Goal: Task Accomplishment & Management: Manage account settings

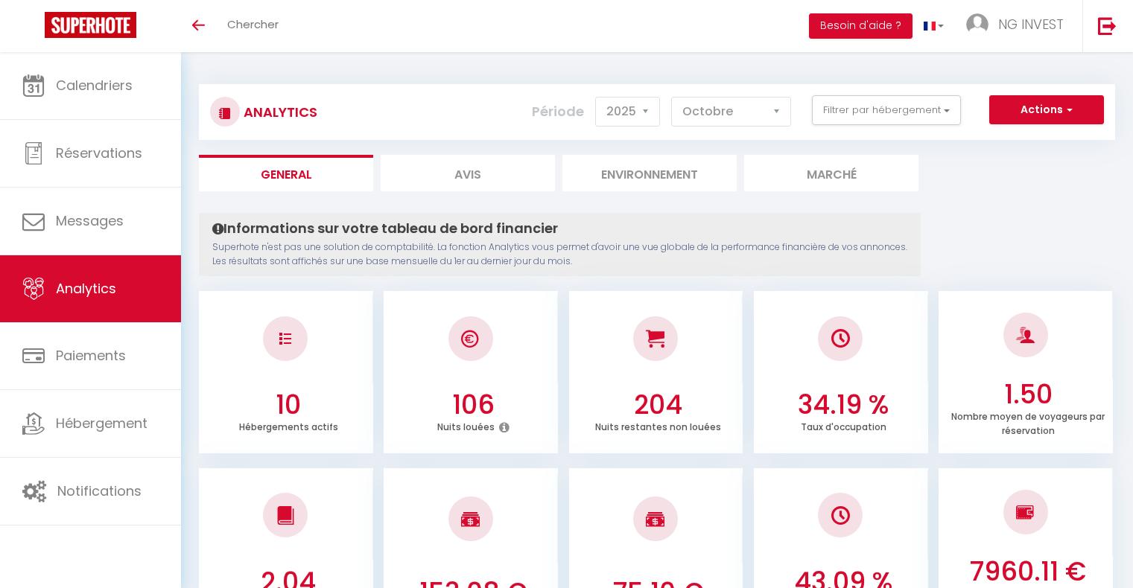
select select "2025"
select select "10"
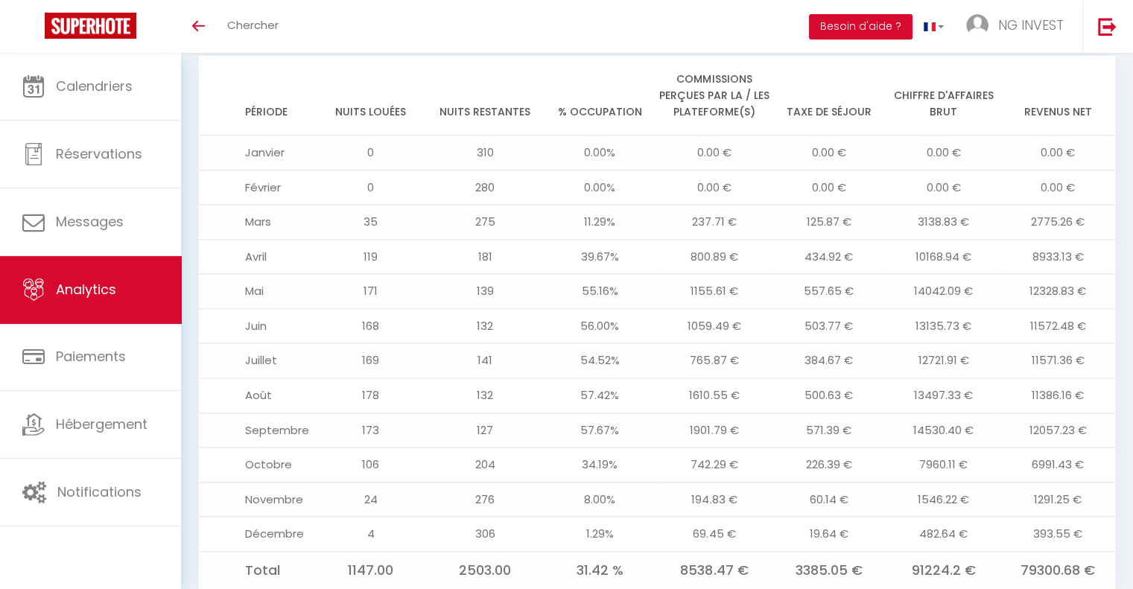
scroll to position [1691, 0]
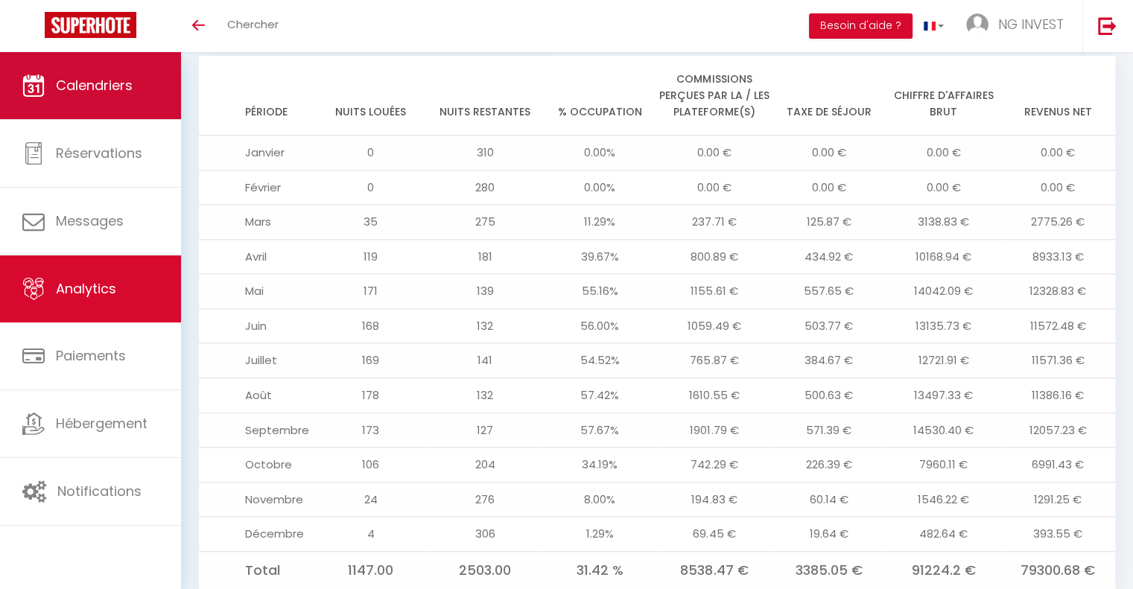
click at [98, 99] on link "Calendriers" at bounding box center [90, 85] width 181 height 67
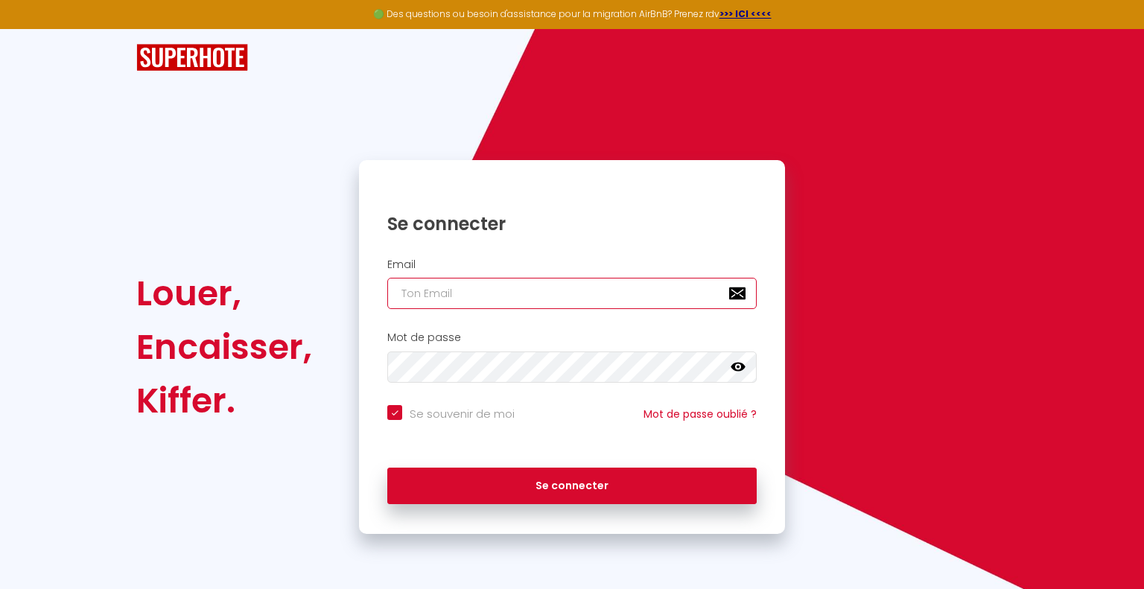
click at [477, 296] on input "email" at bounding box center [571, 293] width 369 height 31
type input "ngsuitehome@gitnor.fr"
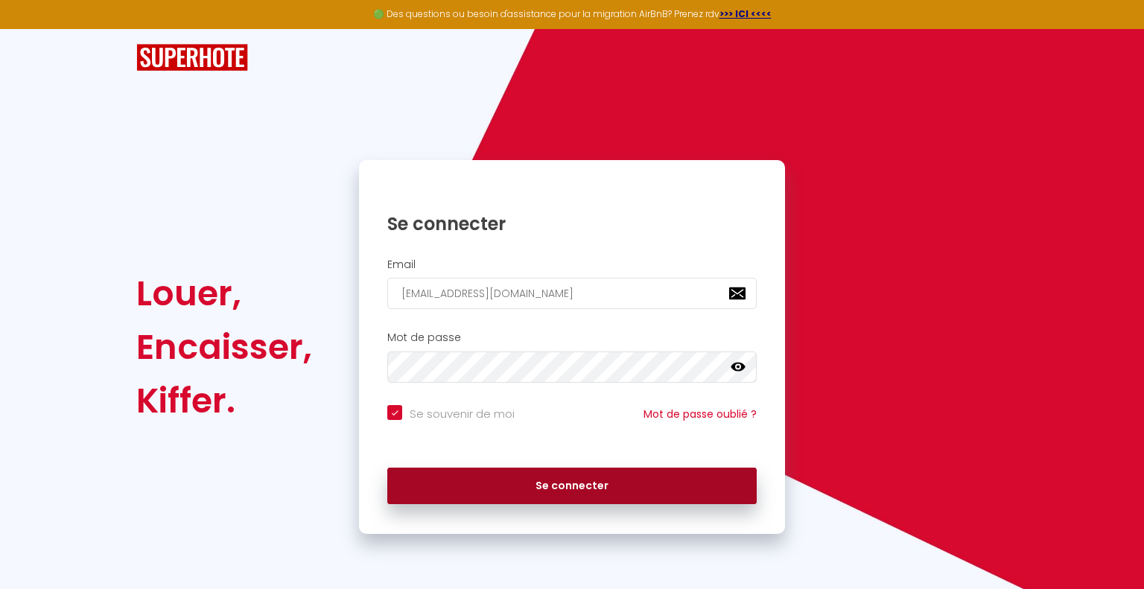
click at [524, 482] on button "Se connecter" at bounding box center [571, 486] width 369 height 37
checkbox input "true"
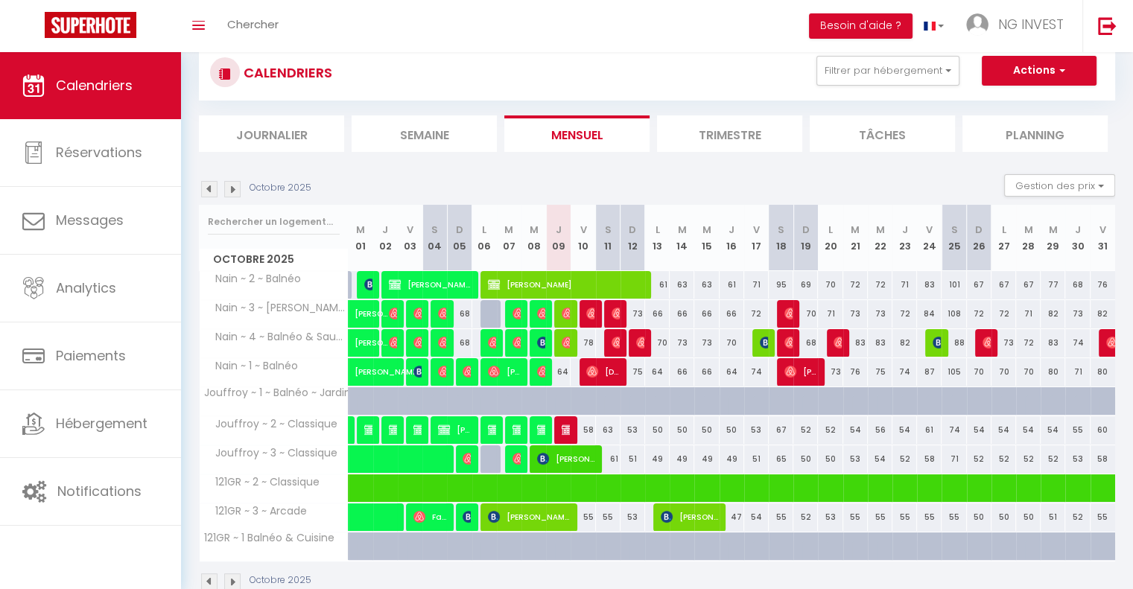
scroll to position [45, 0]
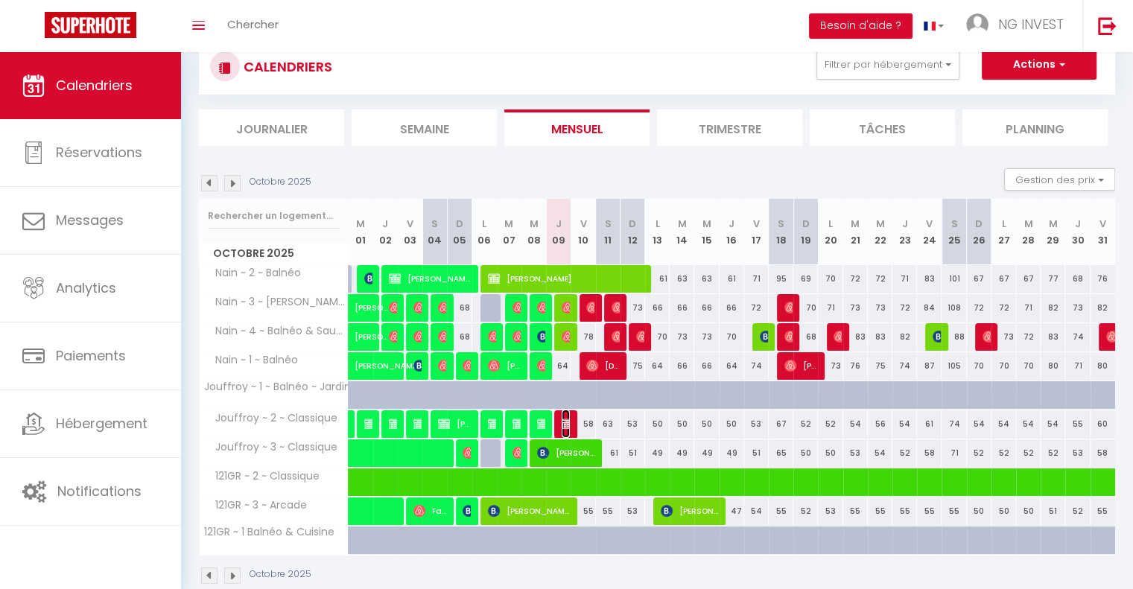
click at [565, 419] on img at bounding box center [568, 424] width 12 height 12
select select "OK"
select select "0"
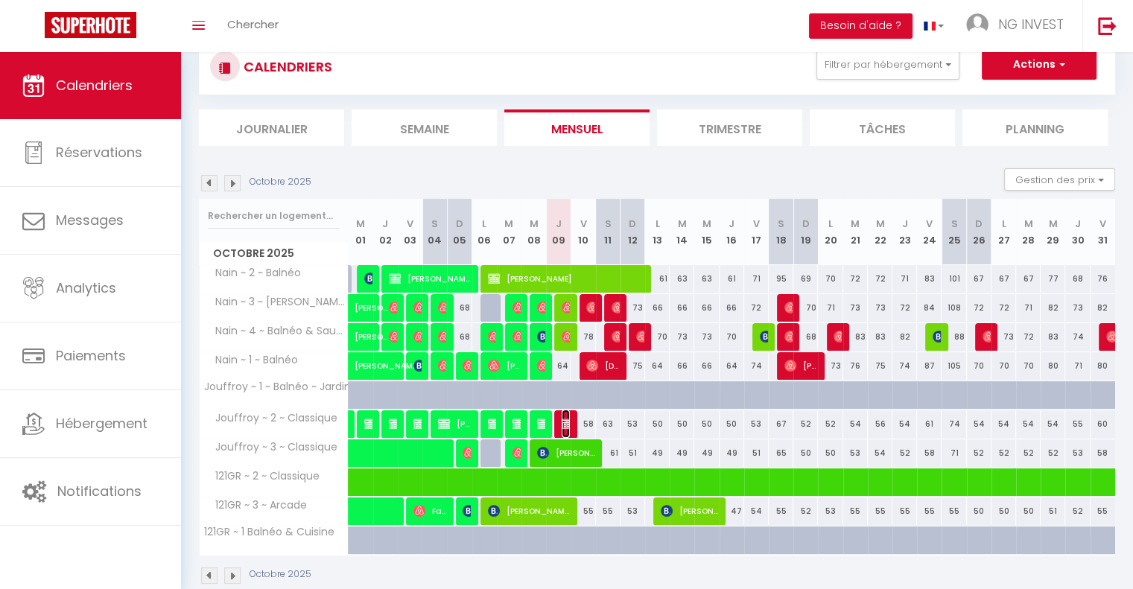
select select "1"
select select
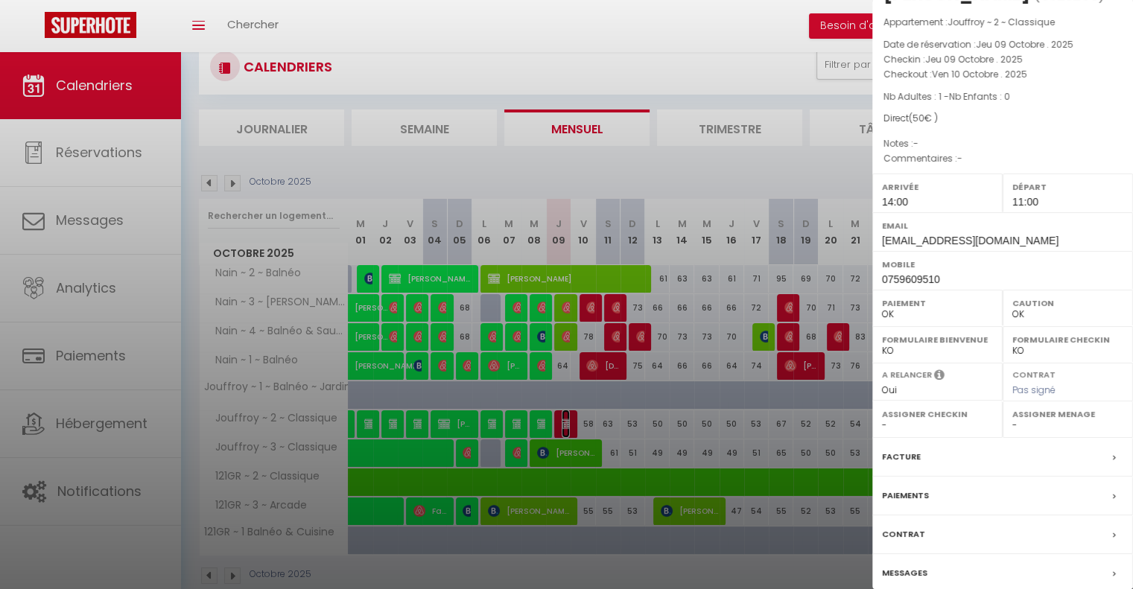
scroll to position [102, 0]
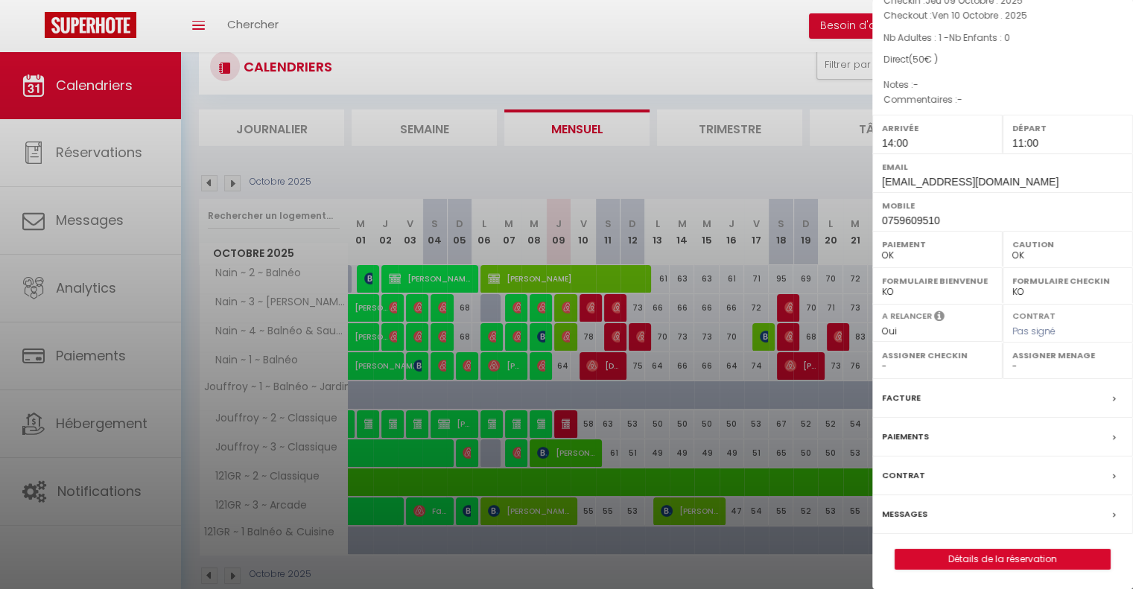
click at [907, 508] on label "Messages" at bounding box center [904, 515] width 45 height 16
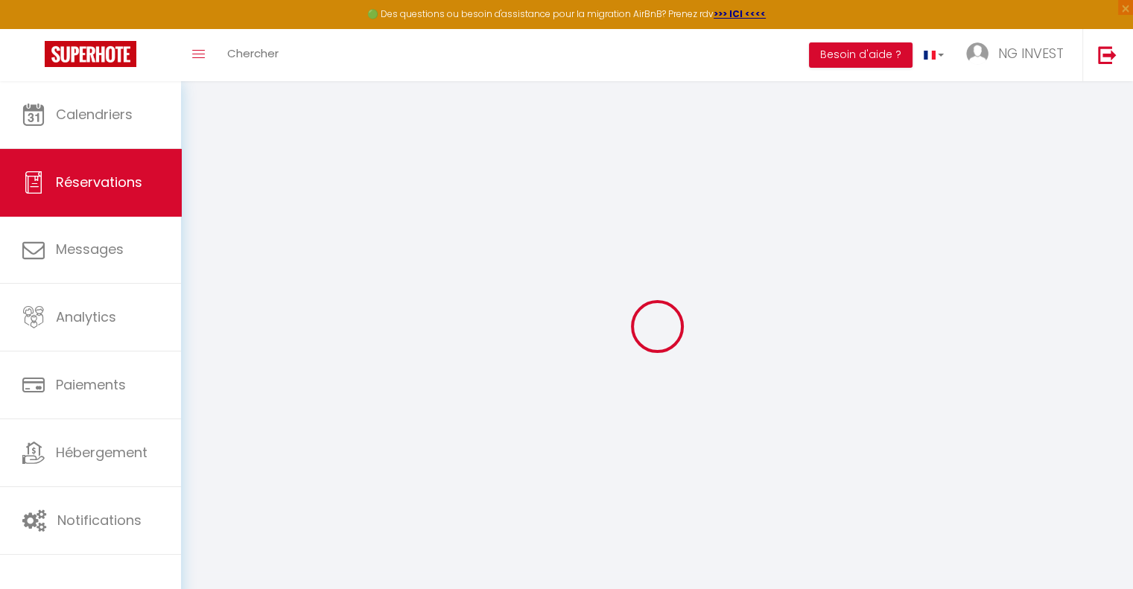
select select
checkbox input "false"
select select
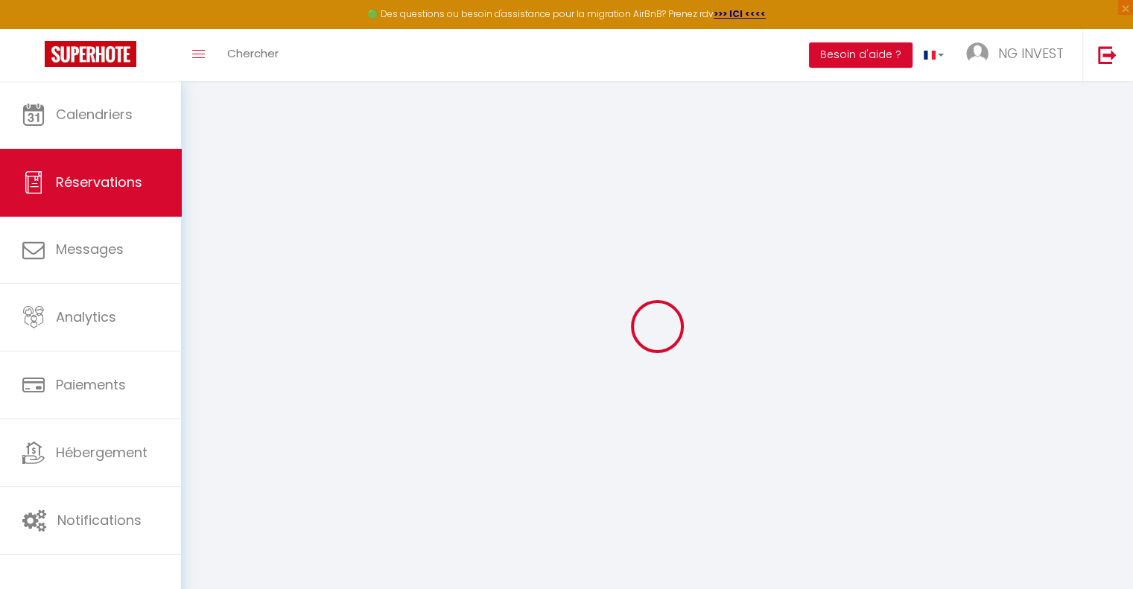
select select
checkbox input "false"
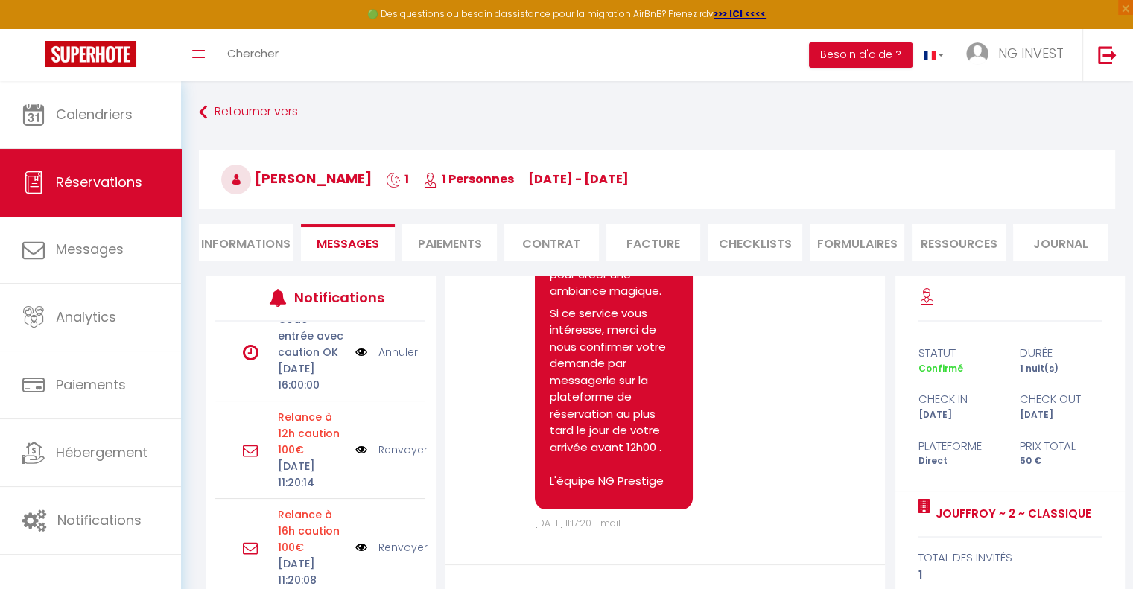
scroll to position [238, 0]
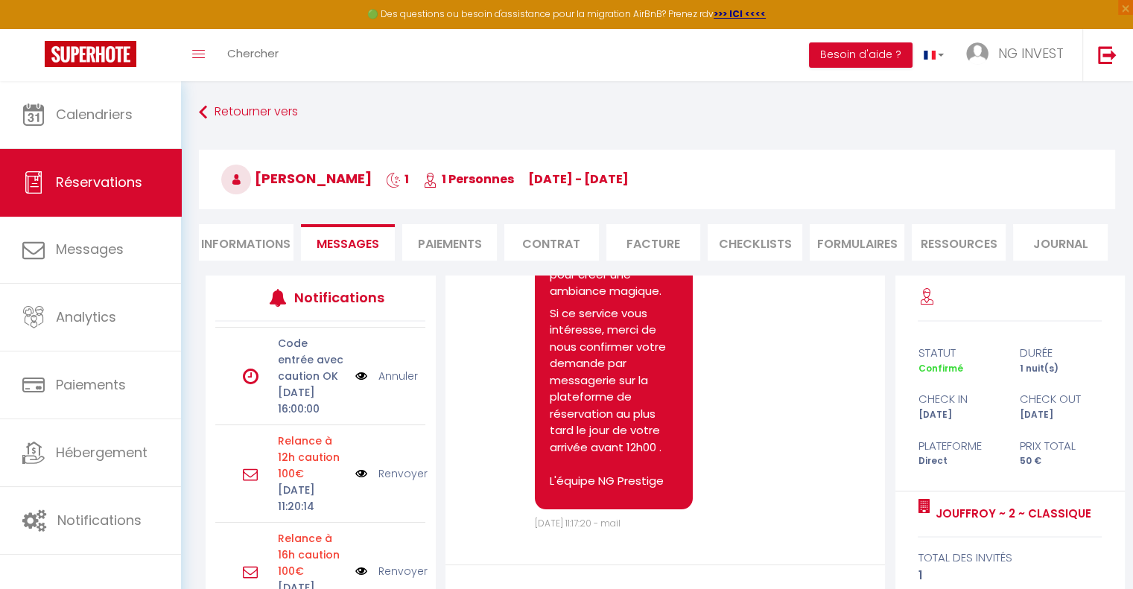
click at [387, 384] on link "Annuler" at bounding box center [397, 376] width 39 height 16
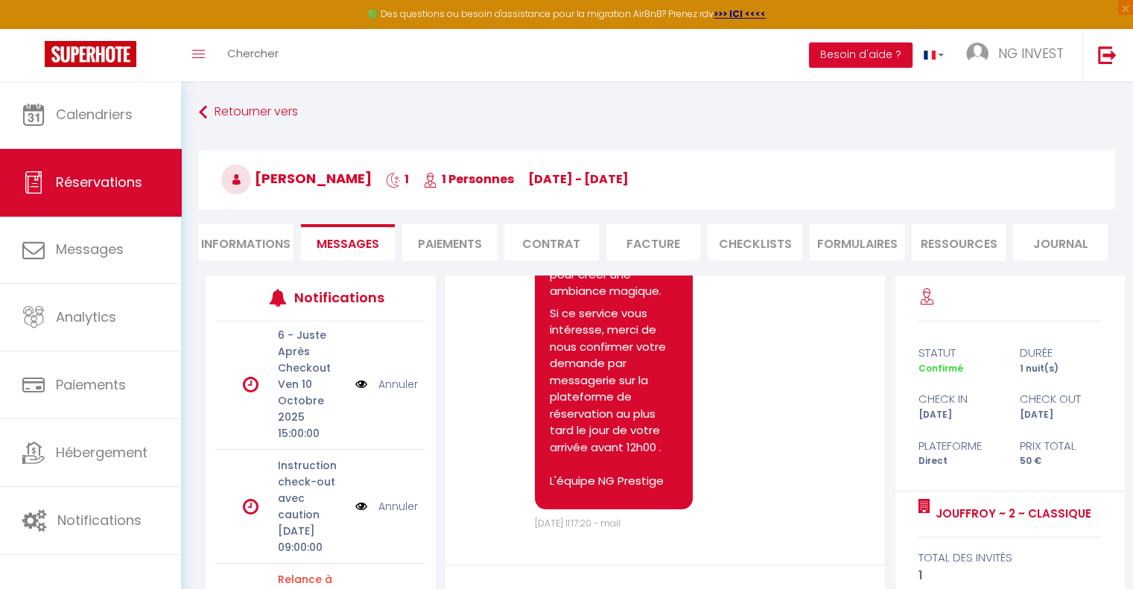
scroll to position [0, 0]
click at [396, 384] on link "Annuler" at bounding box center [397, 386] width 39 height 16
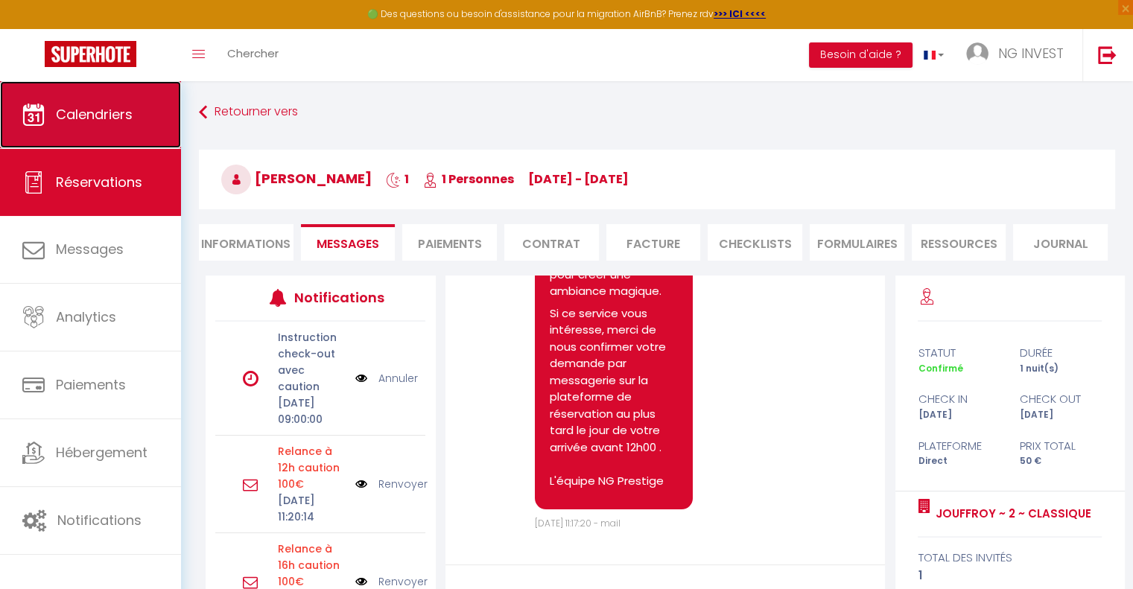
click at [121, 109] on span "Calendriers" at bounding box center [94, 114] width 77 height 19
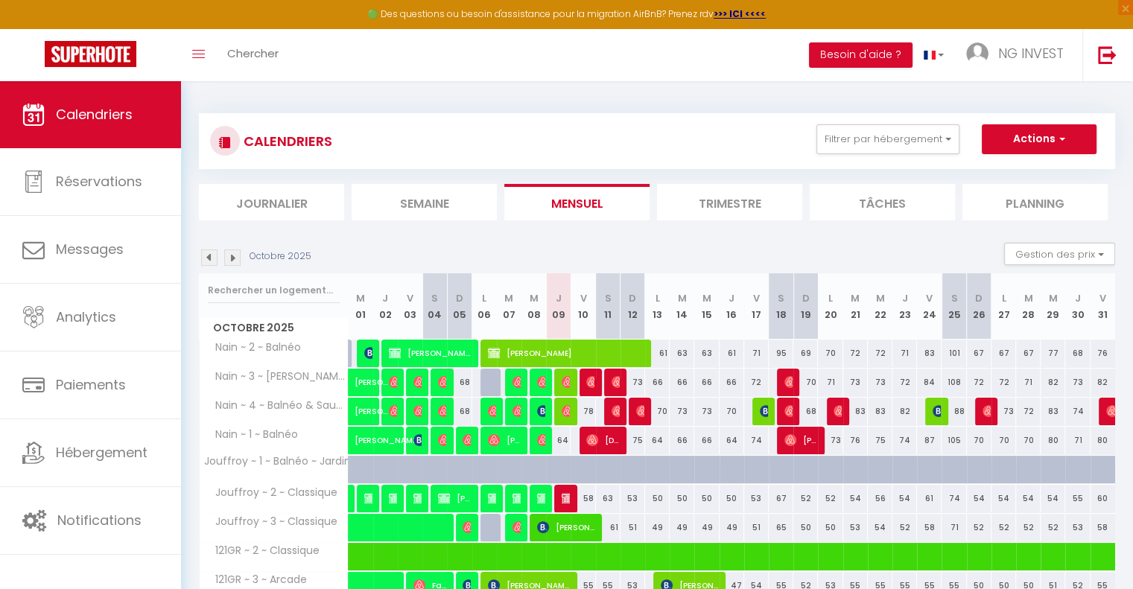
click at [212, 253] on img at bounding box center [209, 258] width 16 height 16
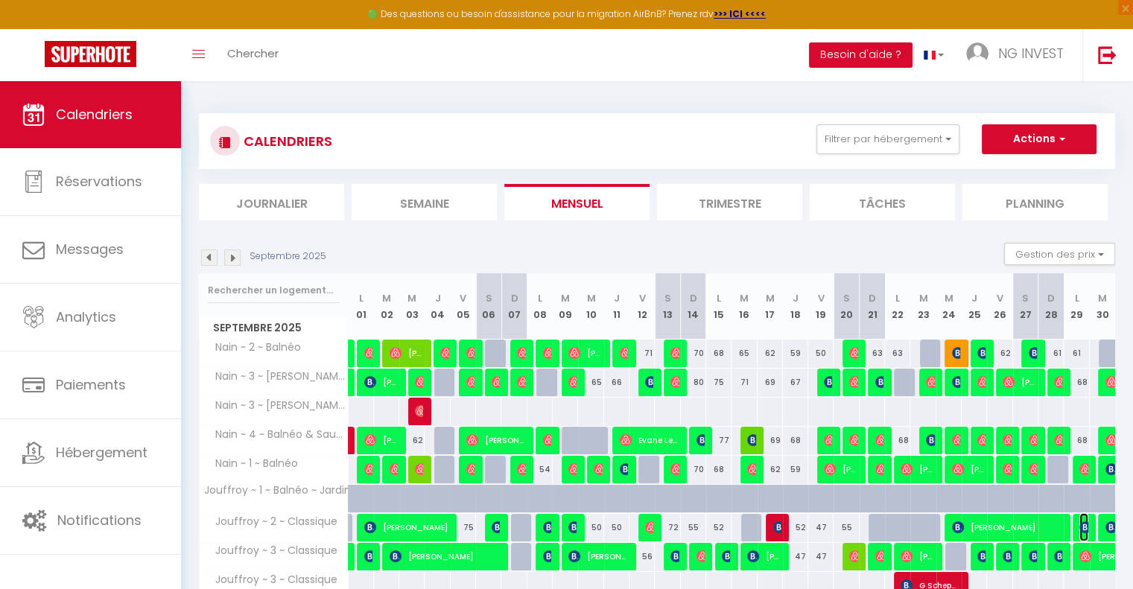
click at [1085, 523] on img at bounding box center [1085, 527] width 12 height 12
select select "OK"
select select "0"
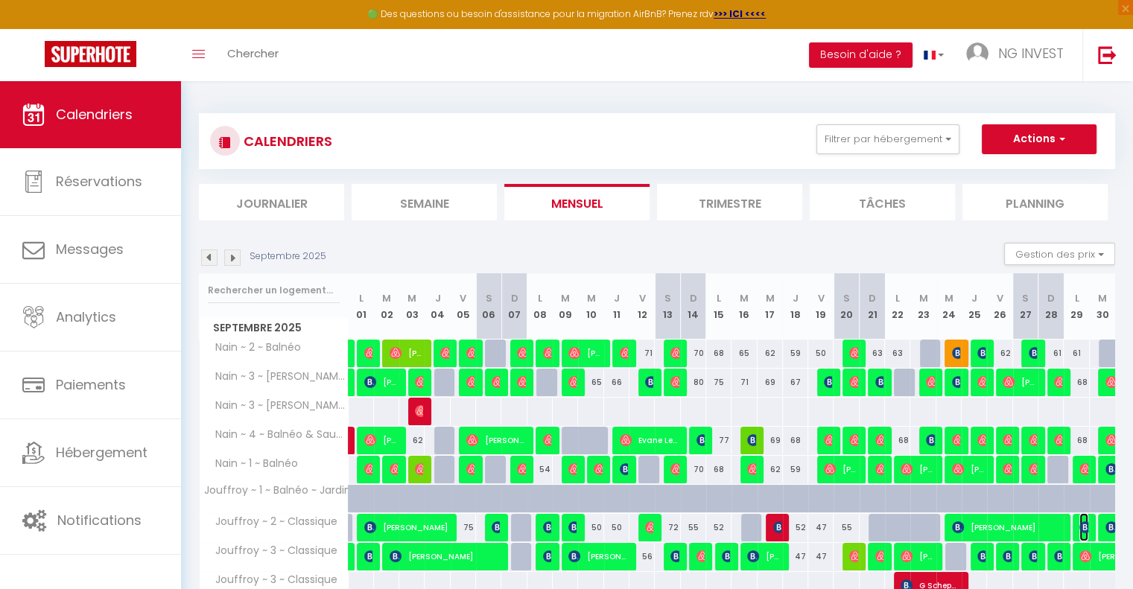
select select "1"
select select
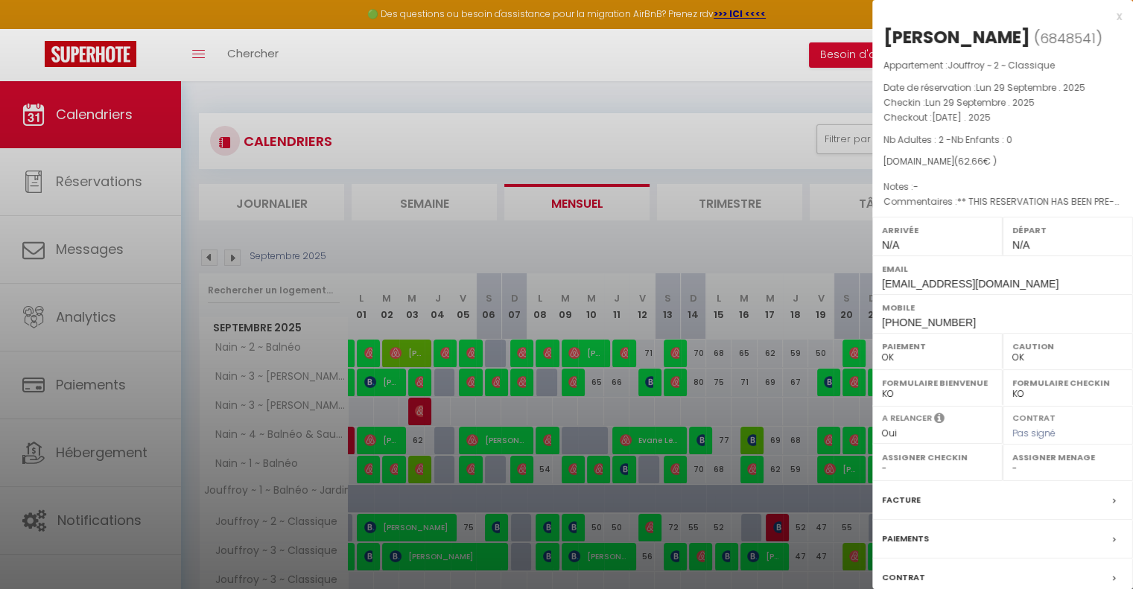
click at [1100, 500] on div "Facture" at bounding box center [1002, 500] width 261 height 39
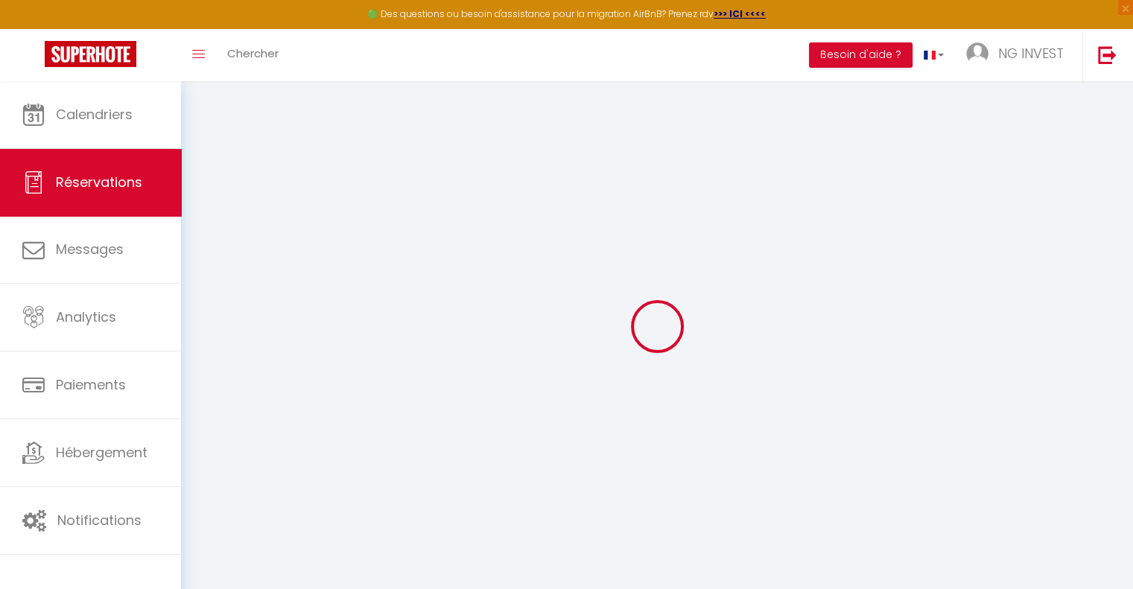
select select "cleaning"
select select "taxes"
select select
checkbox input "false"
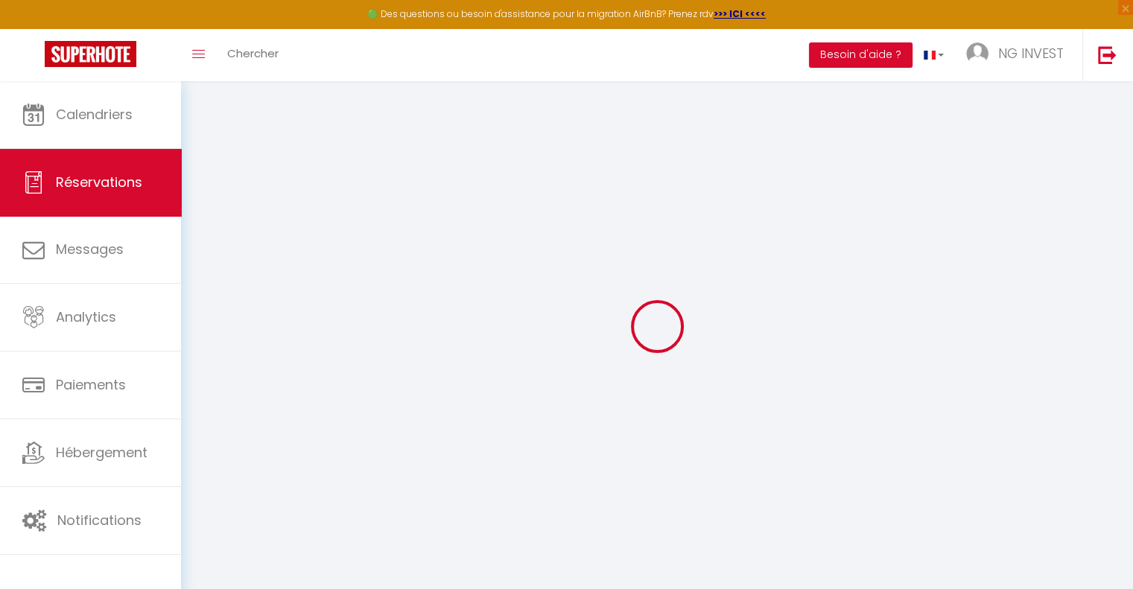
select select
checkbox input "false"
type textarea "** THIS RESERVATION HAS BEEN PRE-PAID ** BOOKING NOTE : Payment charge is EUR 0…"
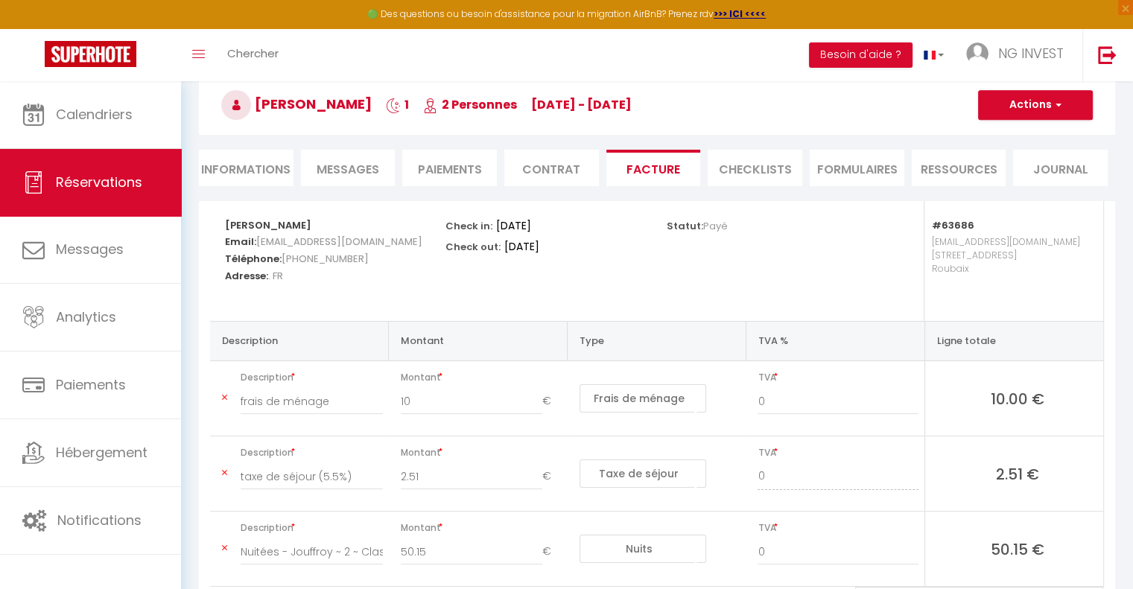
scroll to position [40, 0]
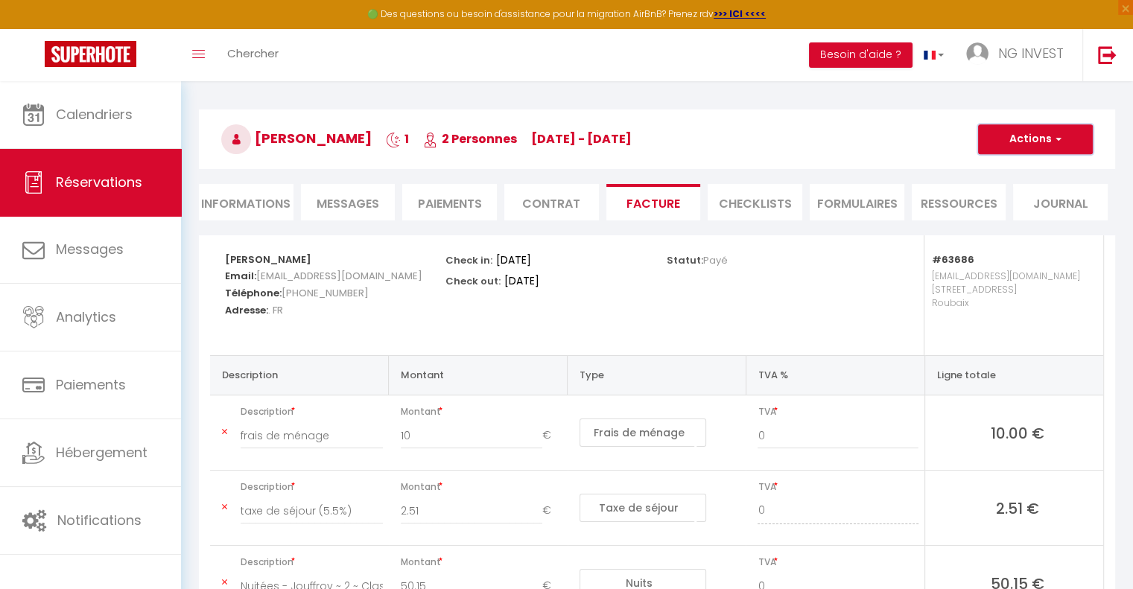
click at [1055, 136] on span "button" at bounding box center [1056, 139] width 9 height 13
click at [1014, 194] on link "Aperçu et éditer" at bounding box center [1024, 191] width 125 height 19
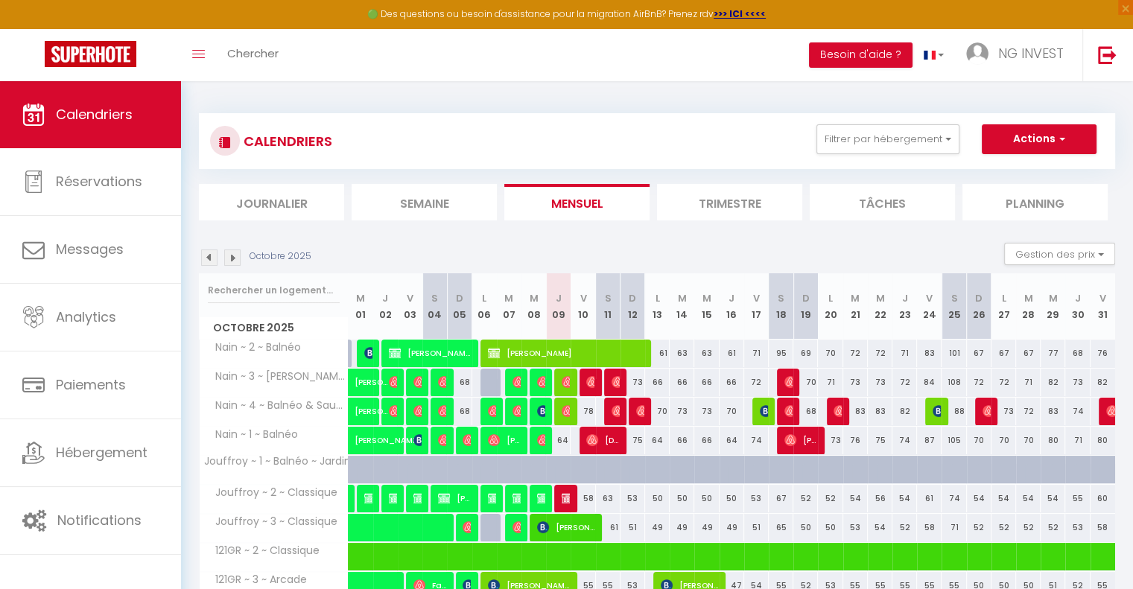
click at [208, 254] on img at bounding box center [209, 258] width 16 height 16
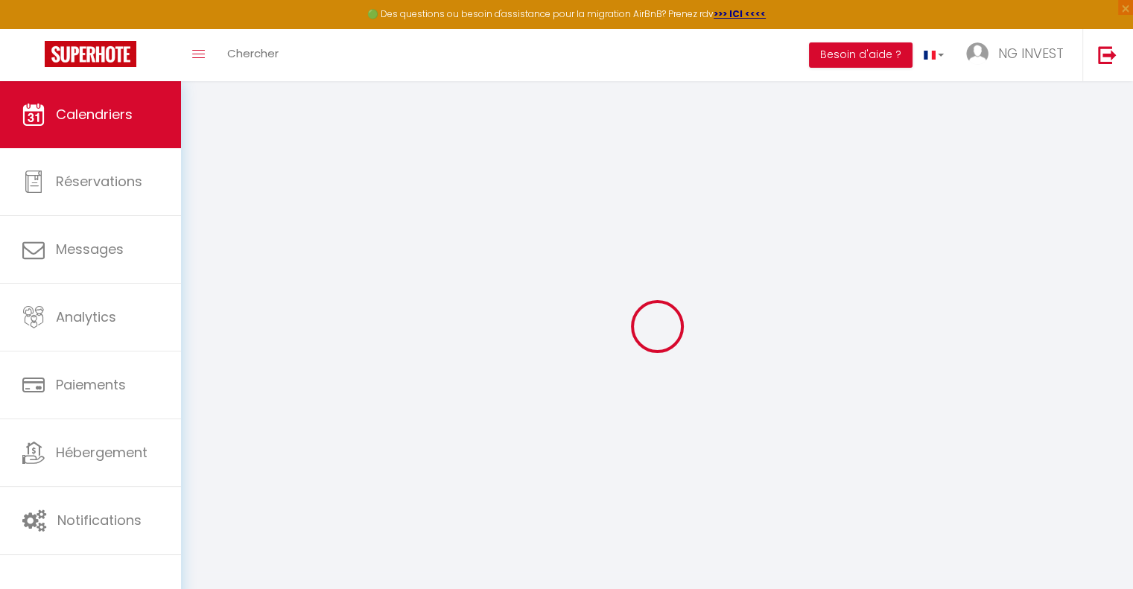
select select
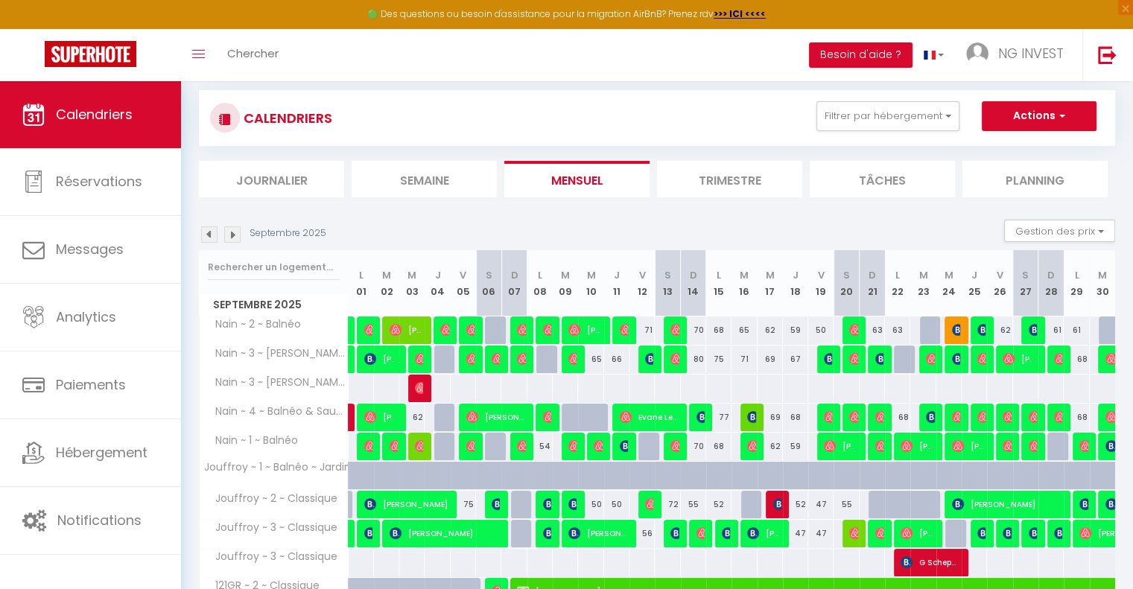
scroll to position [51, 0]
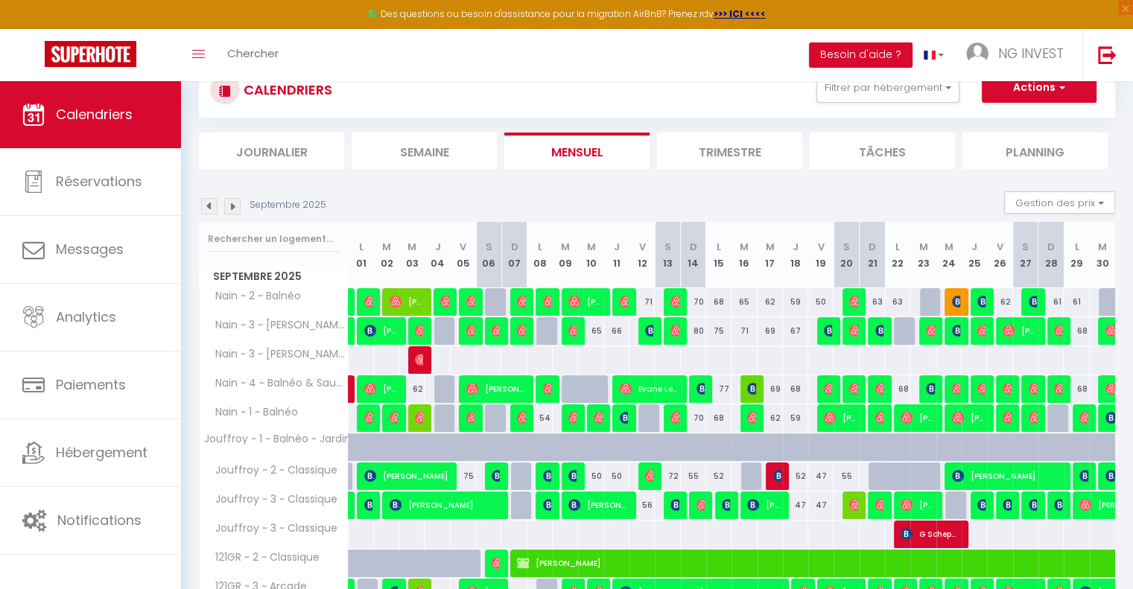
click at [1102, 475] on div at bounding box center [1110, 477] width 25 height 28
click at [1110, 475] on img at bounding box center [1111, 476] width 12 height 12
select select "OK"
select select "0"
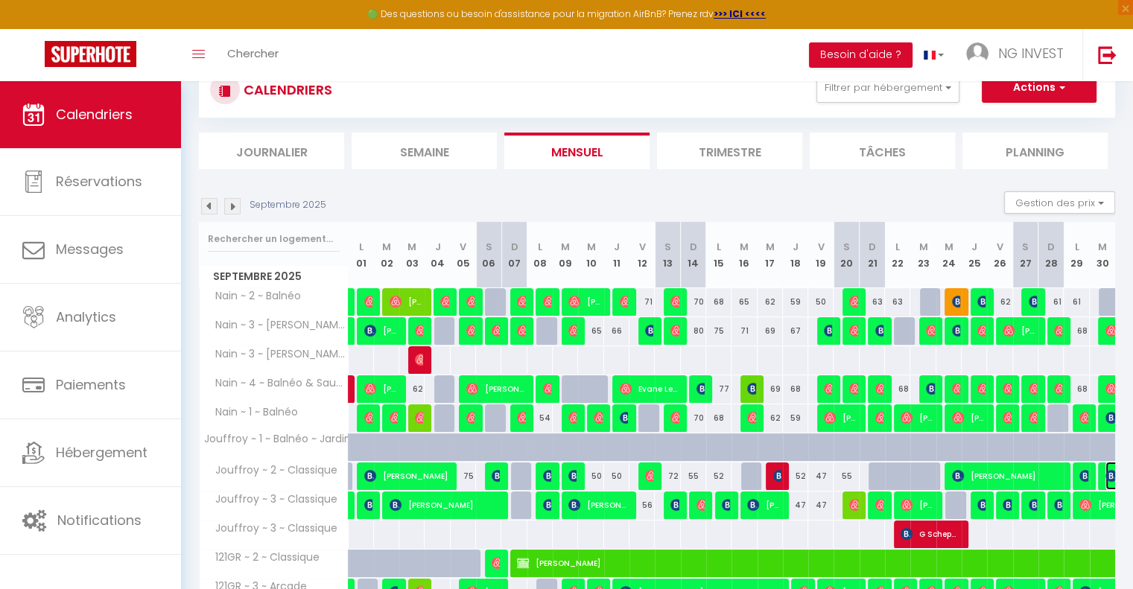
select select "0"
select select "1"
select select
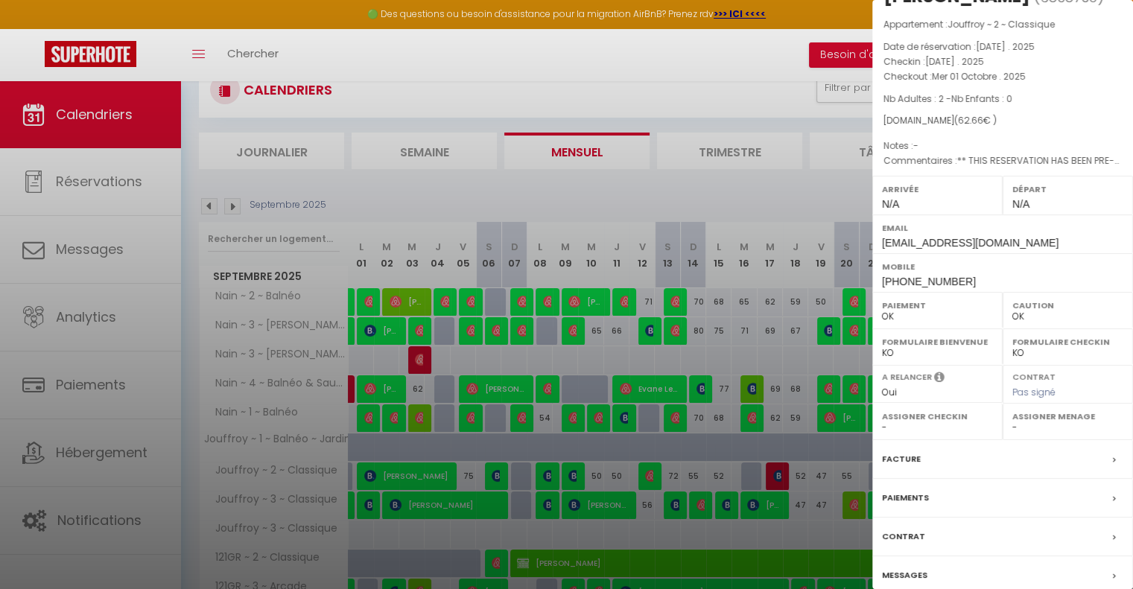
scroll to position [44, 0]
click at [895, 453] on label "Facture" at bounding box center [901, 456] width 39 height 16
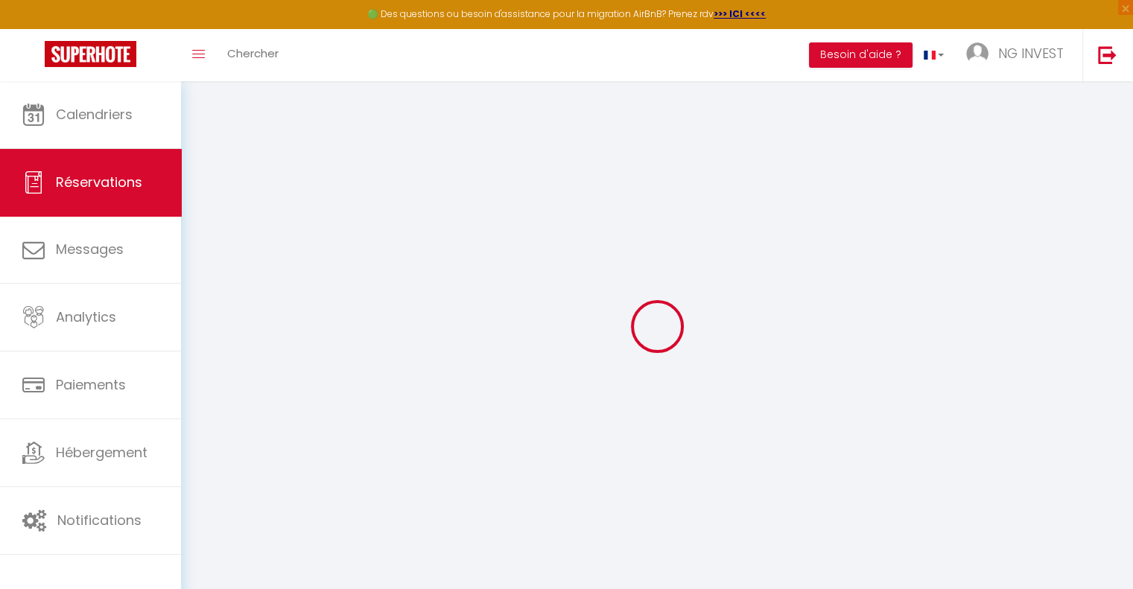
select select "cleaning"
select select "taxes"
select select
checkbox input "false"
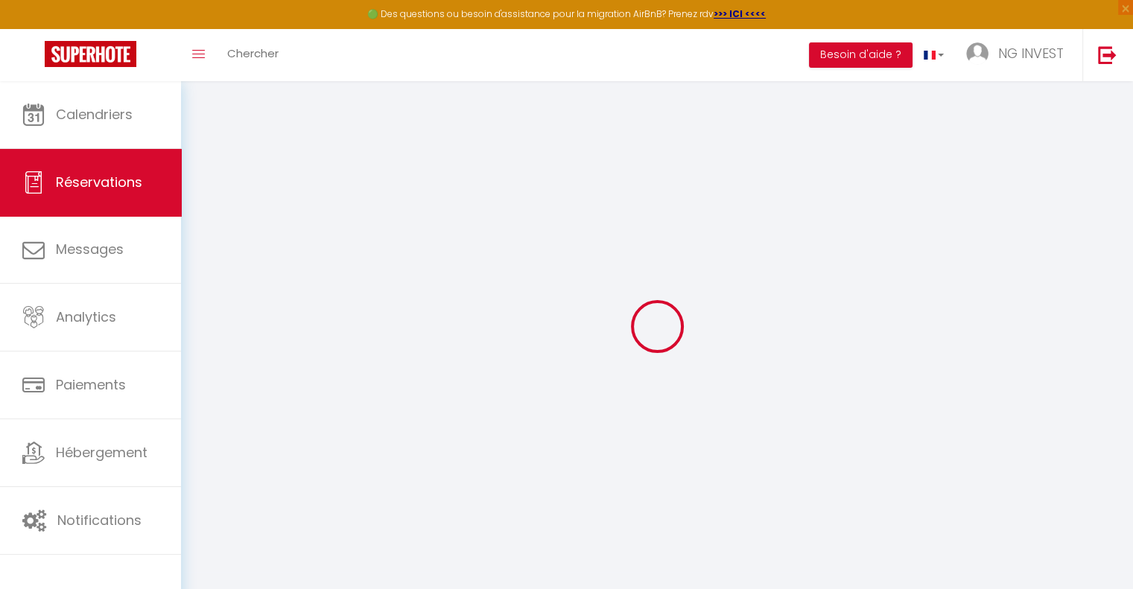
type textarea "** THIS RESERVATION HAS BEEN PRE-PAID ** BOOKING NOTE : Payment charge is EUR 0…"
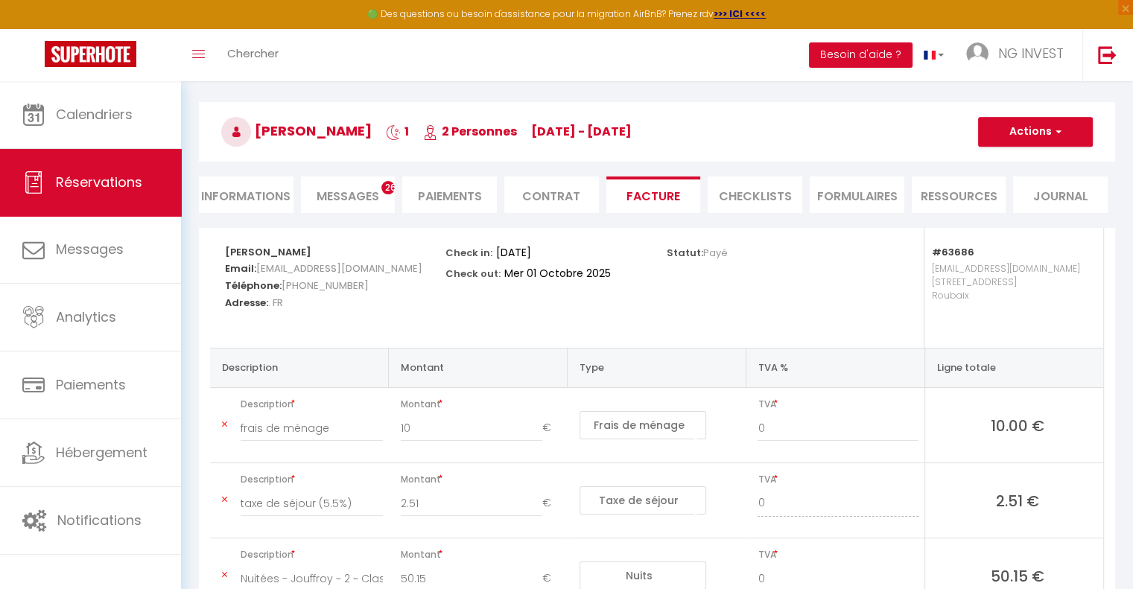
scroll to position [15, 0]
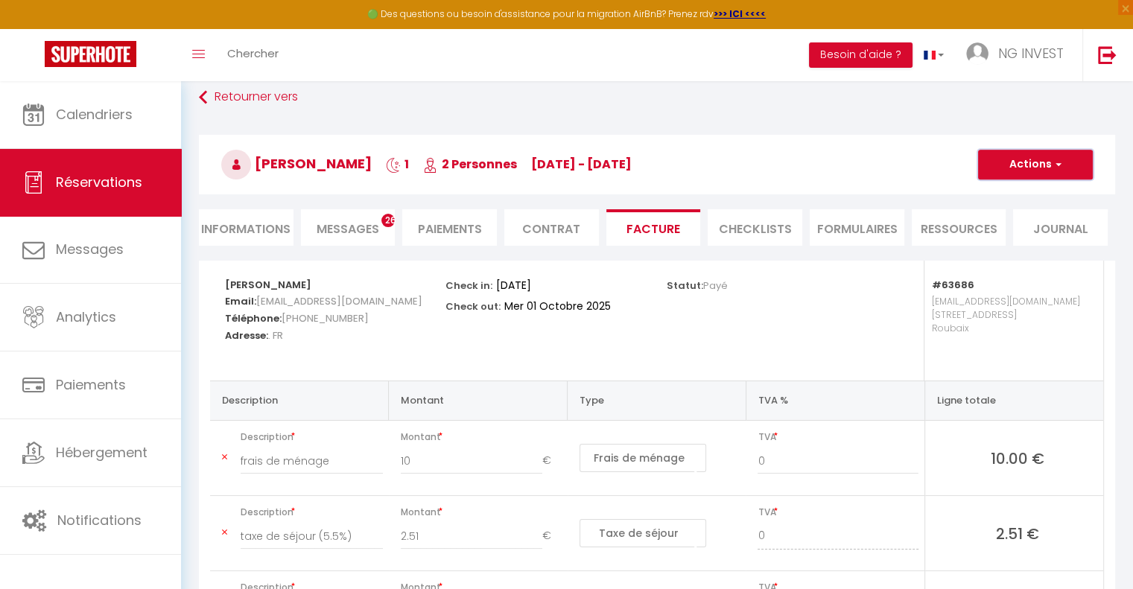
click at [1055, 156] on button "Actions" at bounding box center [1035, 165] width 115 height 30
click at [1009, 217] on link "Aperçu et éditer" at bounding box center [1024, 216] width 125 height 19
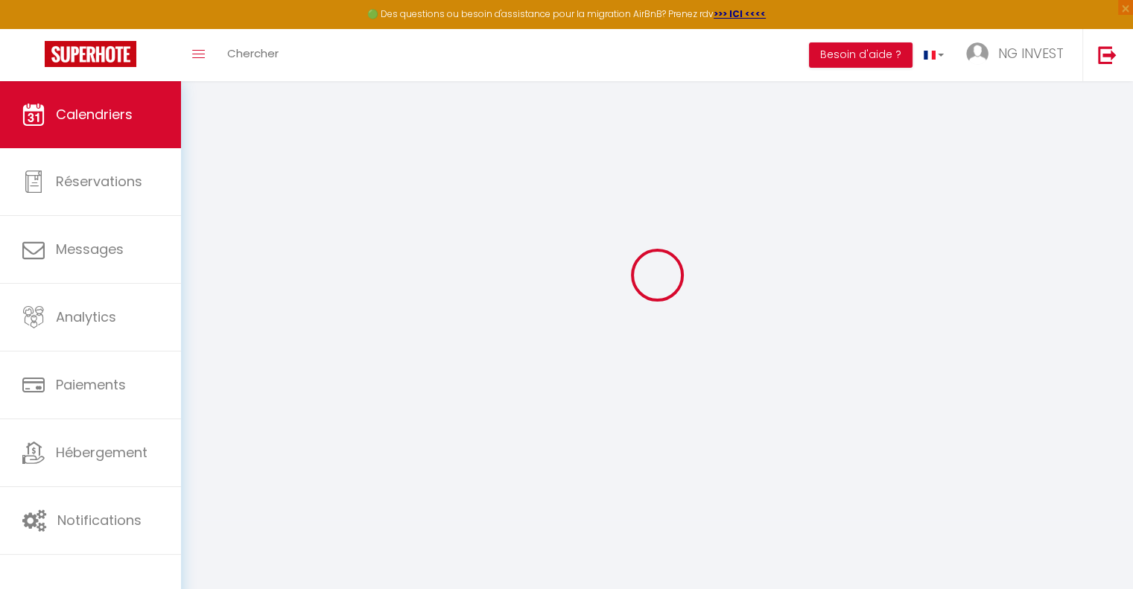
scroll to position [80, 0]
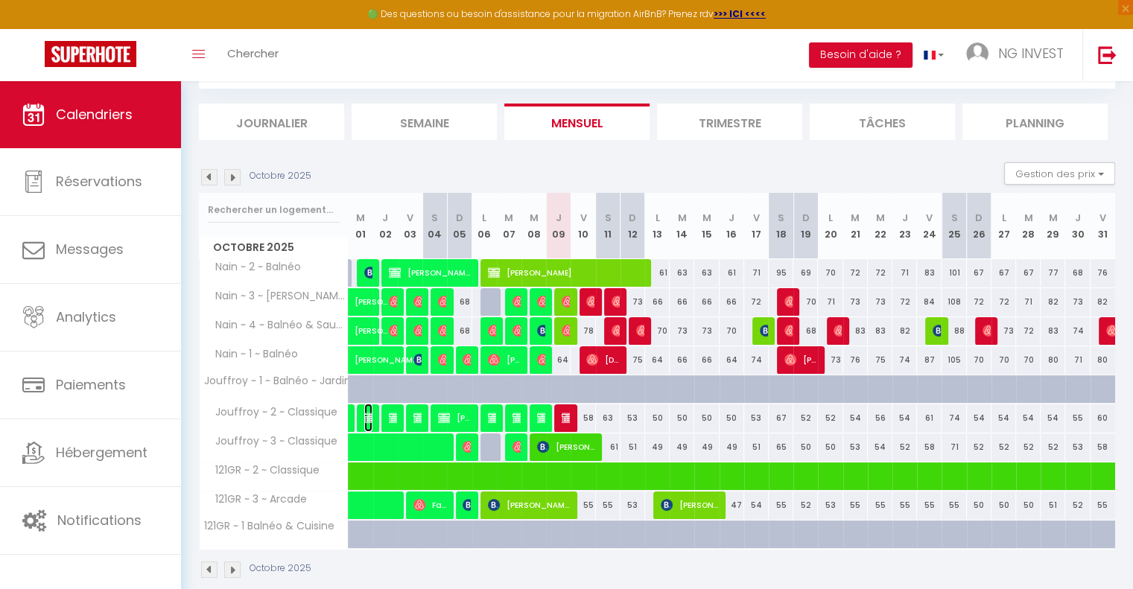
click at [364, 416] on img at bounding box center [370, 418] width 12 height 12
select select "OK"
select select "0"
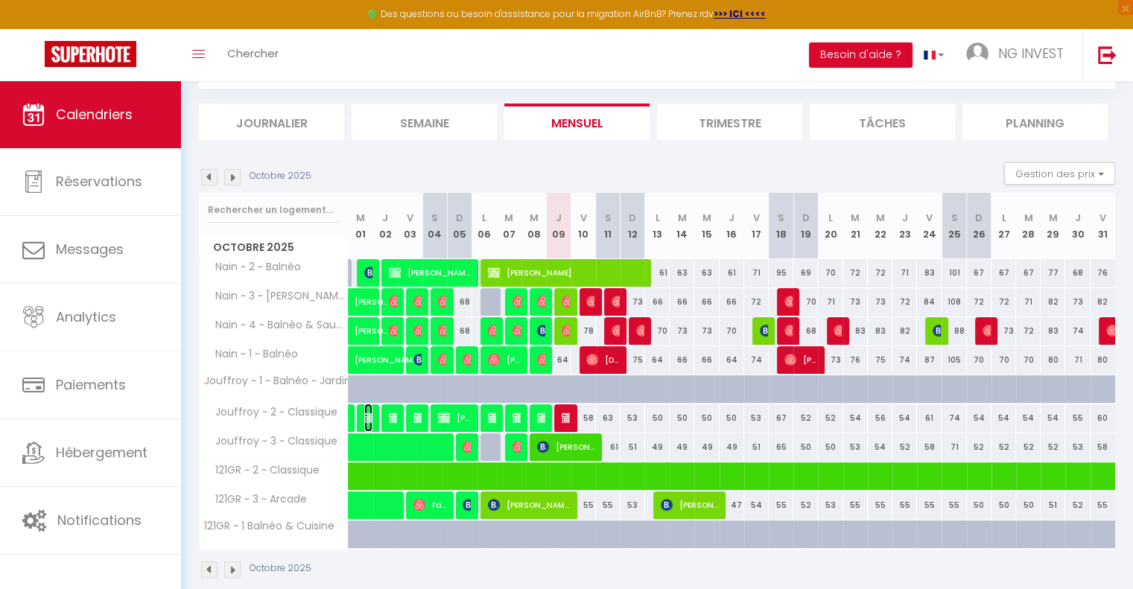
select select "1"
select select
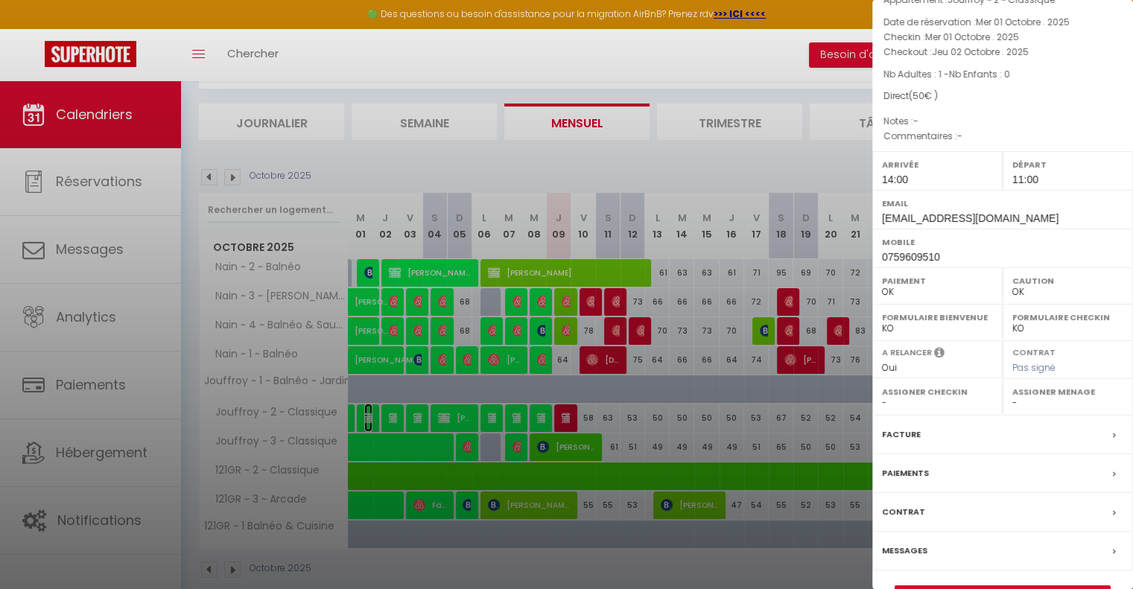
scroll to position [102, 0]
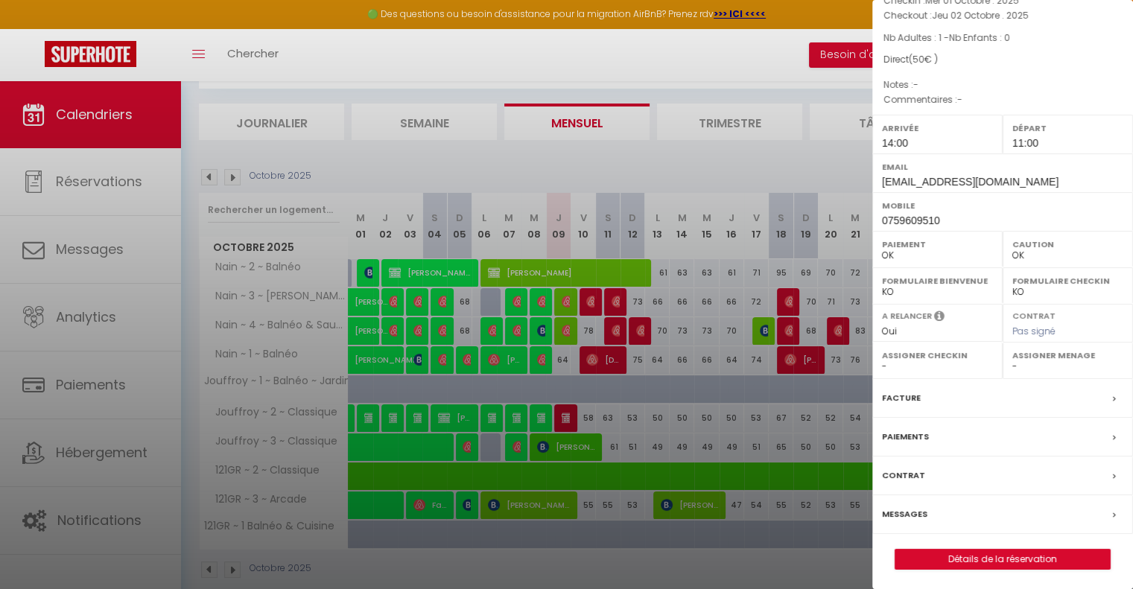
click at [1061, 401] on div "Facture" at bounding box center [1002, 398] width 261 height 39
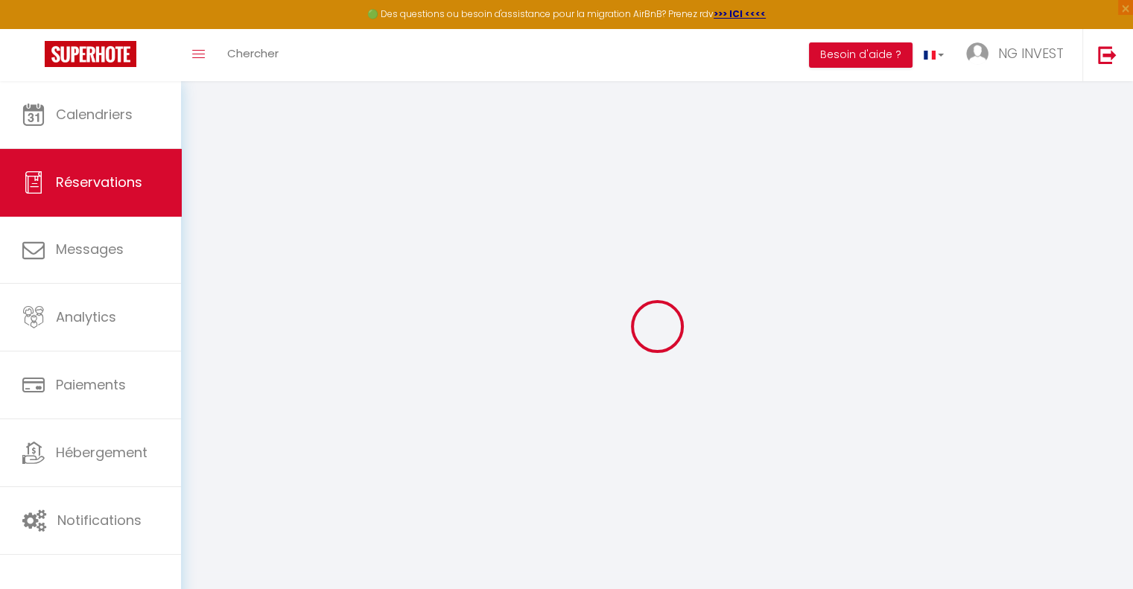
select select
checkbox input "false"
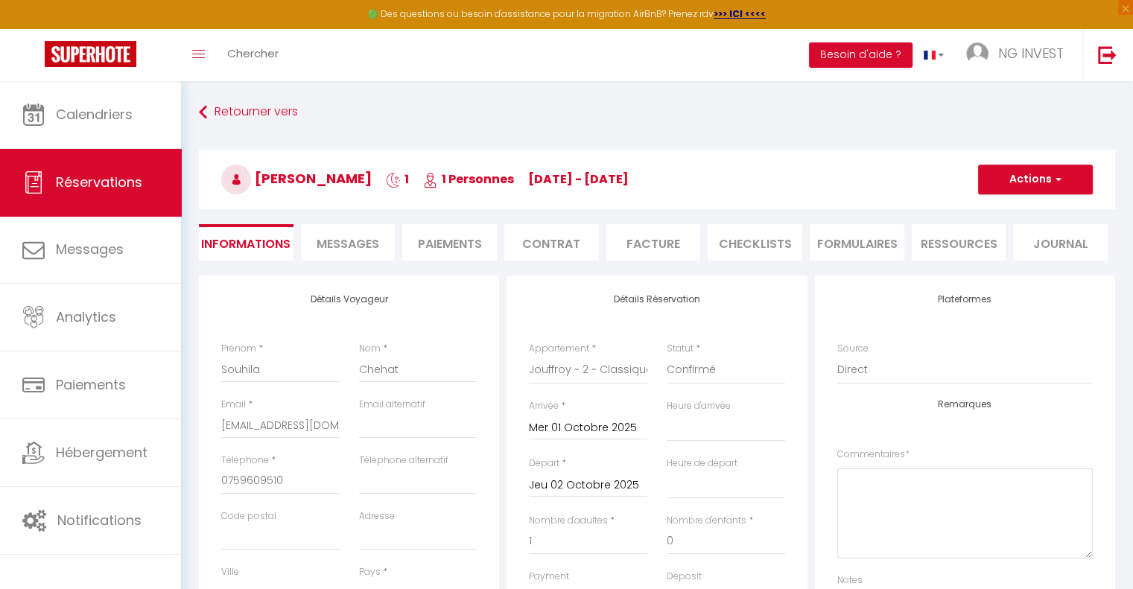
select select
checkbox input "false"
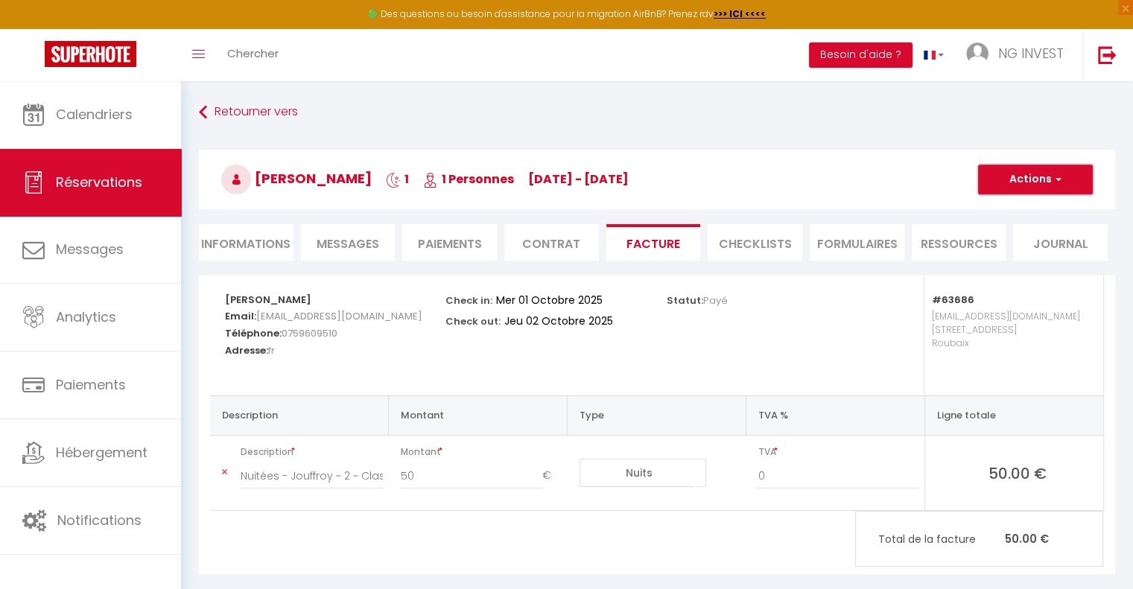
click at [1061, 178] on button "Actions" at bounding box center [1035, 180] width 115 height 30
click at [1012, 230] on link "Aperçu et éditer" at bounding box center [1024, 231] width 125 height 19
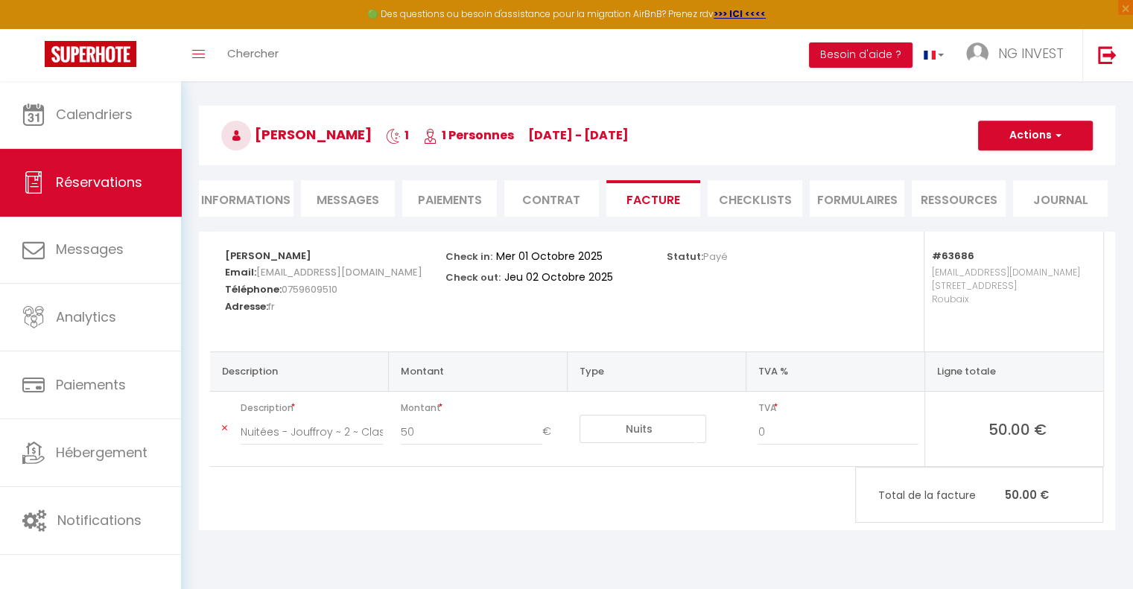
scroll to position [42, 0]
click at [249, 203] on li "Informations" at bounding box center [246, 200] width 95 height 36
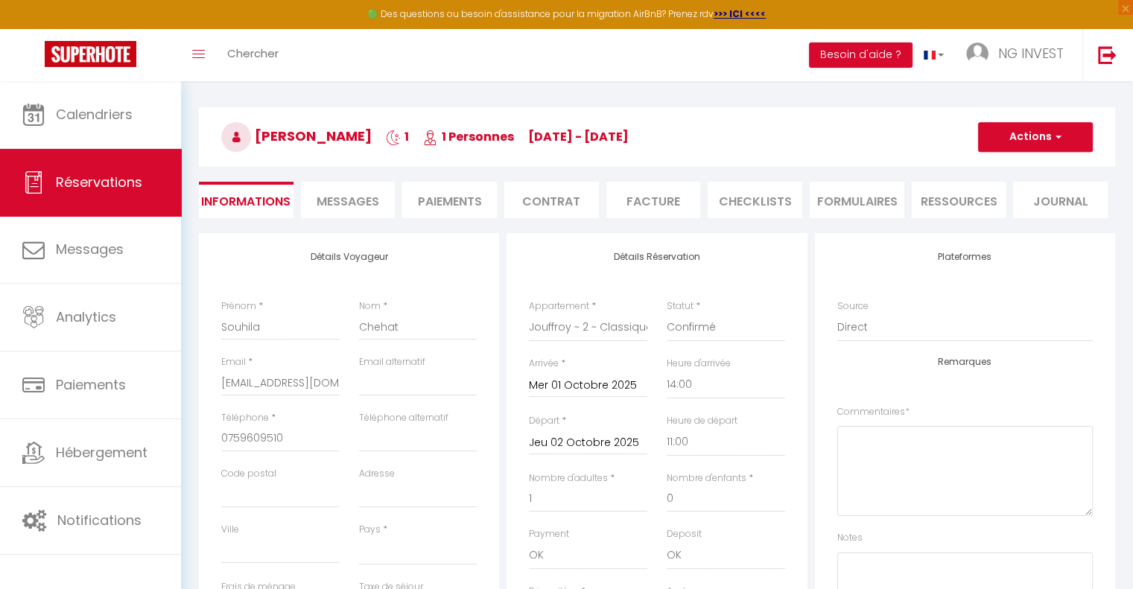
select select
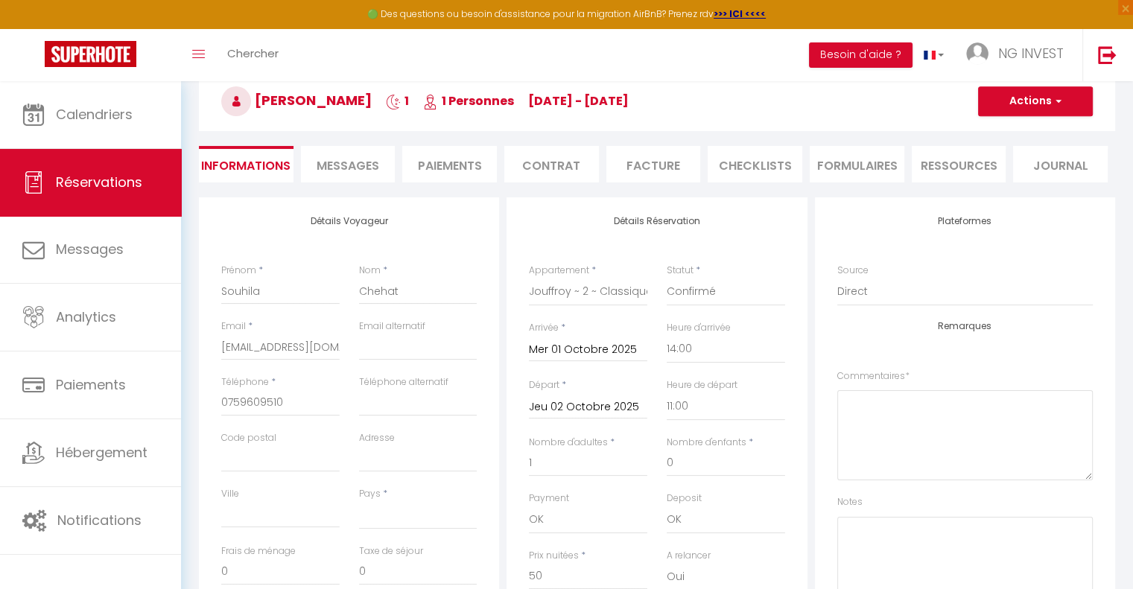
scroll to position [82, 0]
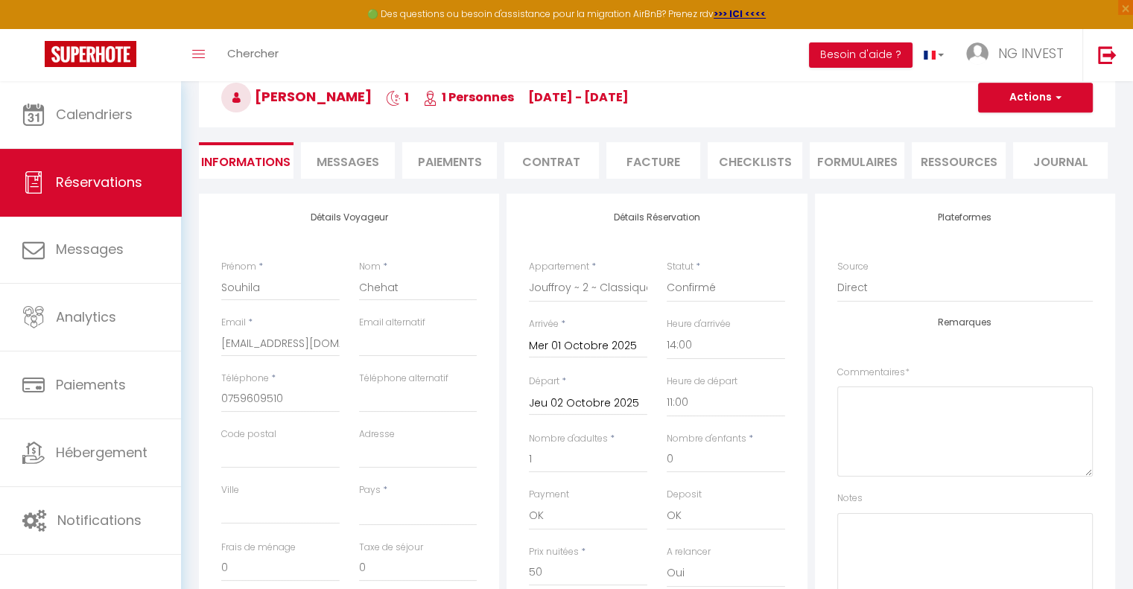
click at [438, 171] on li "Paiements" at bounding box center [449, 160] width 95 height 36
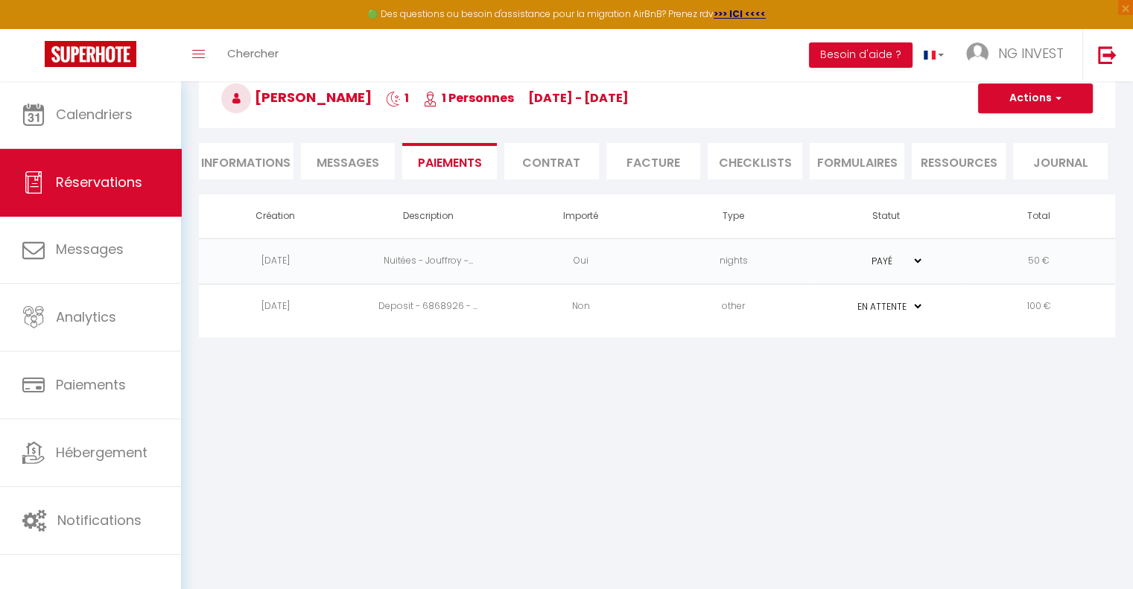
scroll to position [80, 0]
click at [916, 261] on select "PAYÉ EN ATTENTE" at bounding box center [886, 262] width 74 height 14
click at [914, 439] on body "🟢 Des questions ou besoin d'assistance pour la migration AirBnB? Prenez rdv >>>…" at bounding box center [566, 295] width 1133 height 589
click at [647, 153] on li "Facture" at bounding box center [653, 162] width 95 height 36
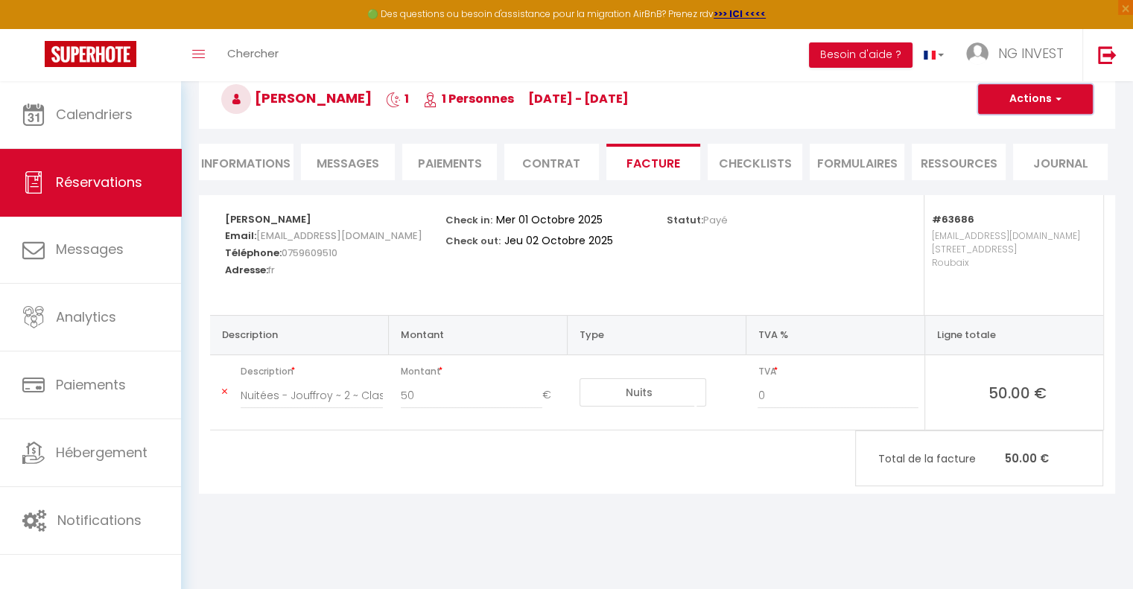
click at [1033, 105] on button "Actions" at bounding box center [1035, 99] width 115 height 30
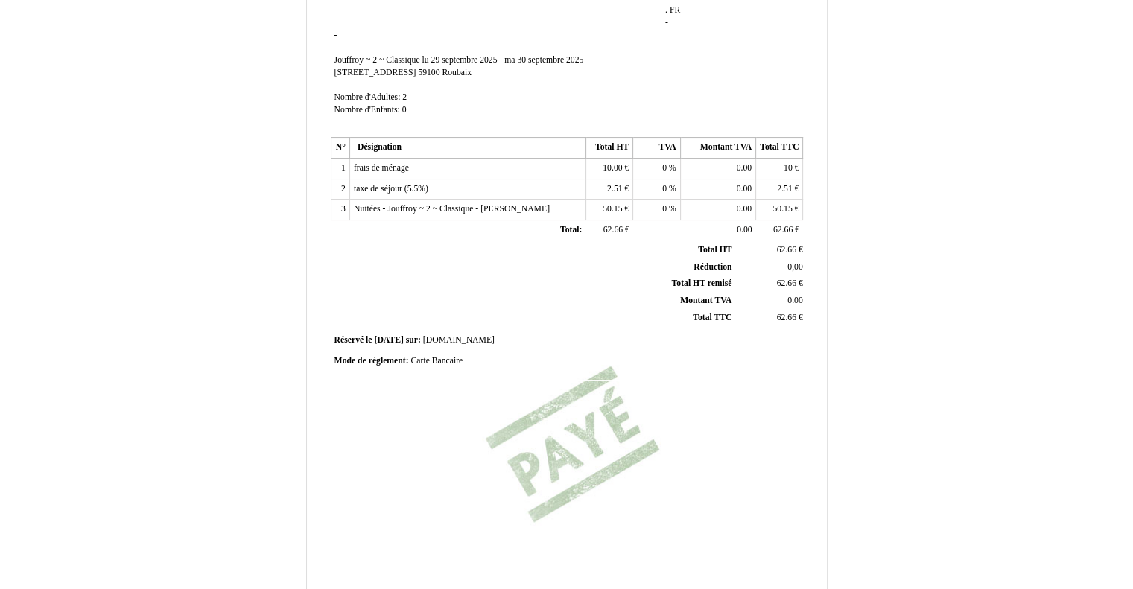
scroll to position [309, 0]
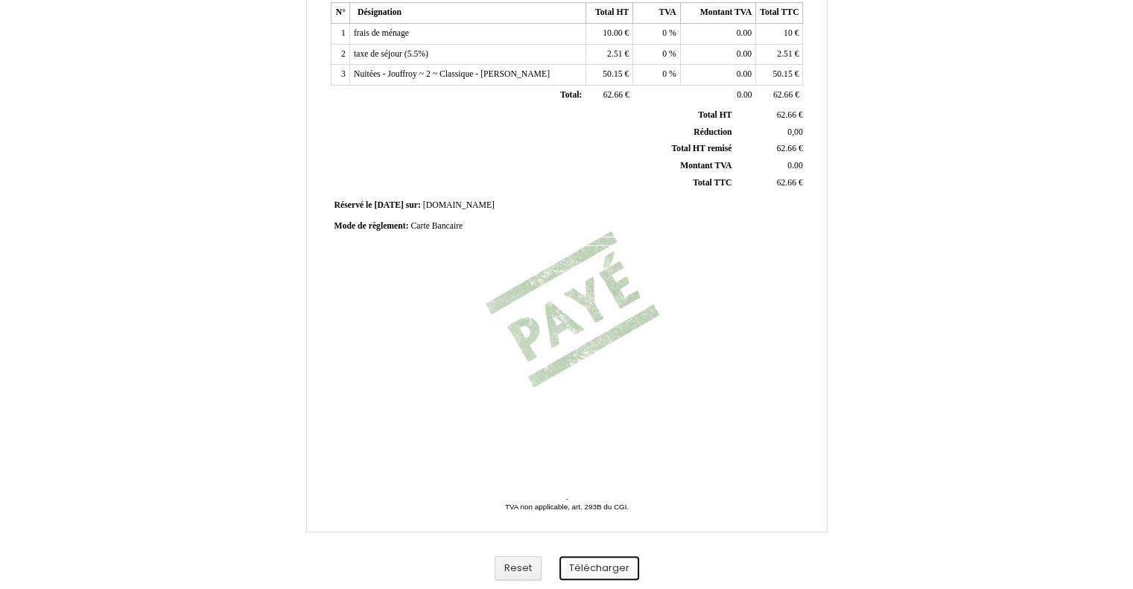
click at [615, 562] on button "Télécharger" at bounding box center [599, 568] width 80 height 25
click at [619, 571] on button "Télécharger" at bounding box center [599, 568] width 80 height 25
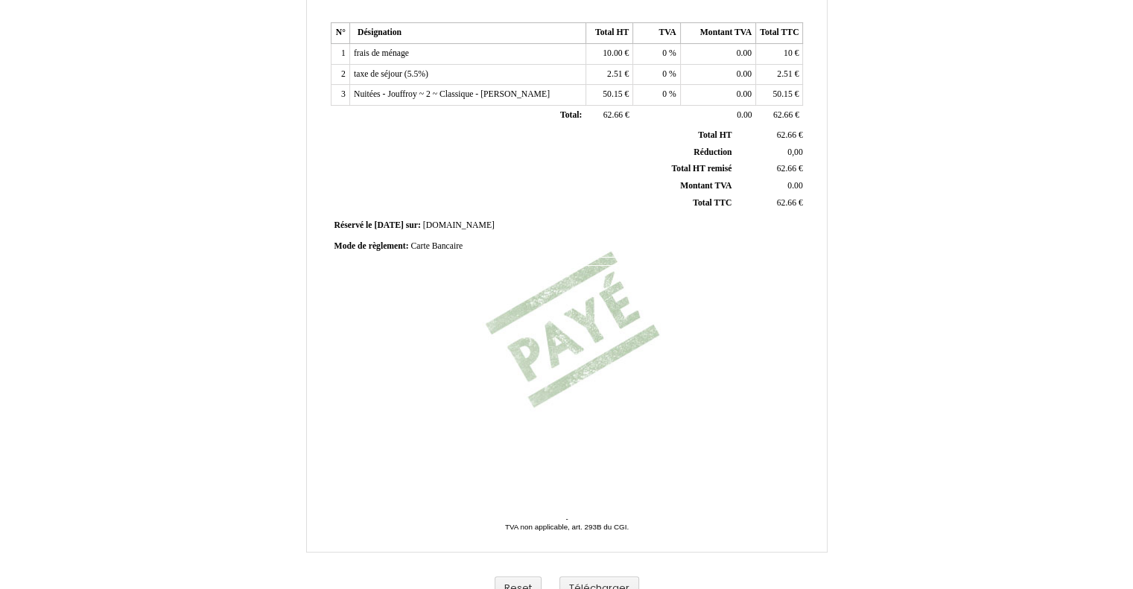
scroll to position [309, 0]
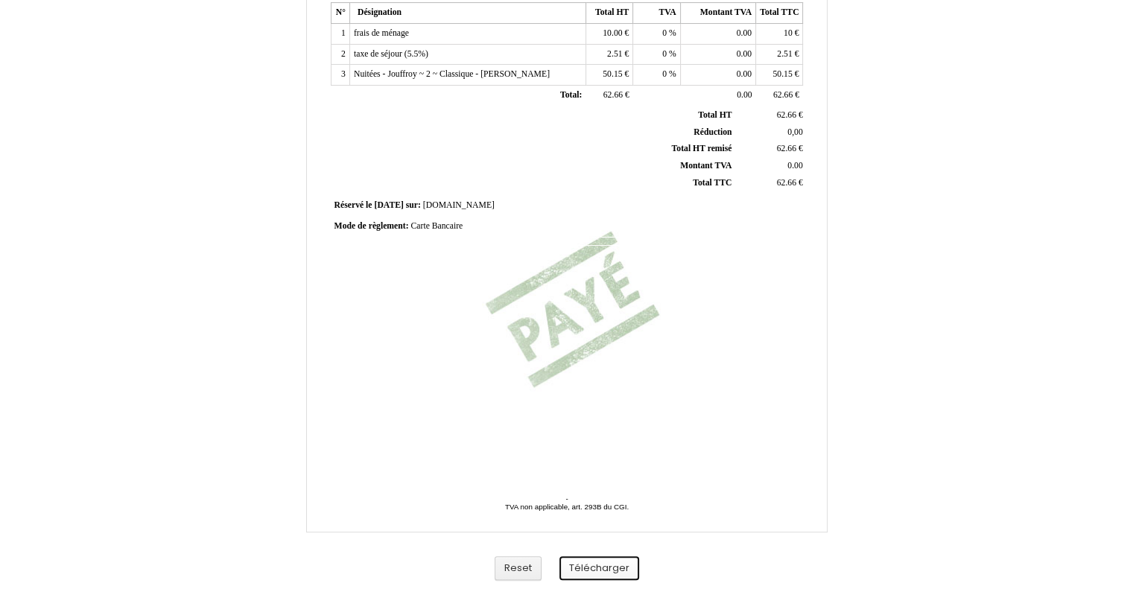
click at [588, 573] on button "Télécharger" at bounding box center [599, 568] width 80 height 25
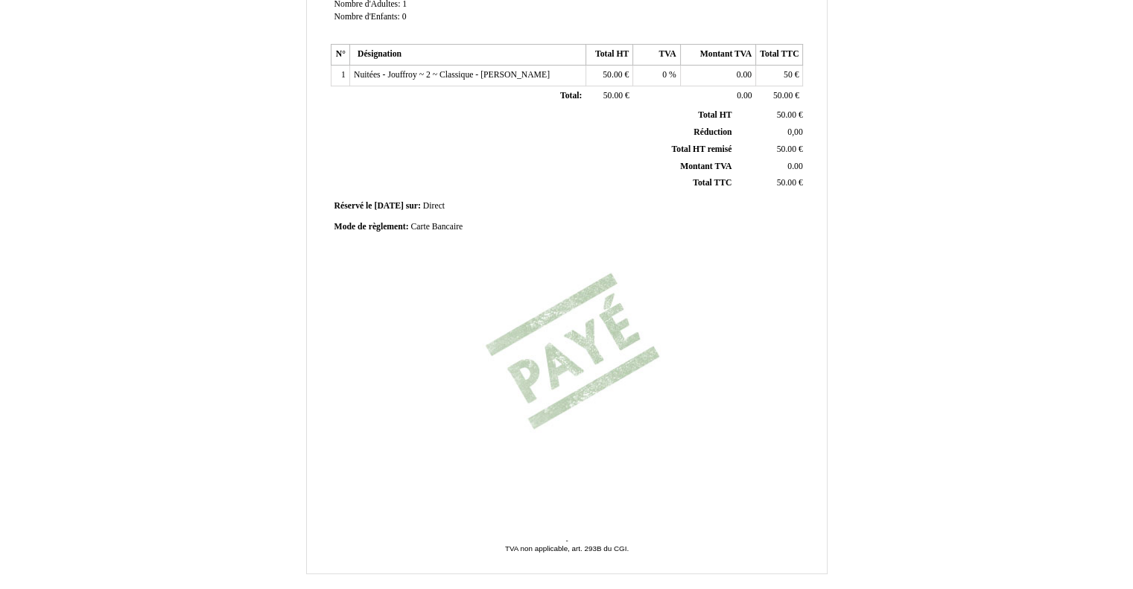
scroll to position [309, 0]
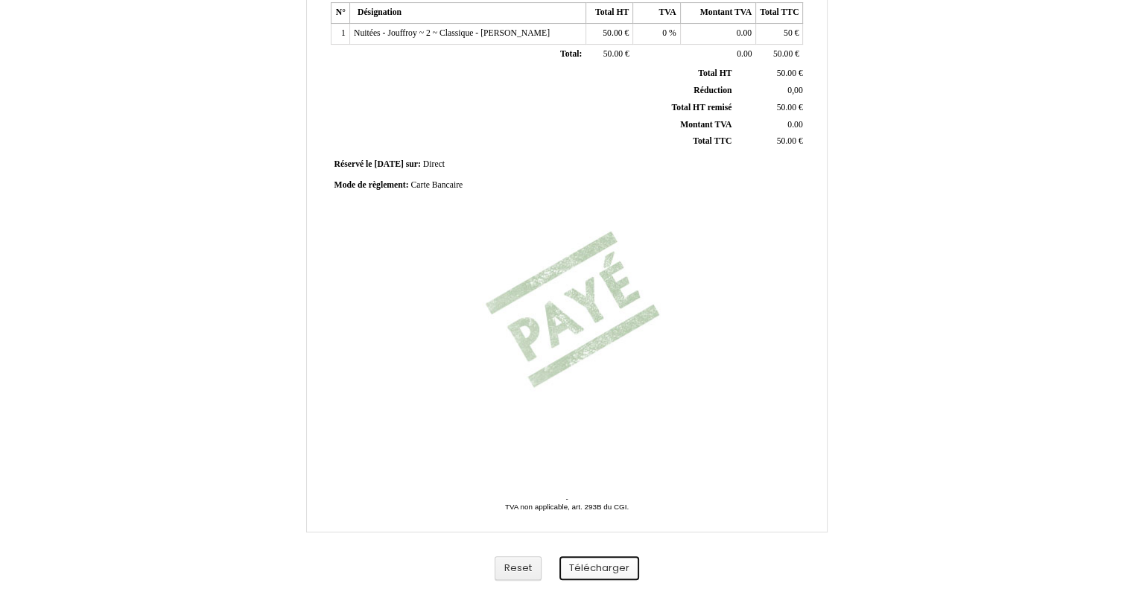
click at [592, 574] on button "Télécharger" at bounding box center [599, 568] width 80 height 25
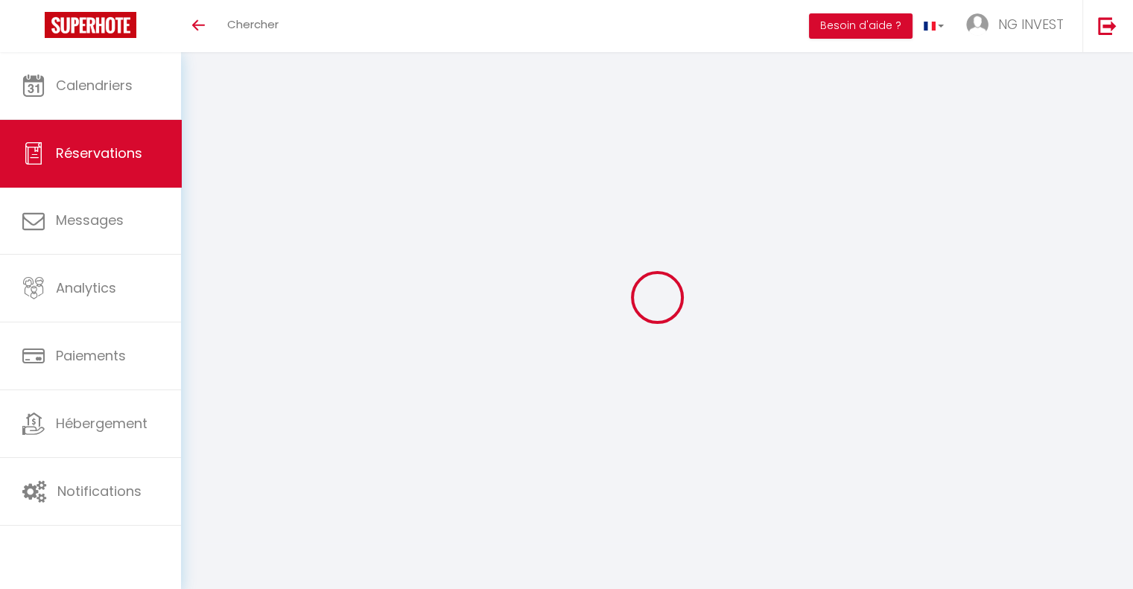
select select "0"
select select
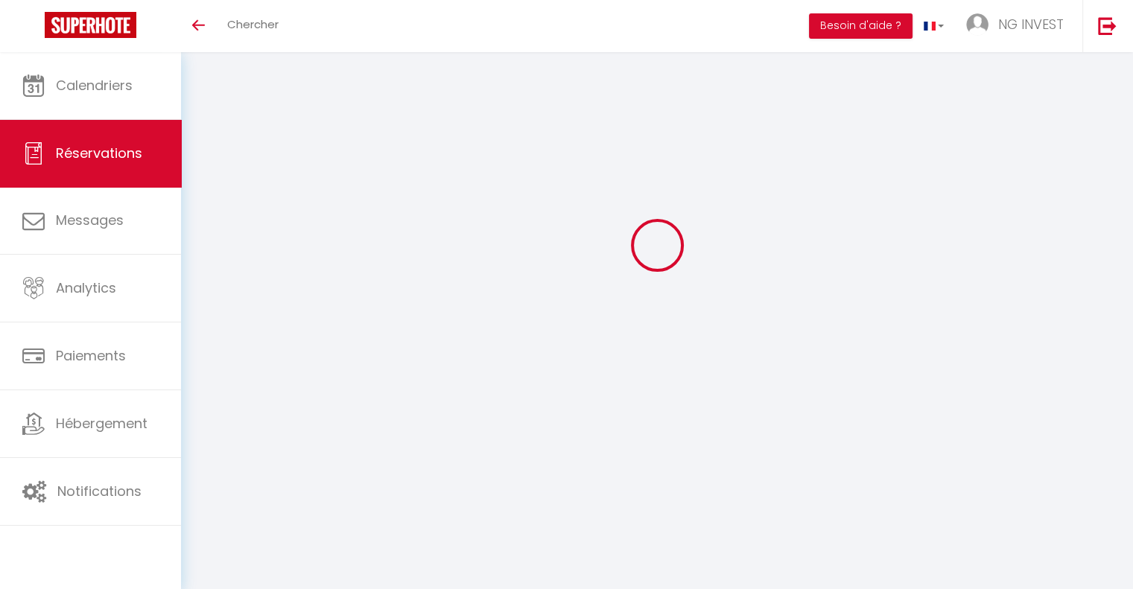
checkbox input "false"
select select
checkbox input "false"
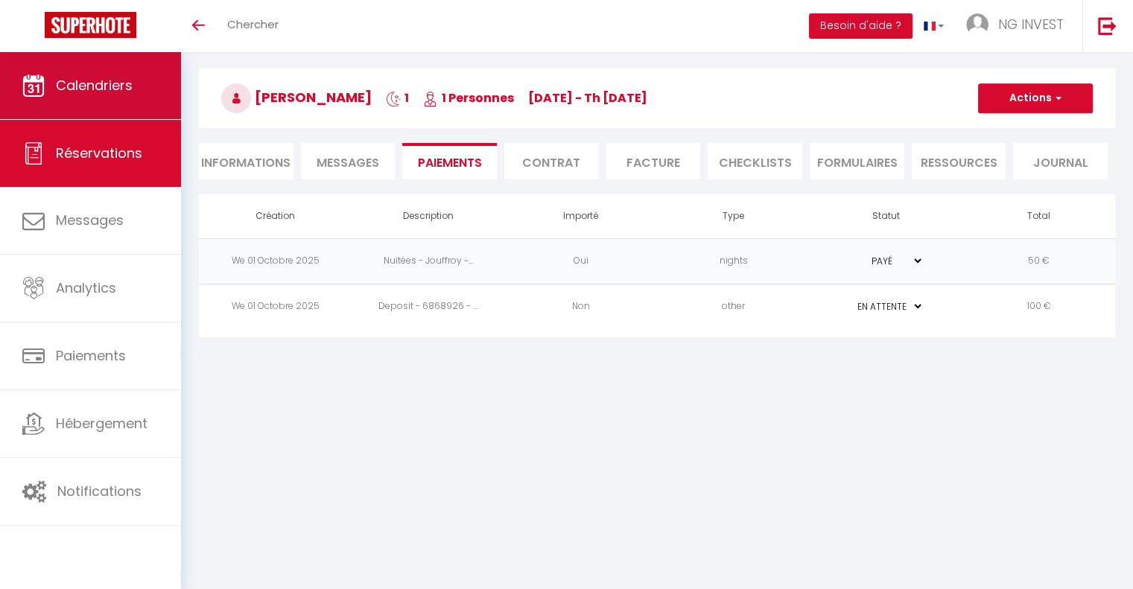
click at [101, 101] on link "Calendriers" at bounding box center [90, 85] width 181 height 67
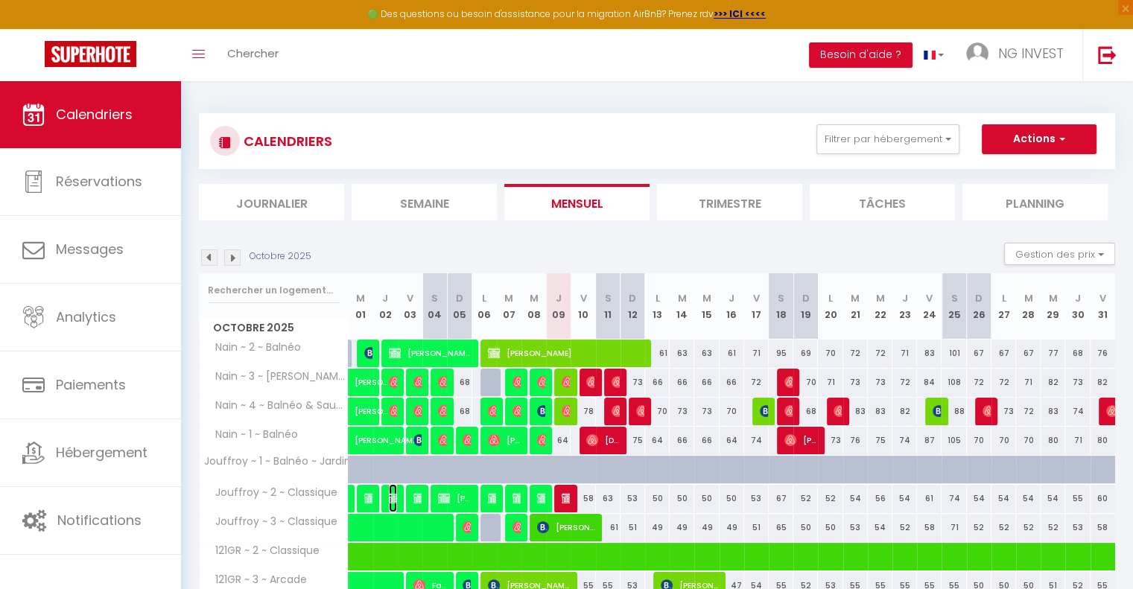
click at [393, 498] on img at bounding box center [395, 498] width 12 height 12
select select "OK"
select select "0"
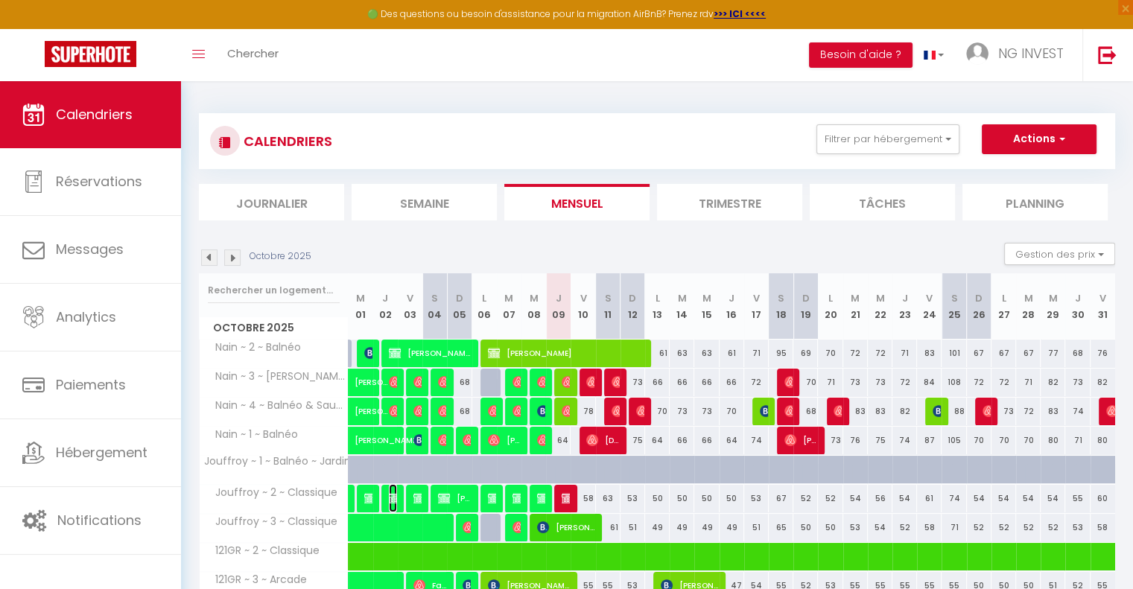
select select "1"
select select
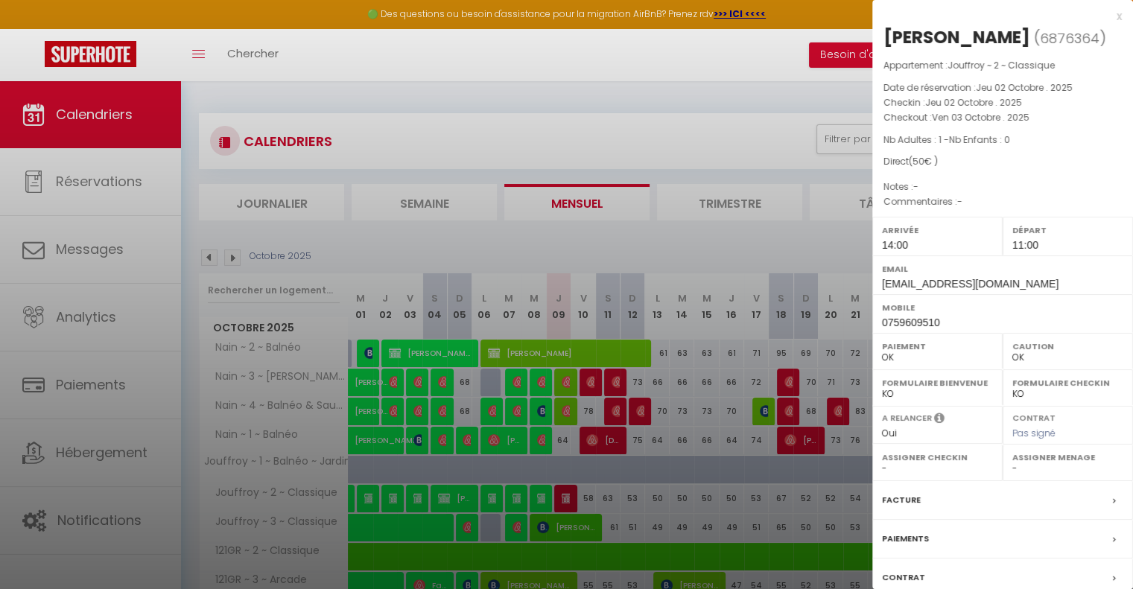
click at [1065, 497] on div "Facture" at bounding box center [1002, 500] width 261 height 39
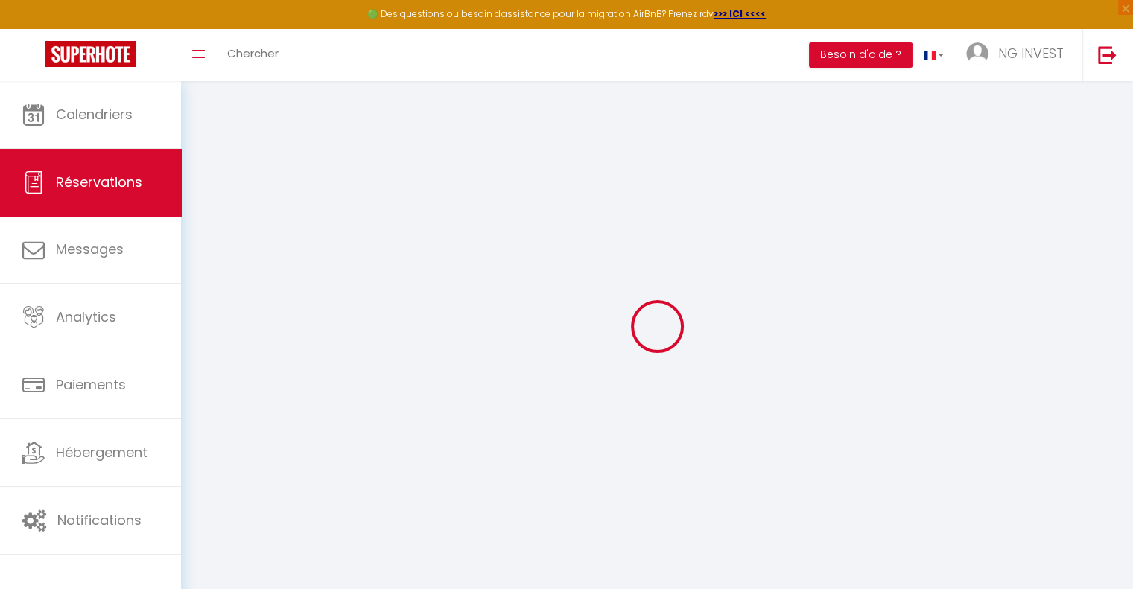
select select
checkbox input "false"
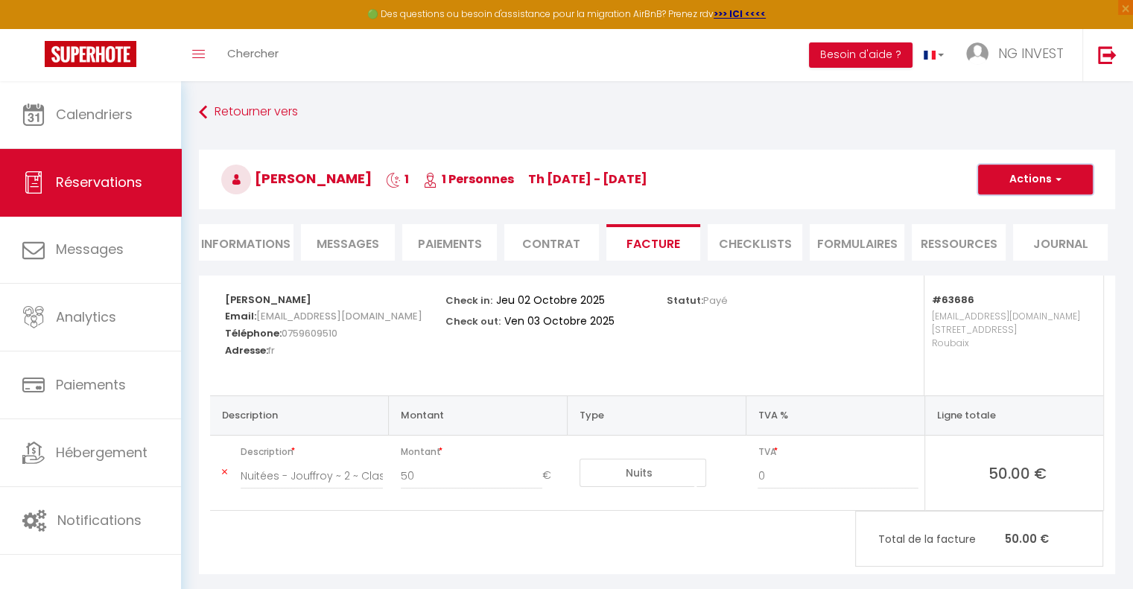
click at [1049, 184] on button "Actions" at bounding box center [1035, 180] width 115 height 30
click at [1016, 226] on link "Aperçu et éditer" at bounding box center [1024, 231] width 125 height 19
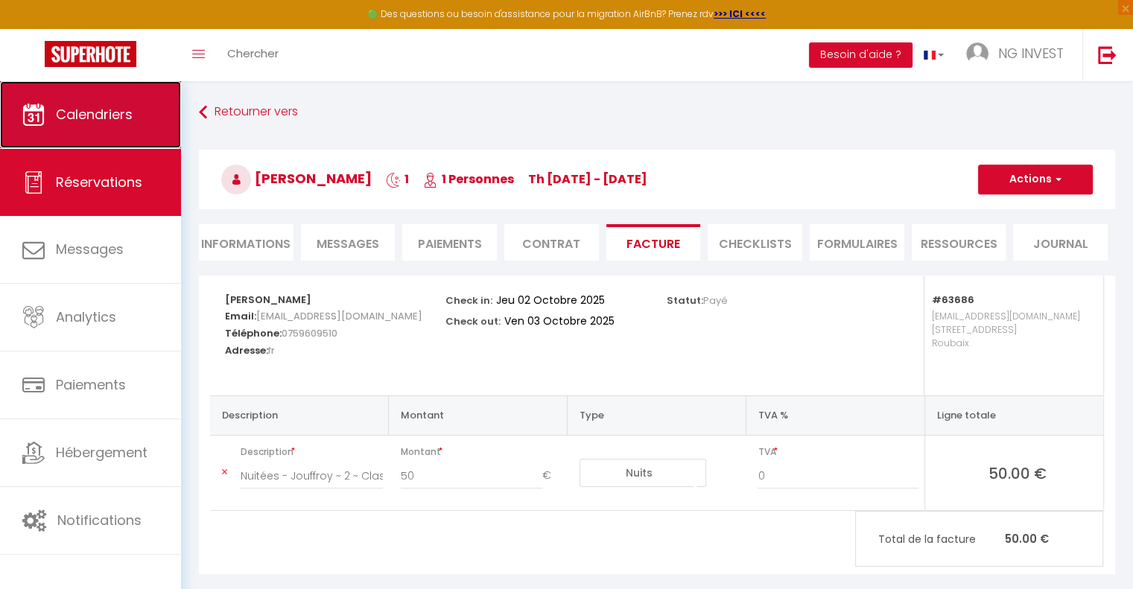
click at [109, 118] on span "Calendriers" at bounding box center [94, 114] width 77 height 19
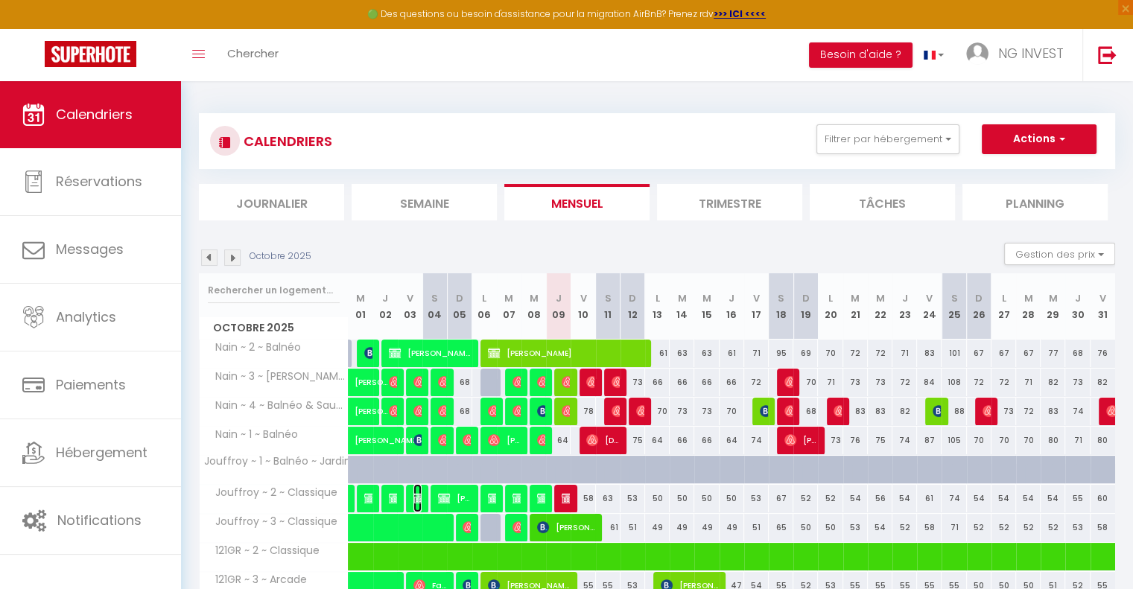
click at [418, 494] on img at bounding box center [419, 498] width 12 height 12
select select "OK"
select select "0"
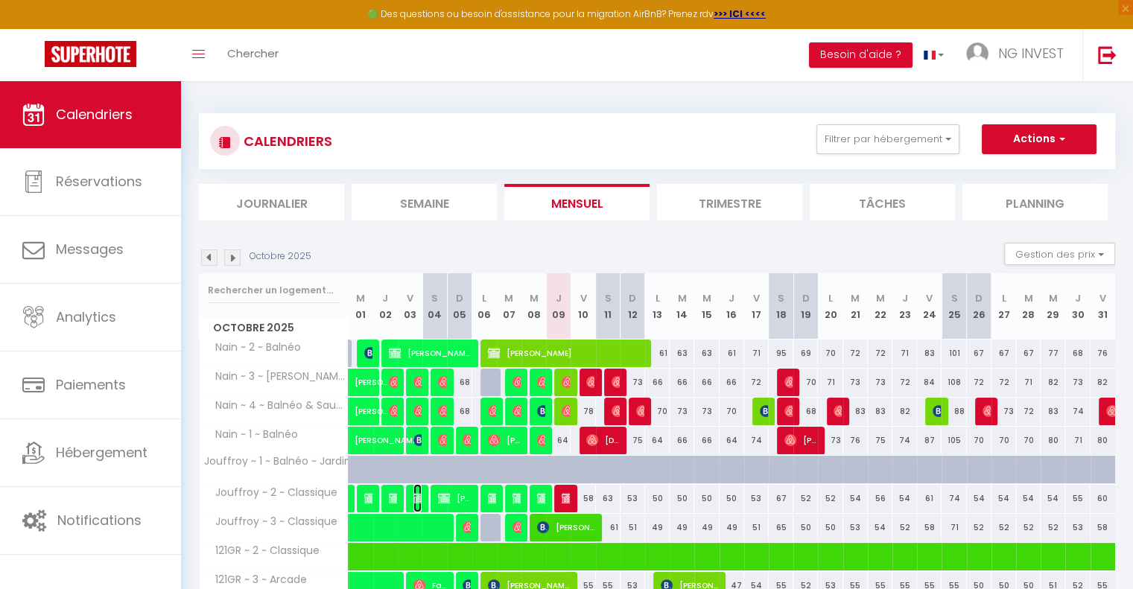
select select "1"
select select
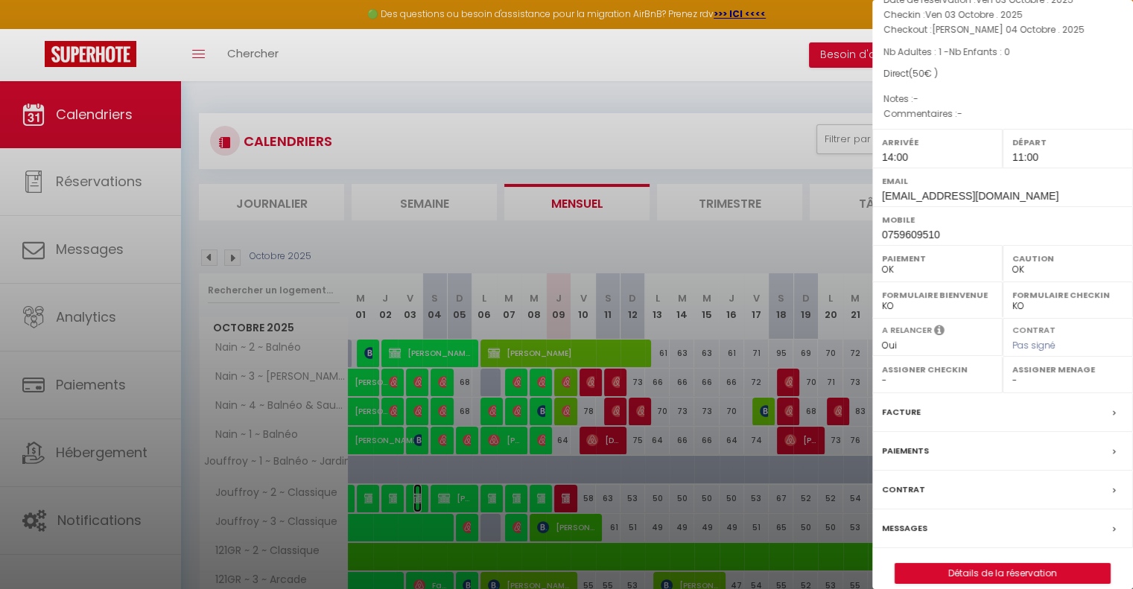
scroll to position [98, 0]
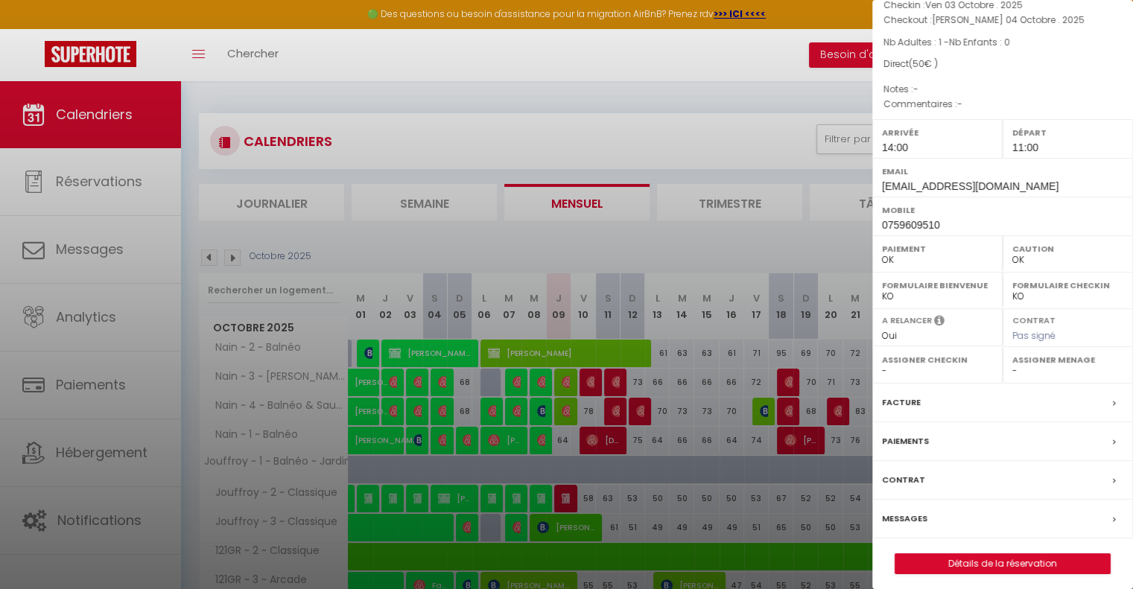
click at [1096, 402] on div "Facture" at bounding box center [1002, 403] width 261 height 39
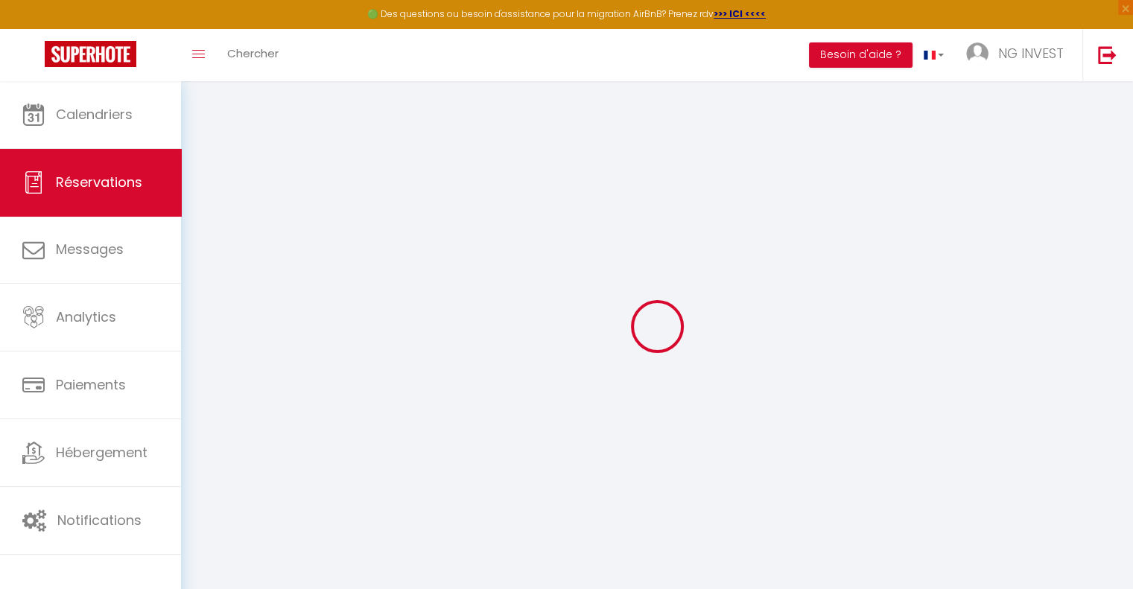
select select
checkbox input "false"
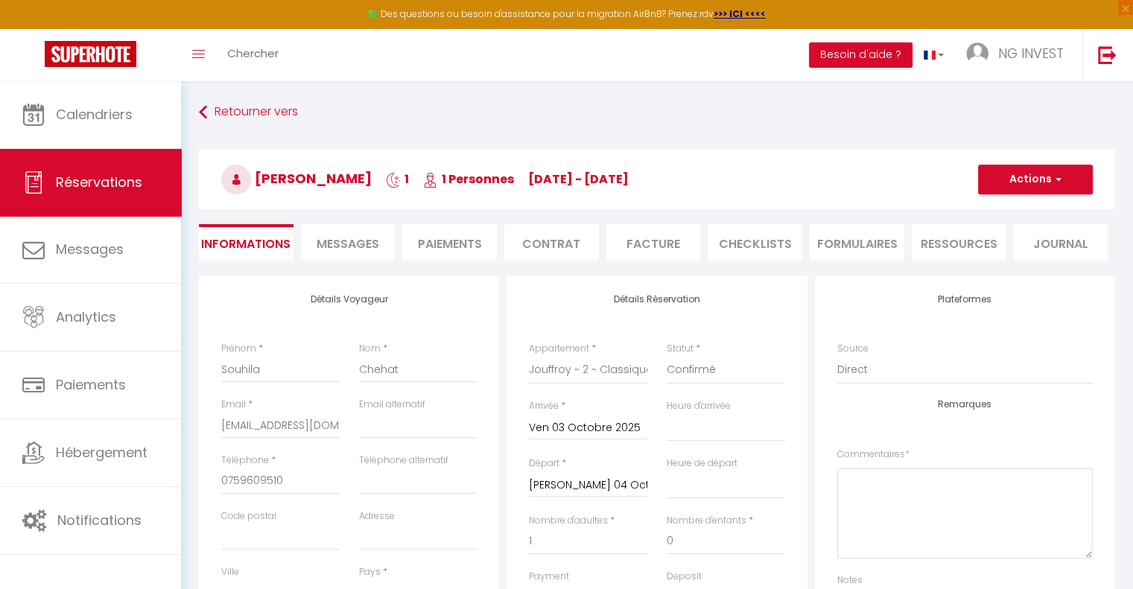
select select
checkbox input "false"
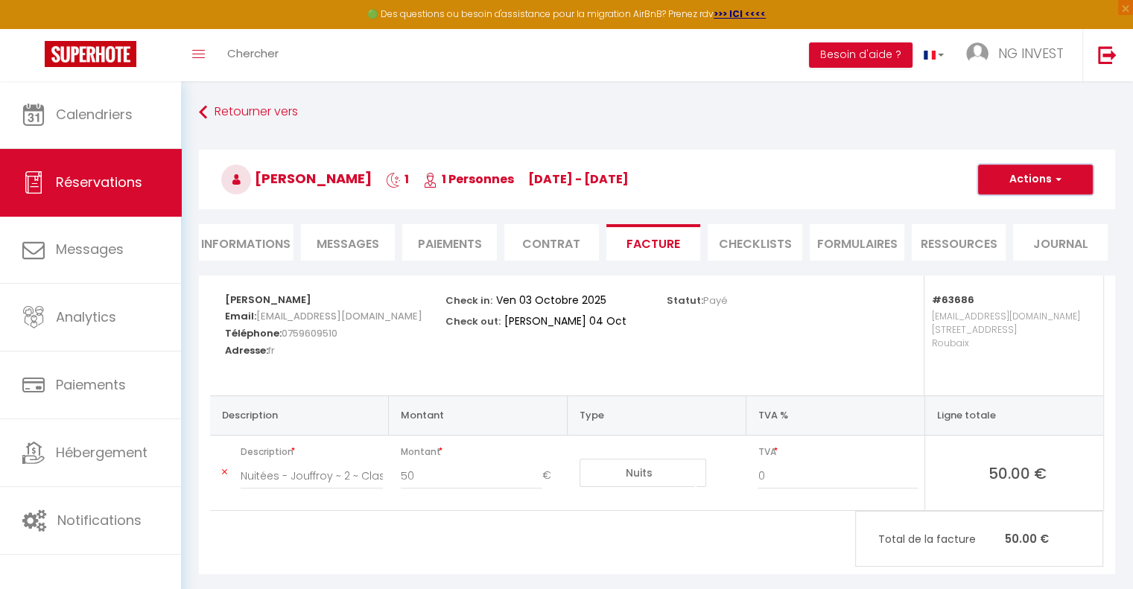
click at [1044, 171] on button "Actions" at bounding box center [1035, 180] width 115 height 30
click at [1021, 229] on link "Aperçu et éditer" at bounding box center [1024, 231] width 125 height 19
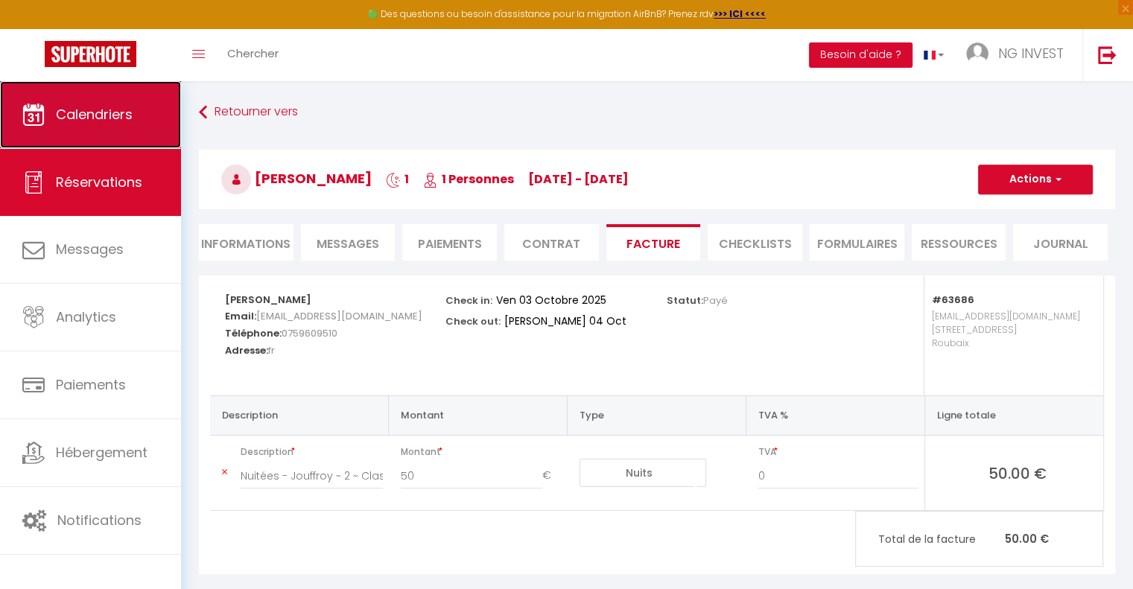
click at [135, 105] on link "Calendriers" at bounding box center [90, 114] width 181 height 67
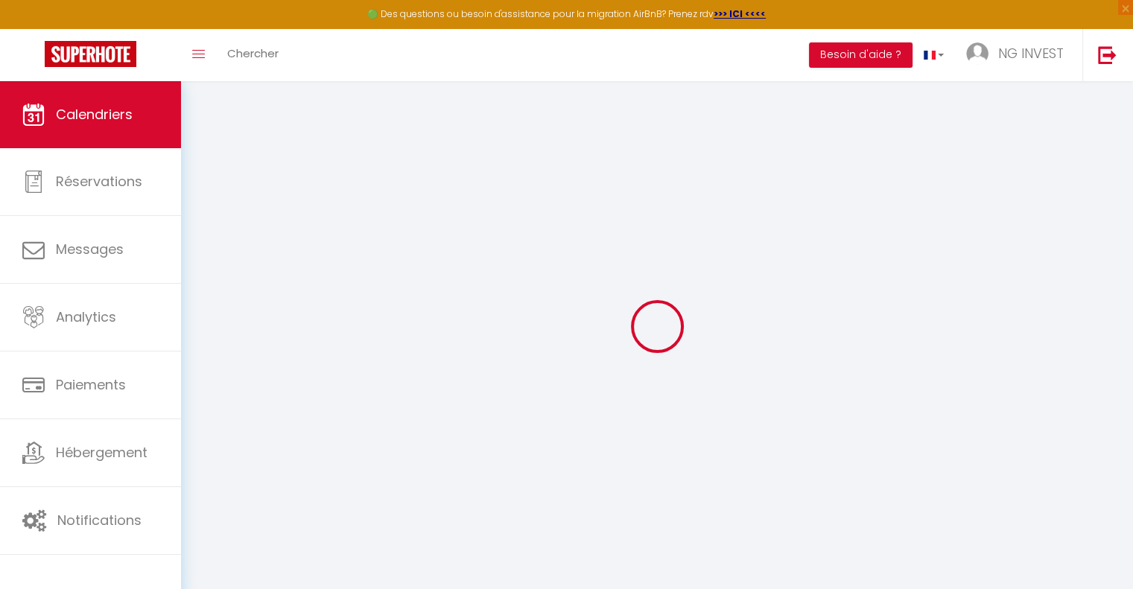
select select
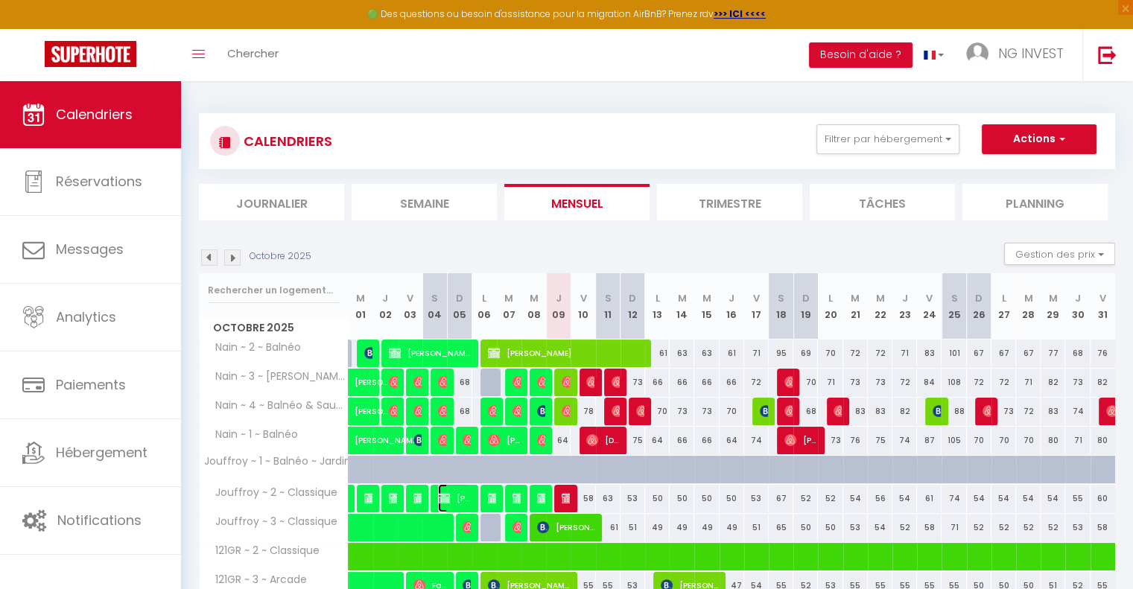
click at [447, 494] on img at bounding box center [444, 498] width 12 height 12
select select "OK"
select select "0"
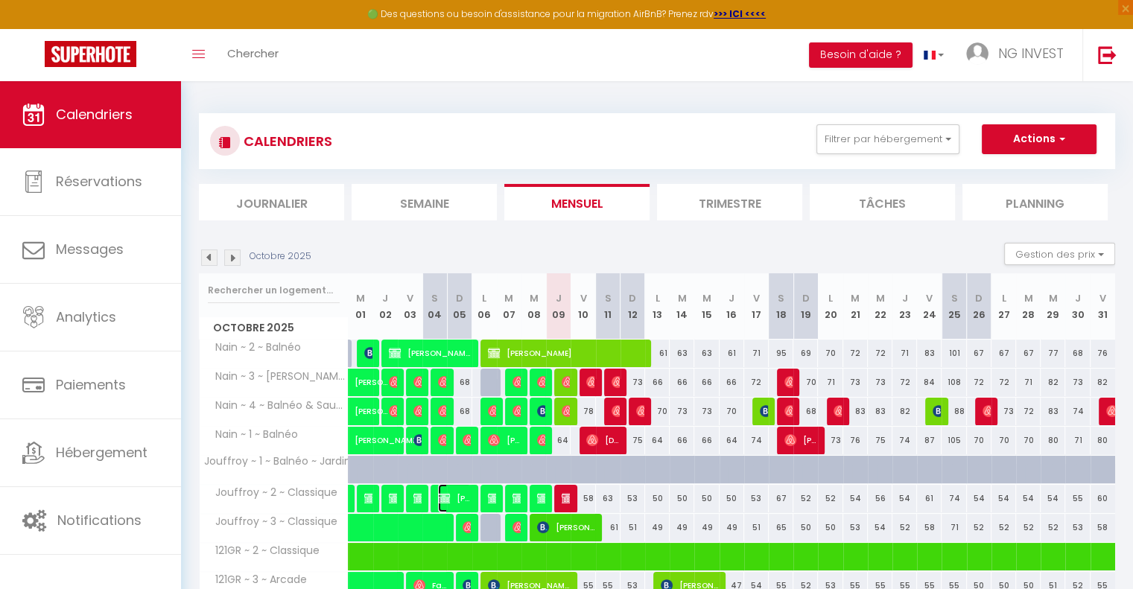
select select "1"
select select
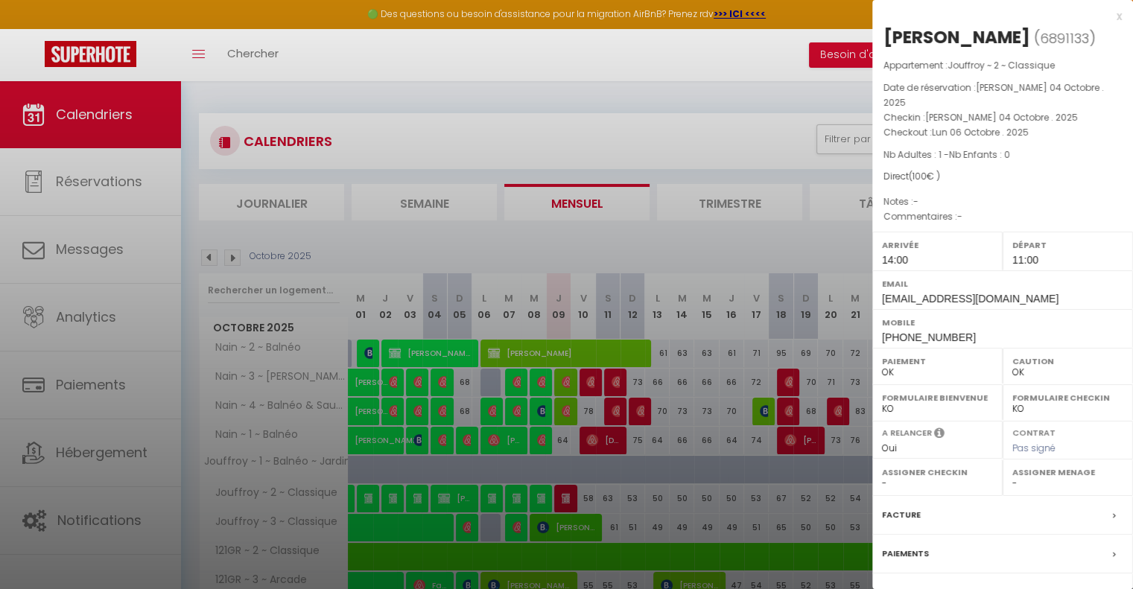
click at [944, 498] on div "Facture" at bounding box center [1002, 515] width 261 height 39
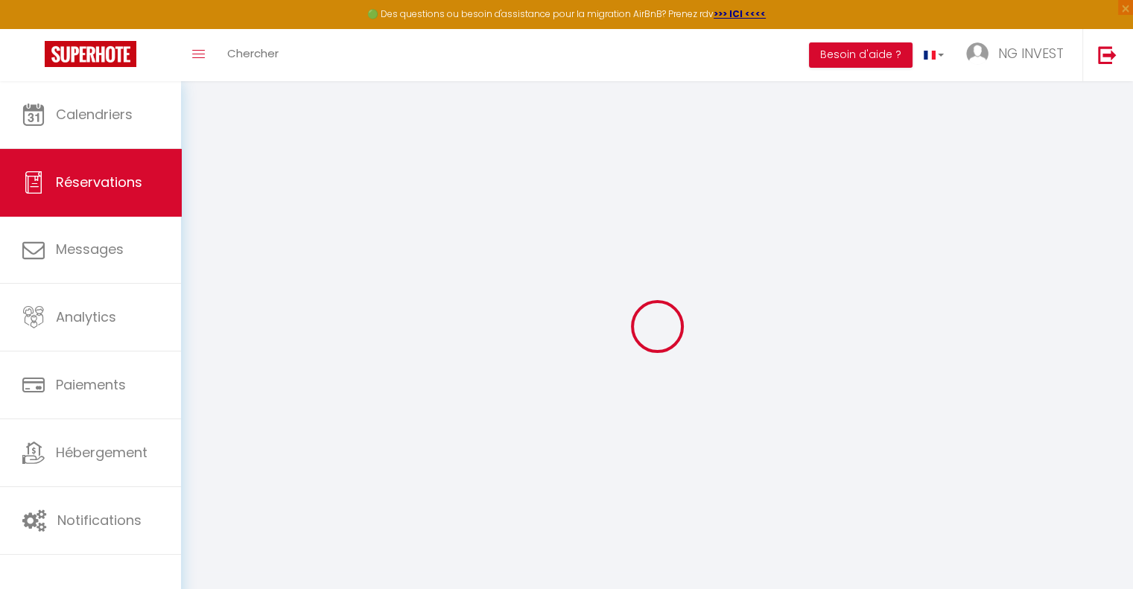
select select
checkbox input "false"
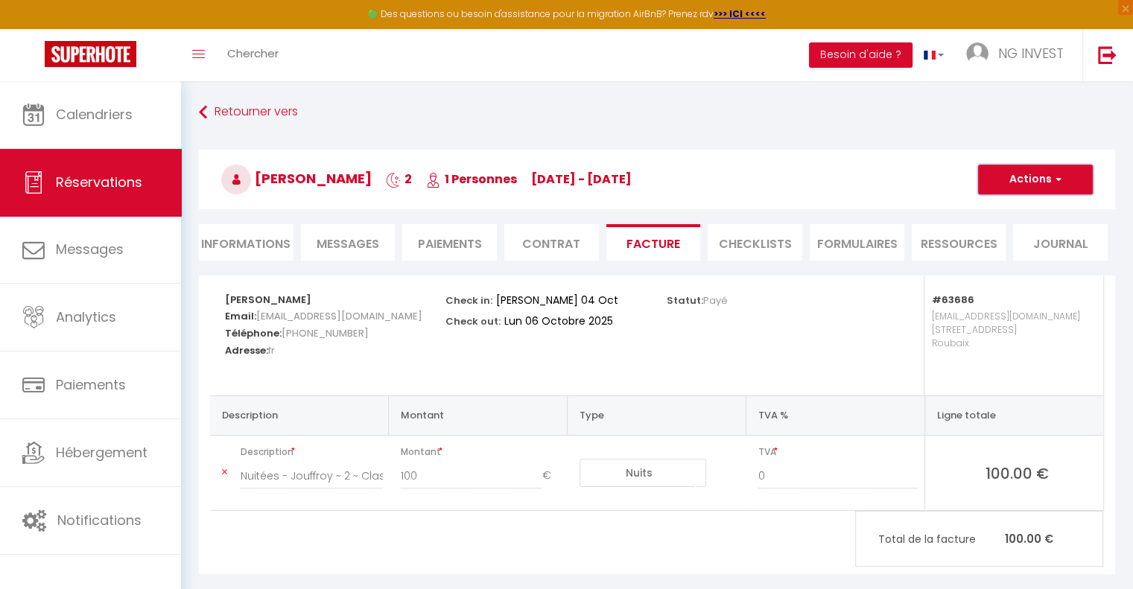
click at [1041, 187] on button "Actions" at bounding box center [1035, 180] width 115 height 30
click at [1015, 228] on link "Aperçu et éditer" at bounding box center [1024, 231] width 125 height 19
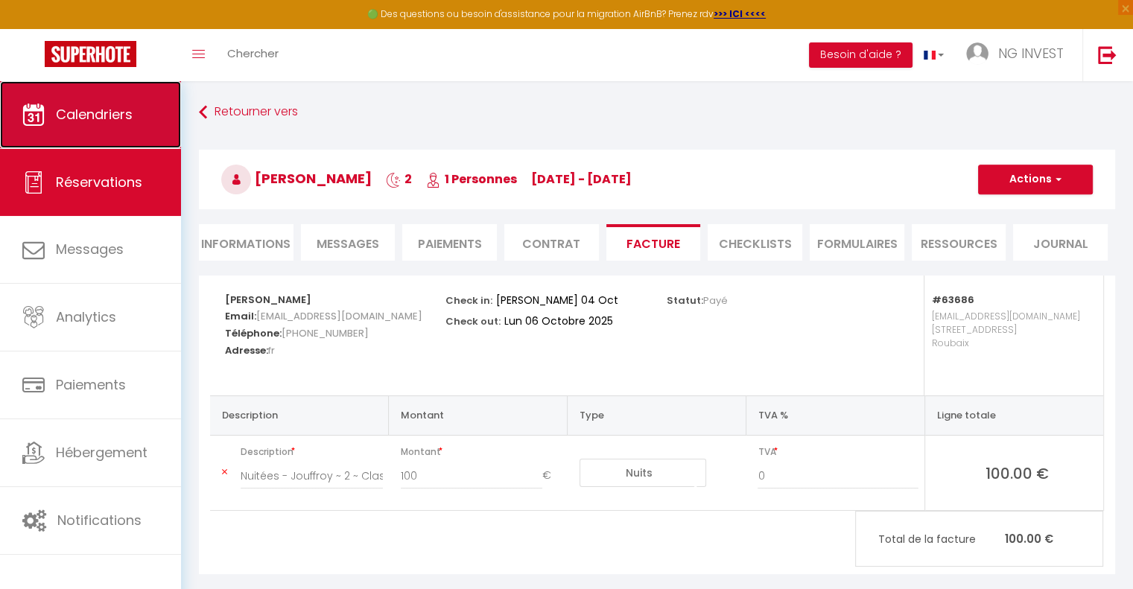
click at [101, 112] on span "Calendriers" at bounding box center [94, 114] width 77 height 19
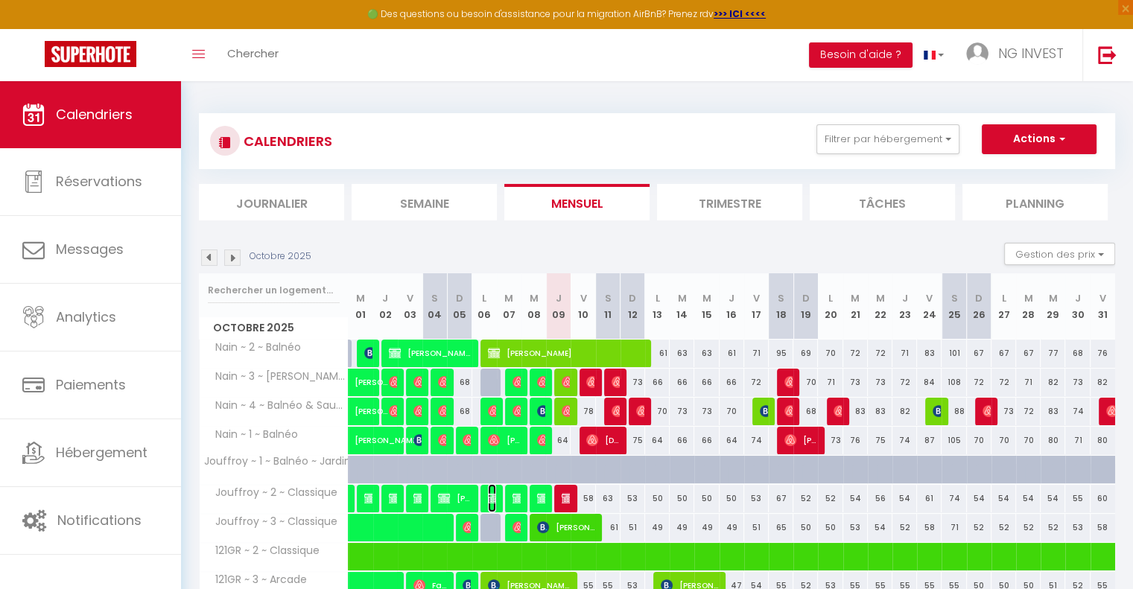
click at [492, 498] on img at bounding box center [494, 498] width 12 height 12
select select "OK"
select select "0"
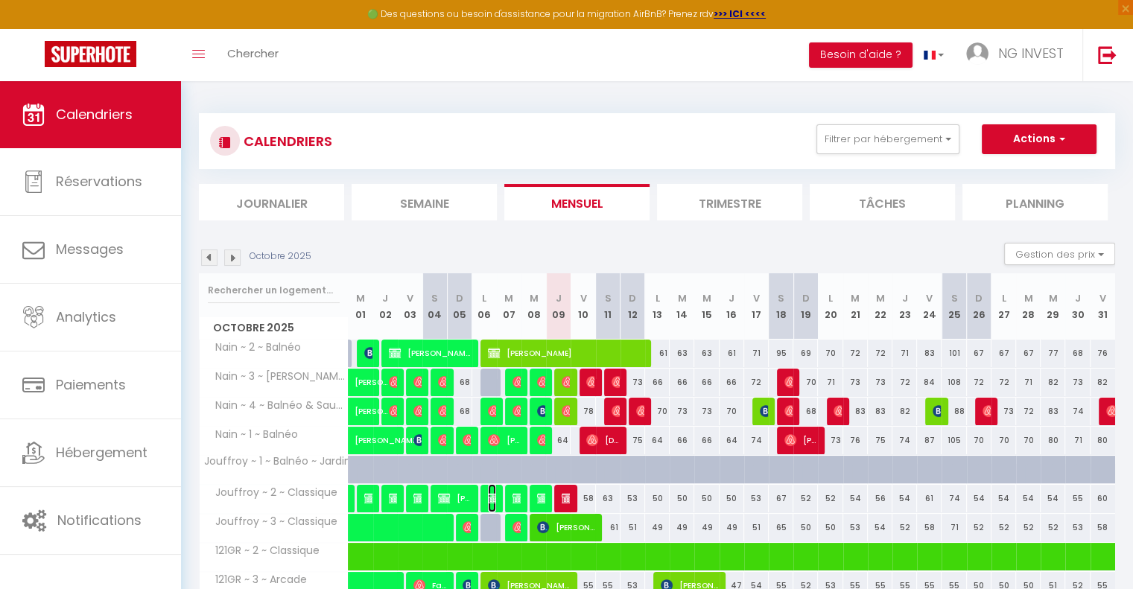
select select "1"
select select
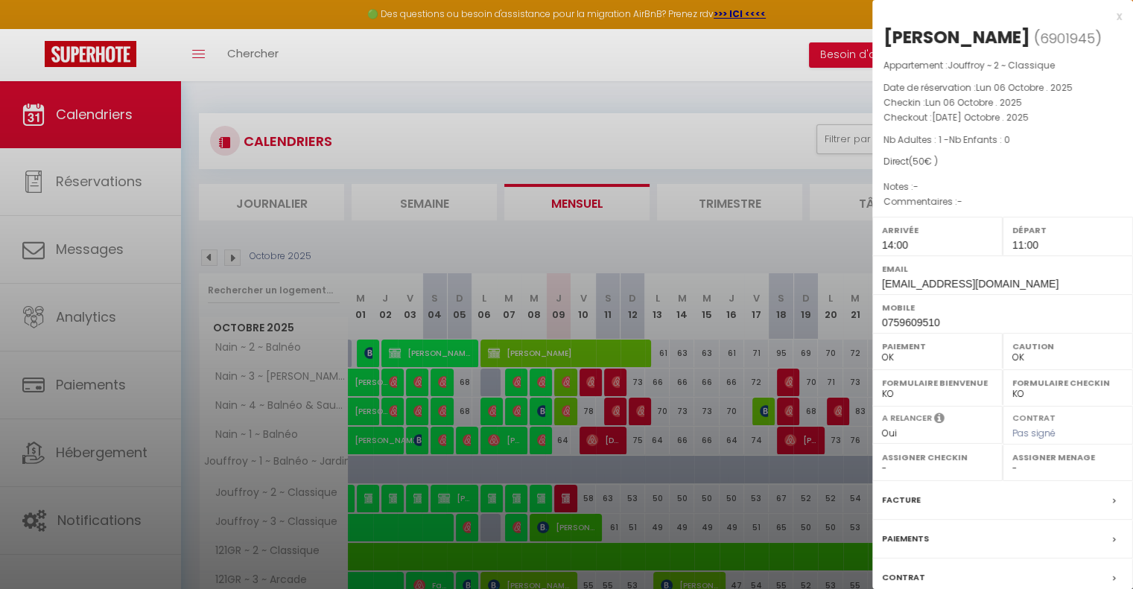
click at [906, 497] on label "Facture" at bounding box center [901, 500] width 39 height 16
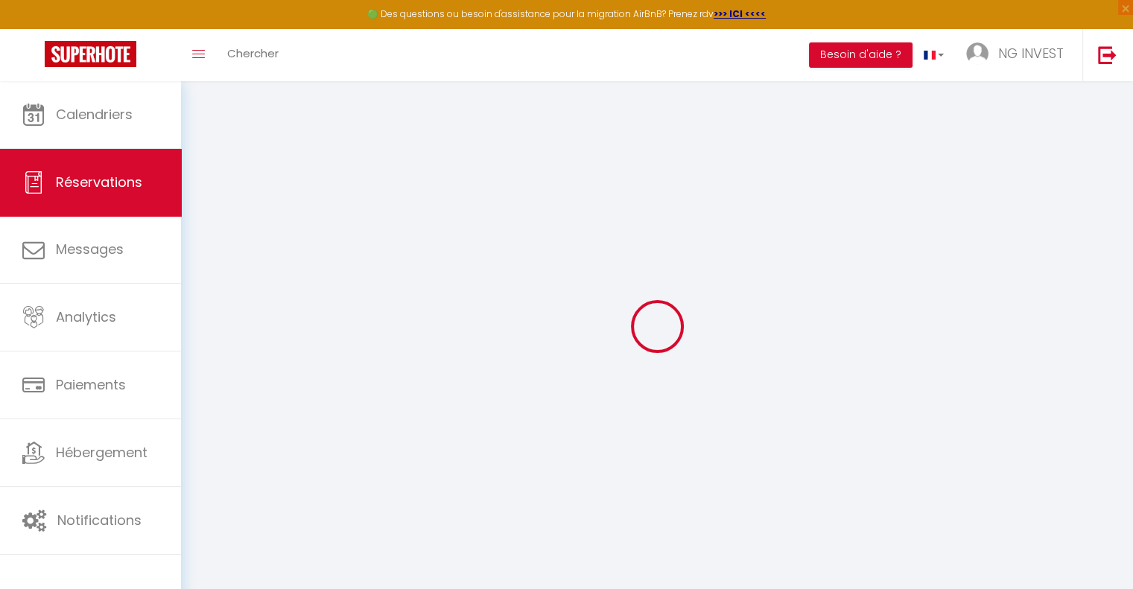
select select
checkbox input "false"
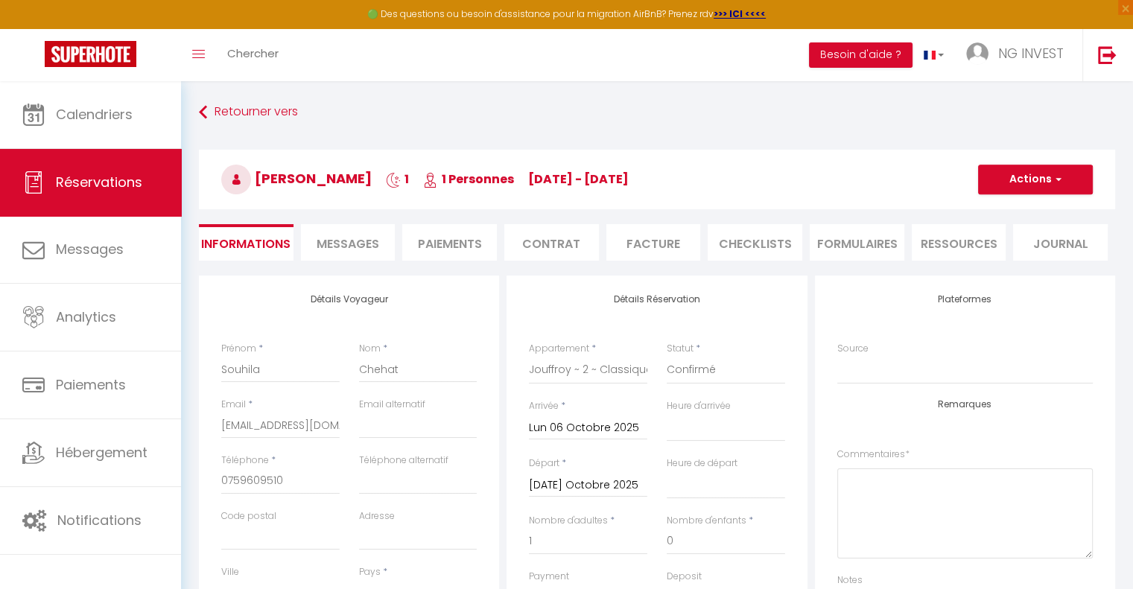
select select
checkbox input "false"
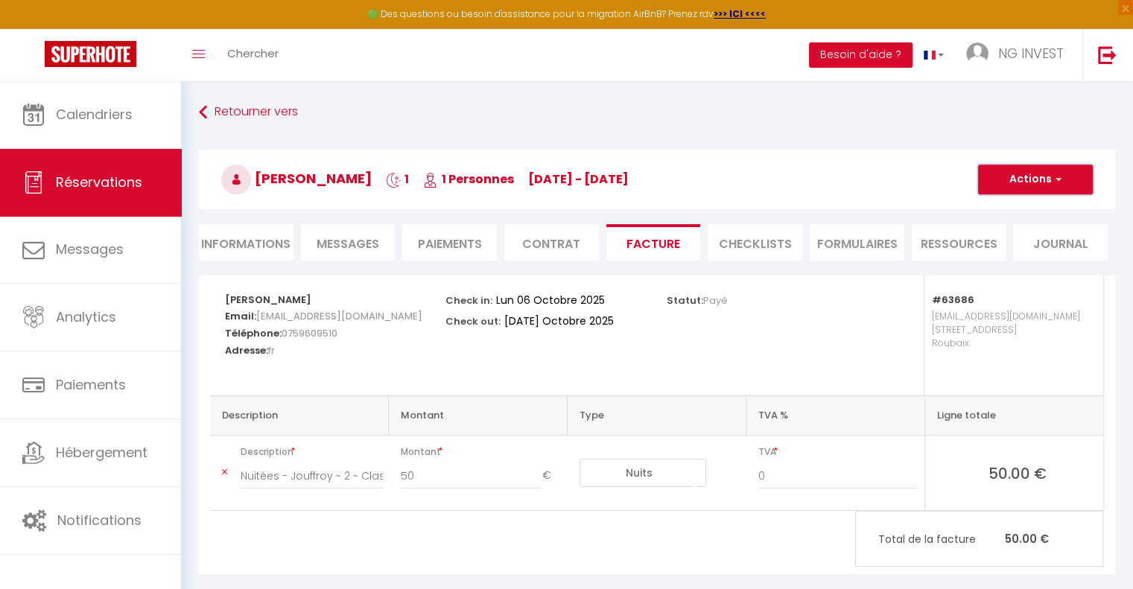
click at [1037, 181] on button "Actions" at bounding box center [1035, 180] width 115 height 30
click at [1017, 229] on link "Aperçu et éditer" at bounding box center [1024, 231] width 125 height 19
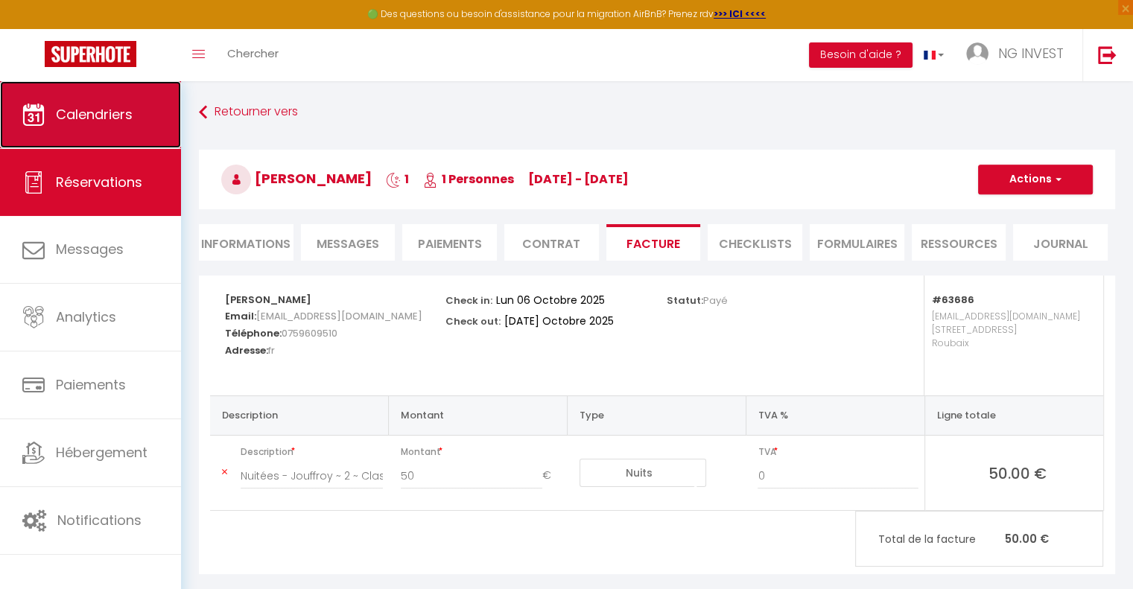
click at [116, 109] on span "Calendriers" at bounding box center [94, 114] width 77 height 19
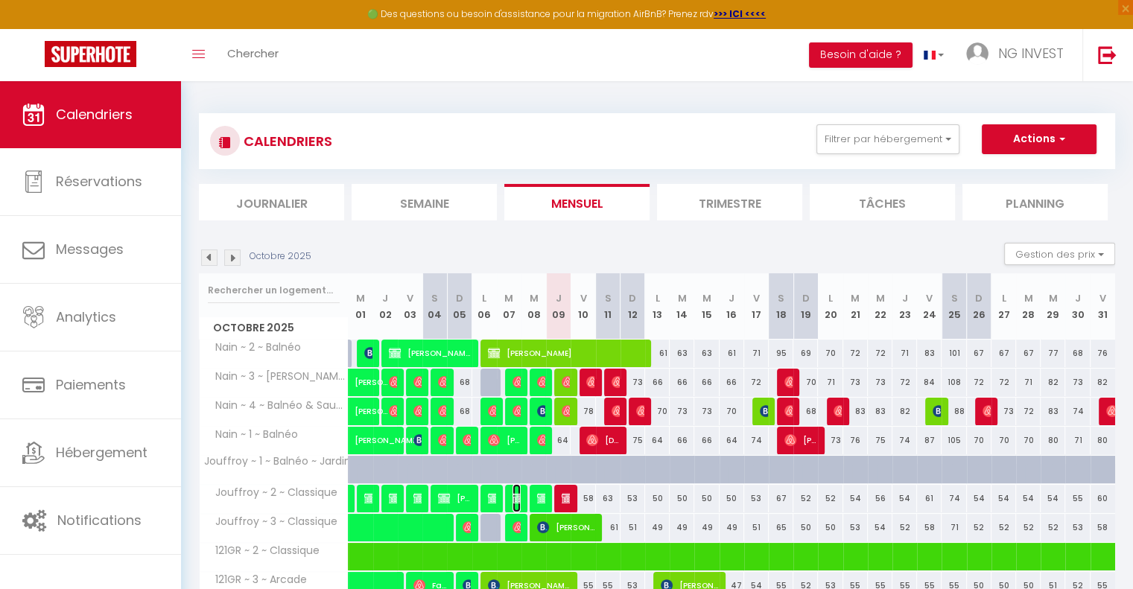
click at [518, 500] on img at bounding box center [518, 498] width 12 height 12
select select "OK"
select select "0"
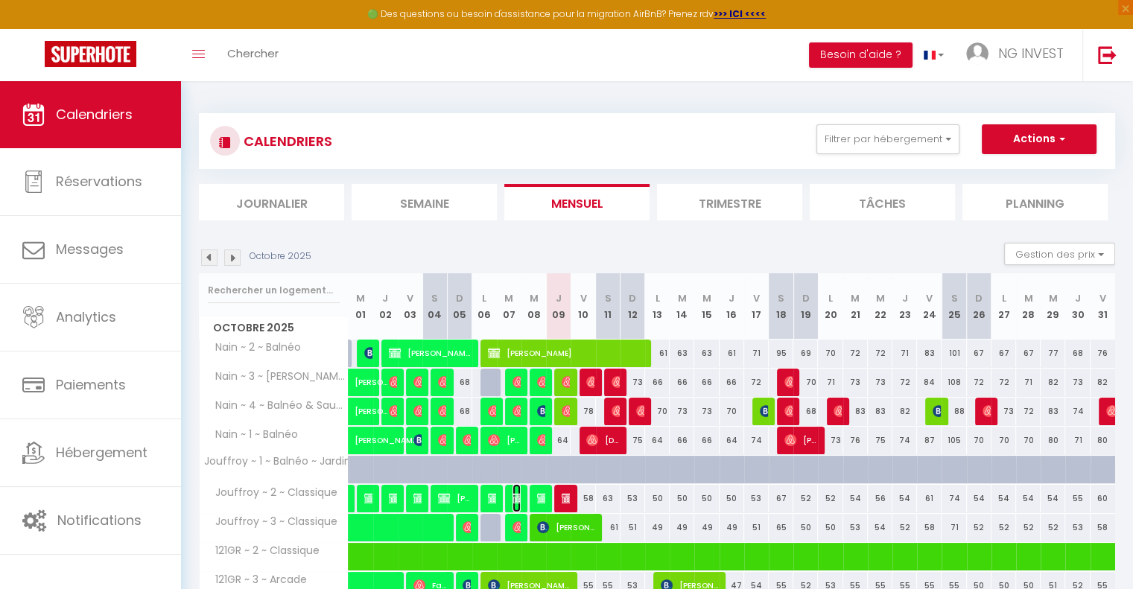
select select "1"
select select
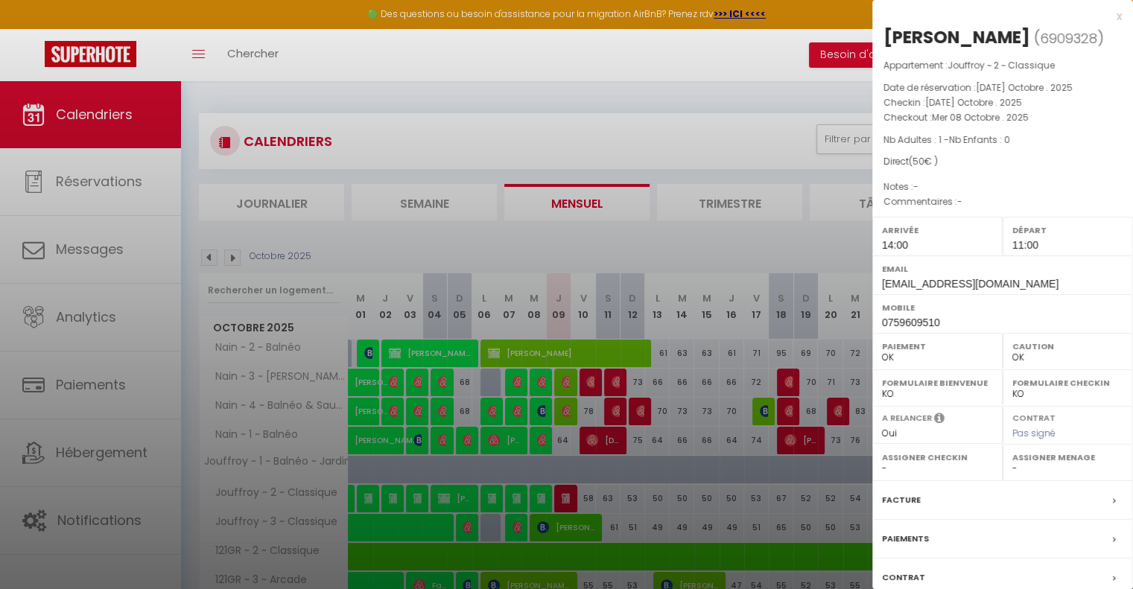
click at [909, 499] on label "Facture" at bounding box center [901, 500] width 39 height 16
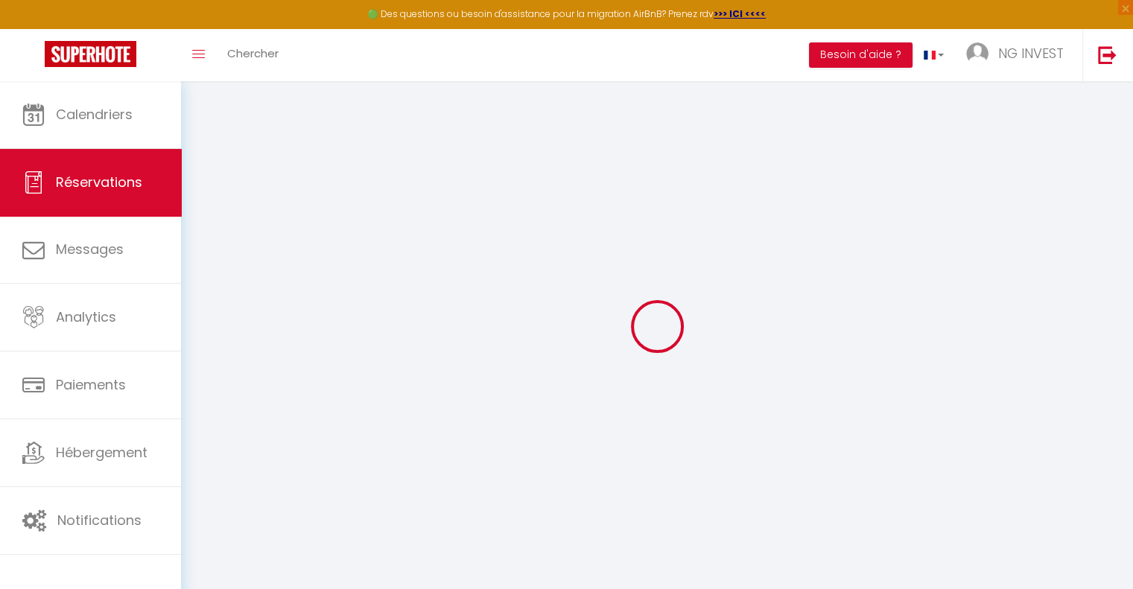
select select
checkbox input "false"
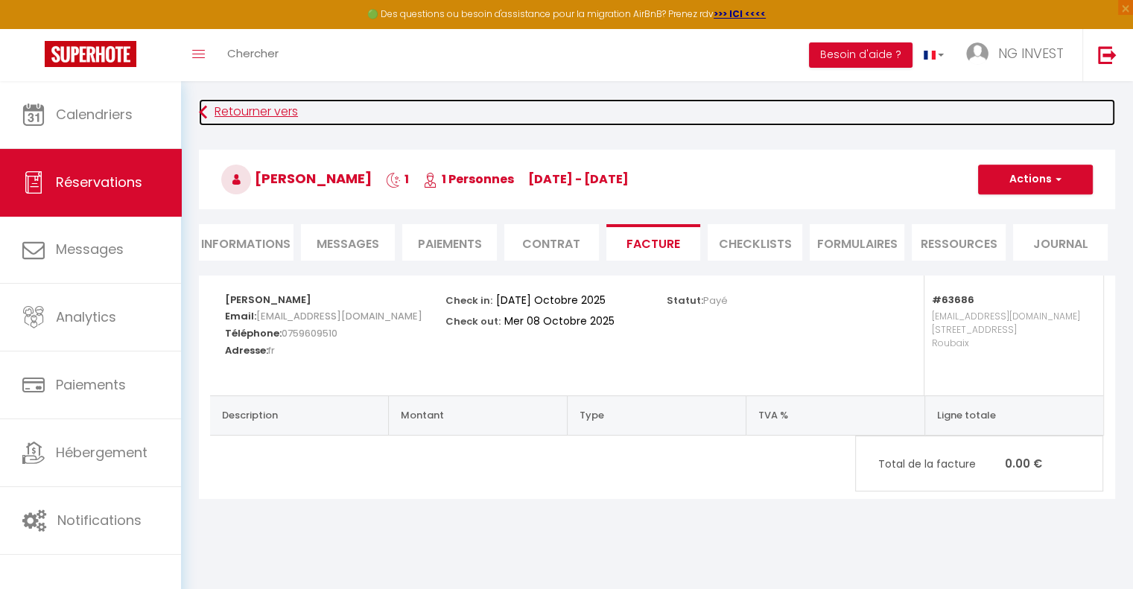
click at [272, 107] on link "Retourner vers" at bounding box center [657, 112] width 916 height 27
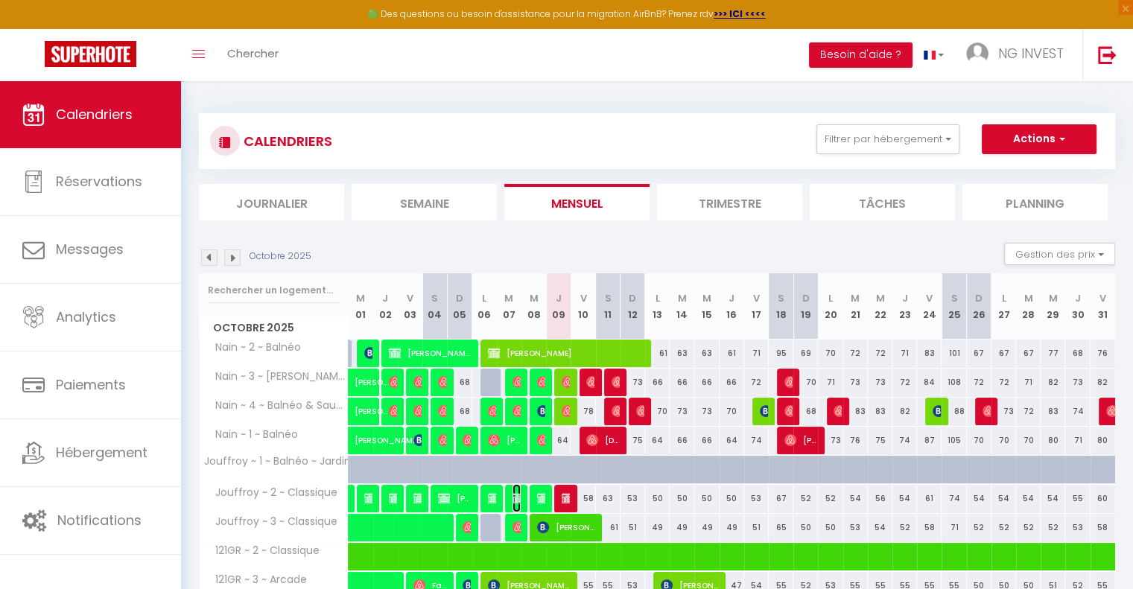
click at [519, 498] on img at bounding box center [518, 498] width 12 height 12
select select "OK"
select select "0"
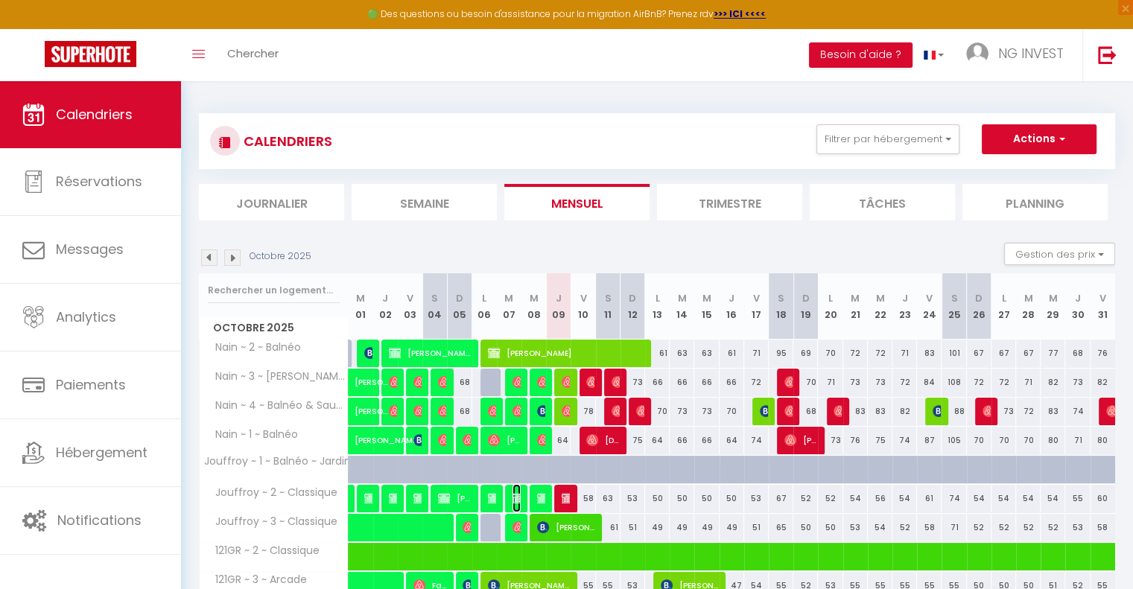
select select "1"
select select
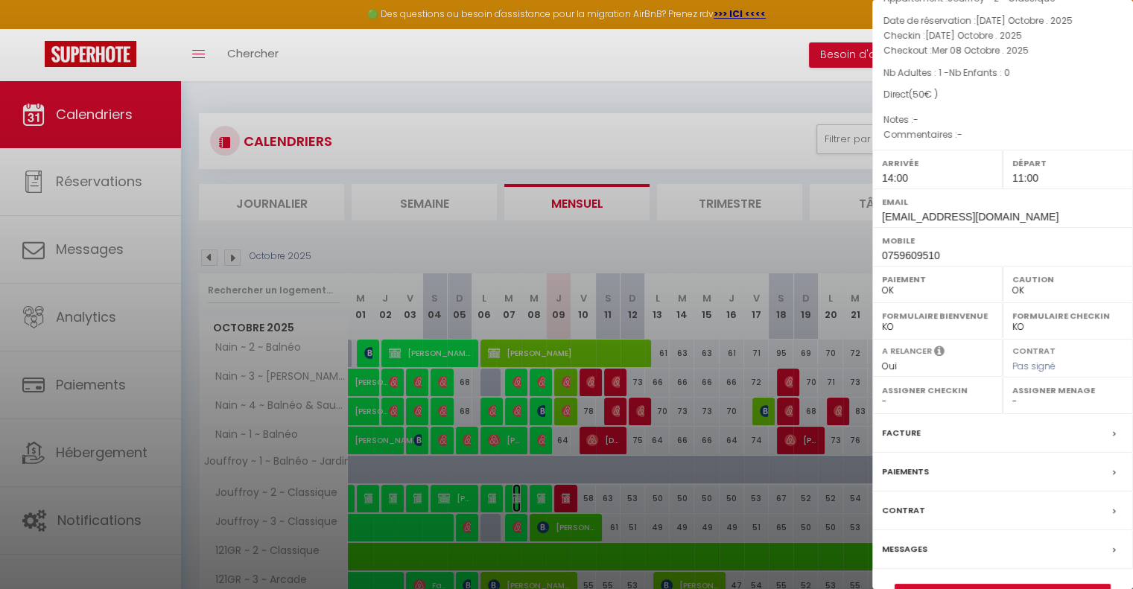
scroll to position [69, 0]
click at [894, 431] on label "Facture" at bounding box center [901, 431] width 39 height 16
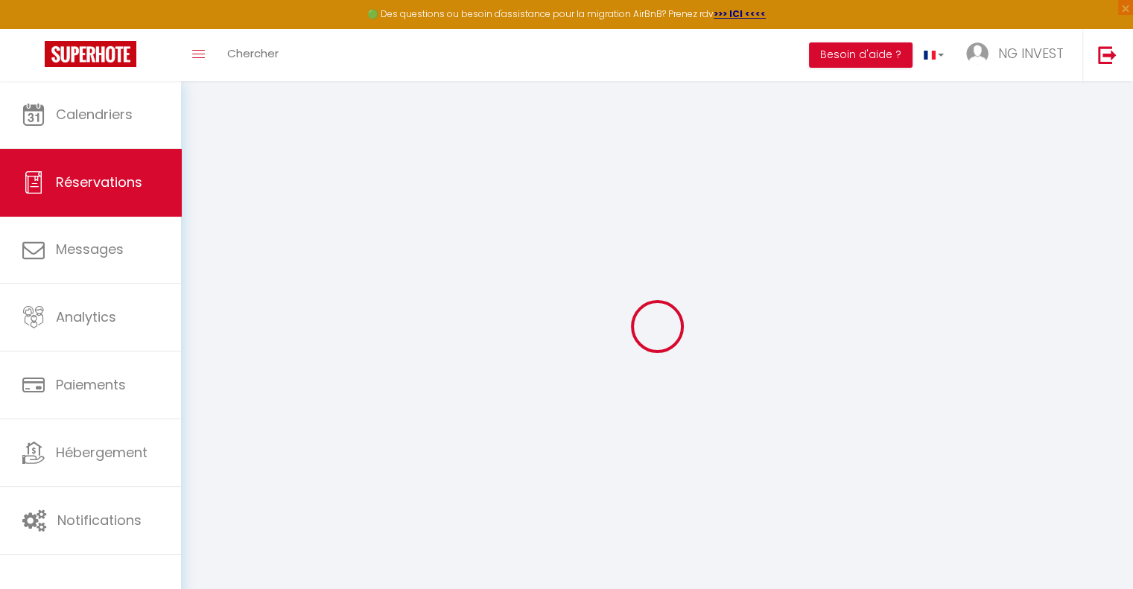
select select
checkbox input "false"
select select
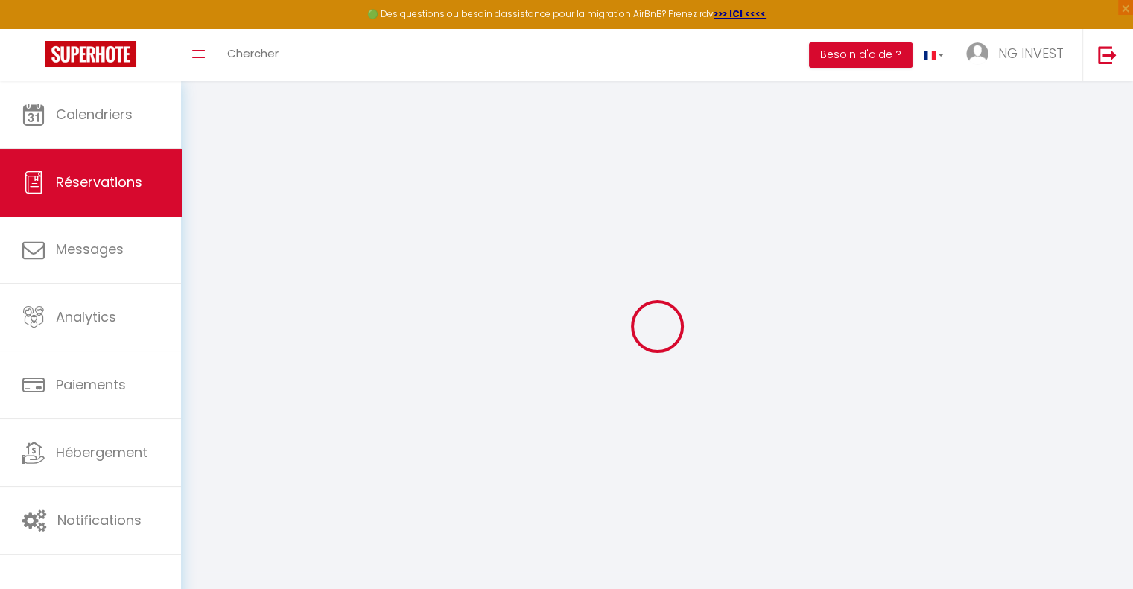
select select
checkbox input "false"
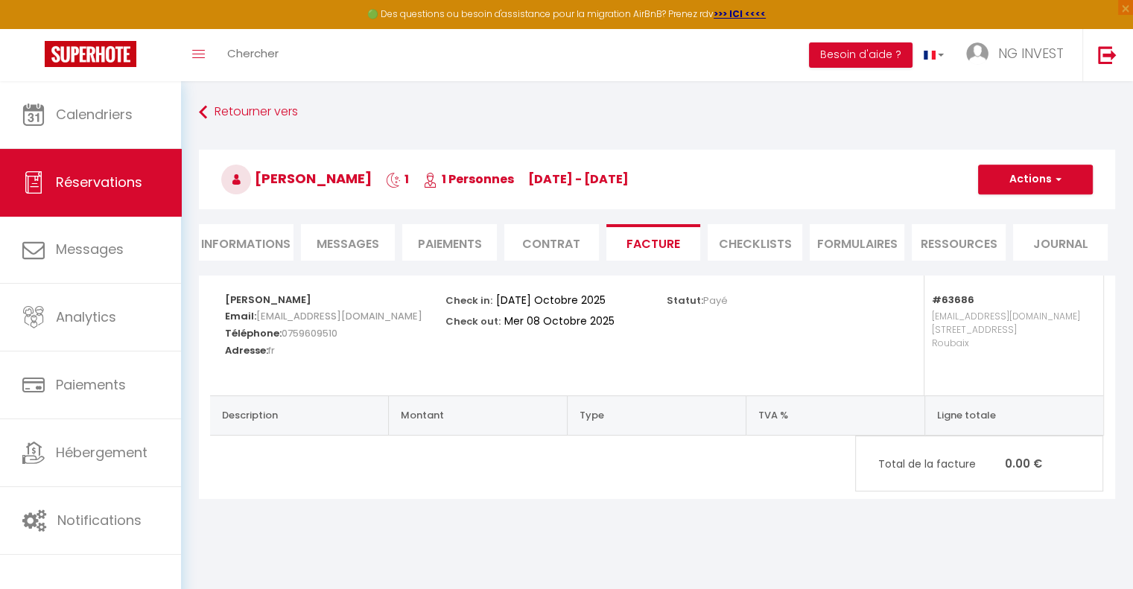
click at [441, 242] on li "Paiements" at bounding box center [449, 242] width 95 height 36
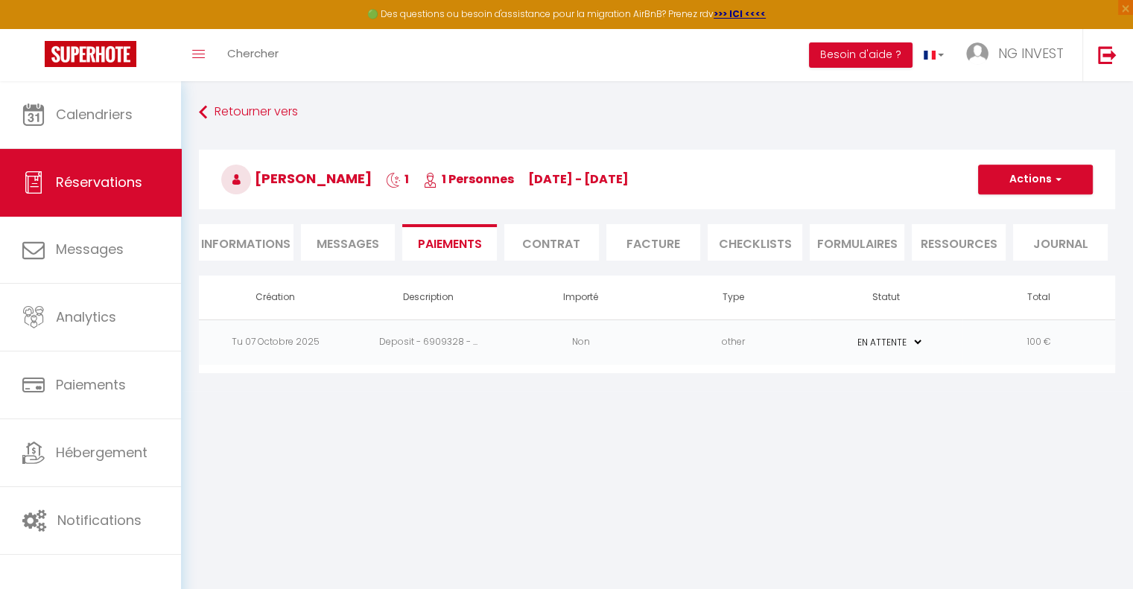
click at [244, 245] on li "Informations" at bounding box center [246, 242] width 95 height 36
select select
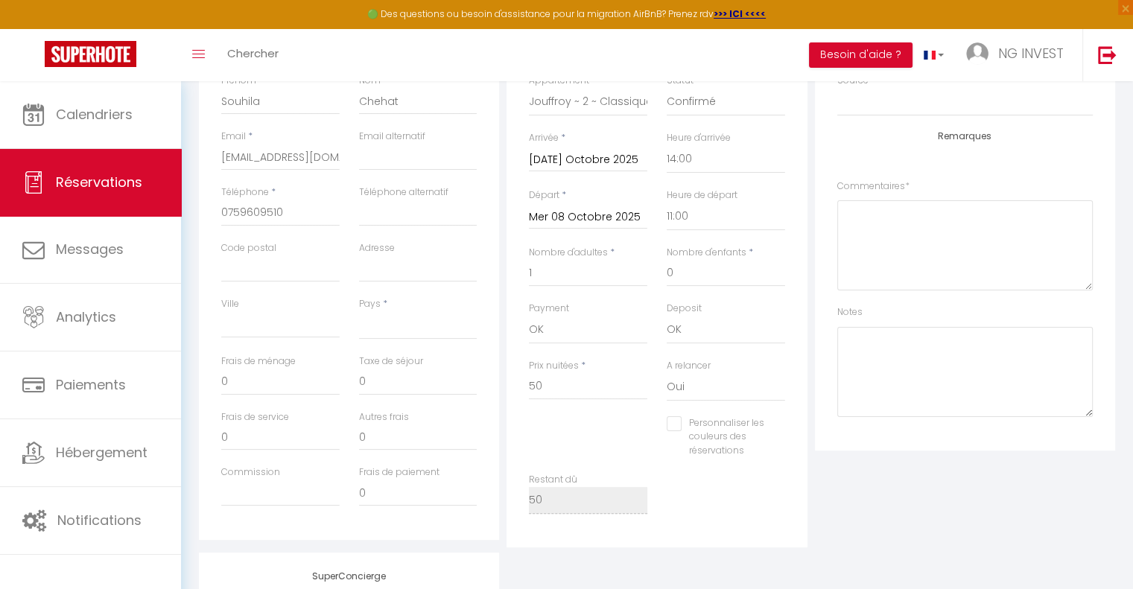
scroll to position [279, 0]
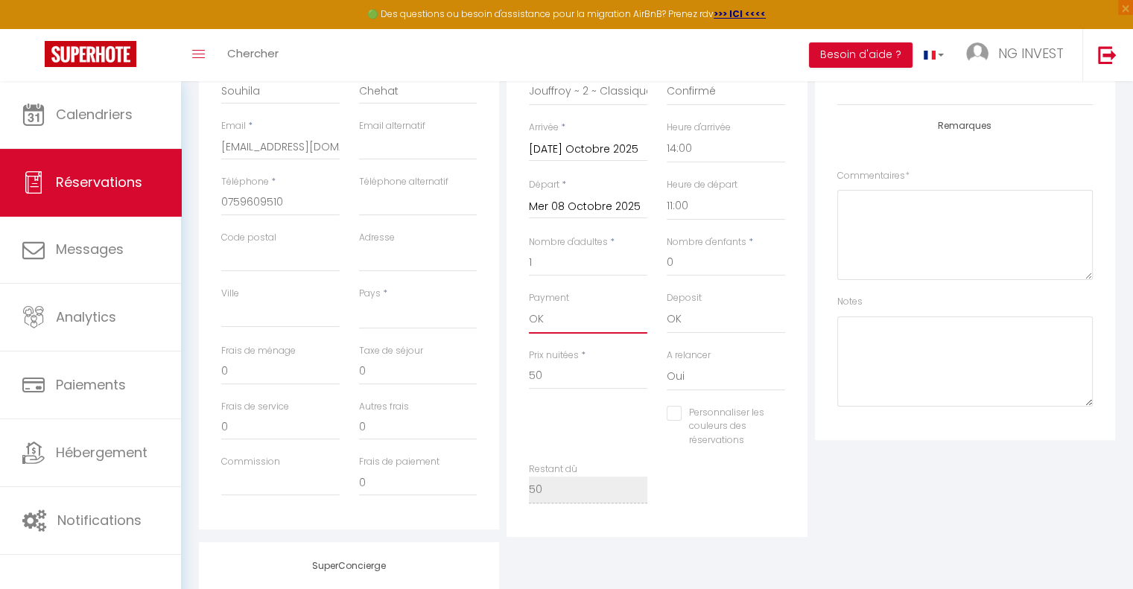
click at [553, 320] on select "OK KO" at bounding box center [588, 319] width 118 height 28
click at [529, 305] on select "OK KO" at bounding box center [588, 319] width 118 height 28
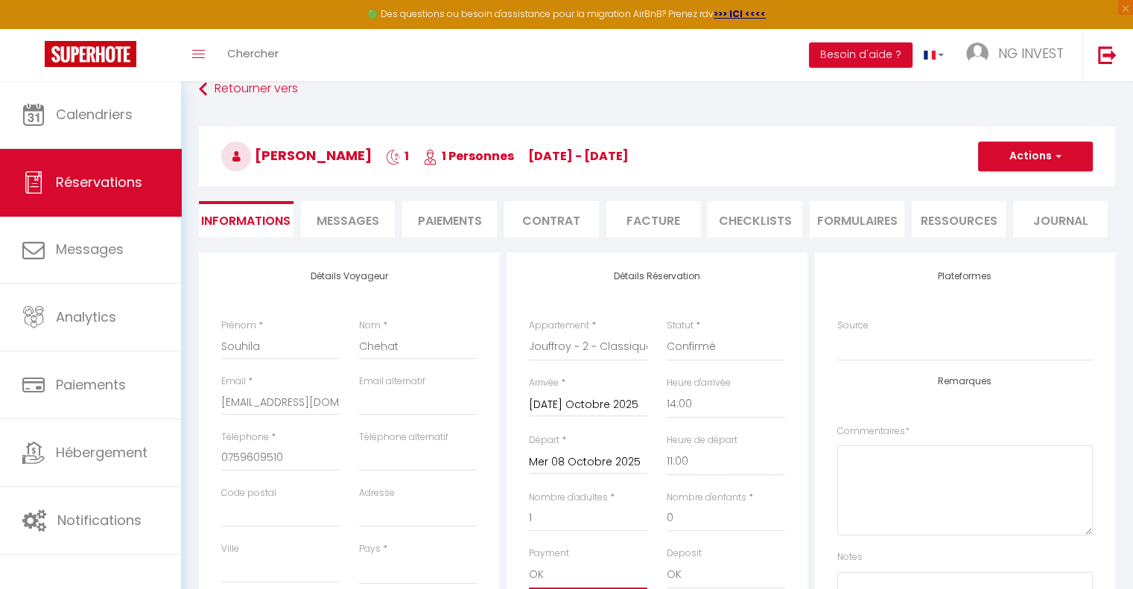
scroll to position [22, 0]
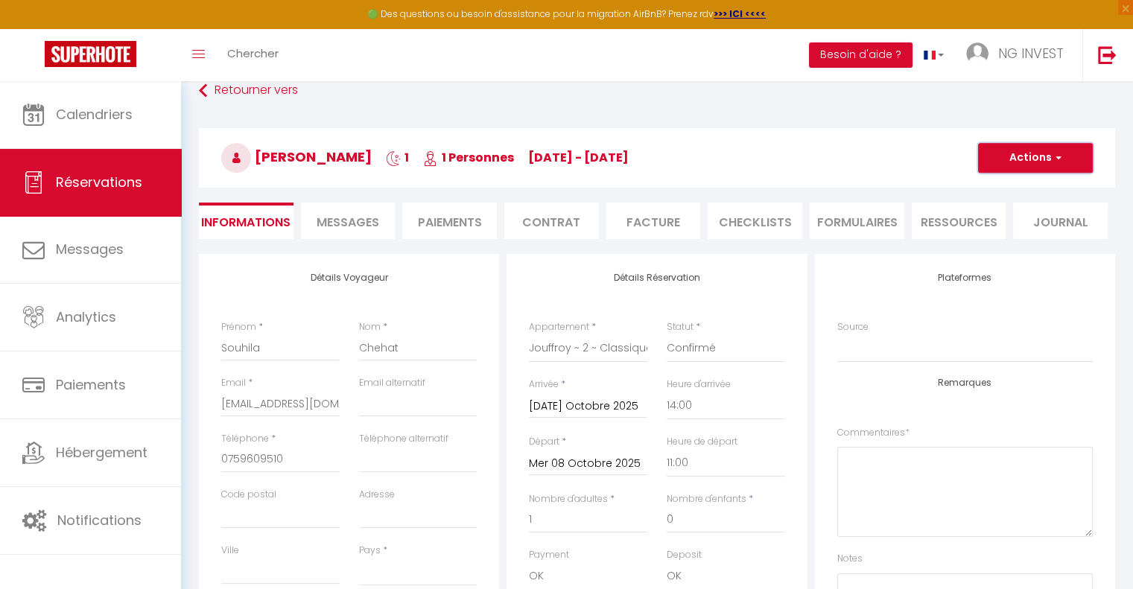
click at [1055, 152] on span "button" at bounding box center [1056, 157] width 9 height 13
click at [1025, 189] on link "Enregistrer" at bounding box center [1021, 190] width 118 height 19
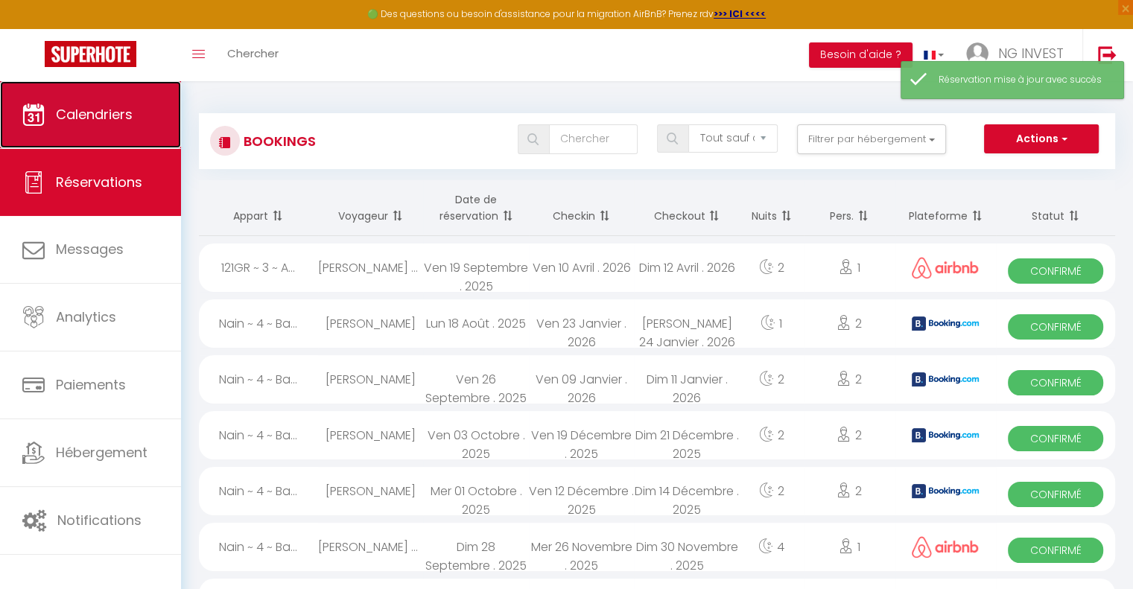
click at [102, 120] on span "Calendriers" at bounding box center [94, 114] width 77 height 19
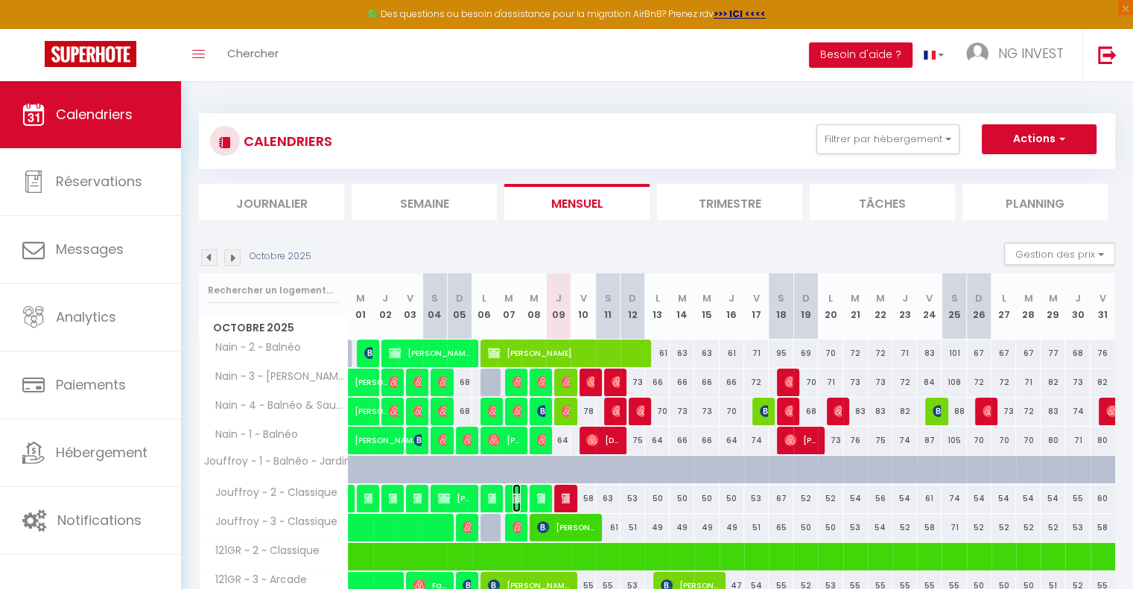
click at [512, 496] on img at bounding box center [518, 498] width 12 height 12
select select "OK"
select select "0"
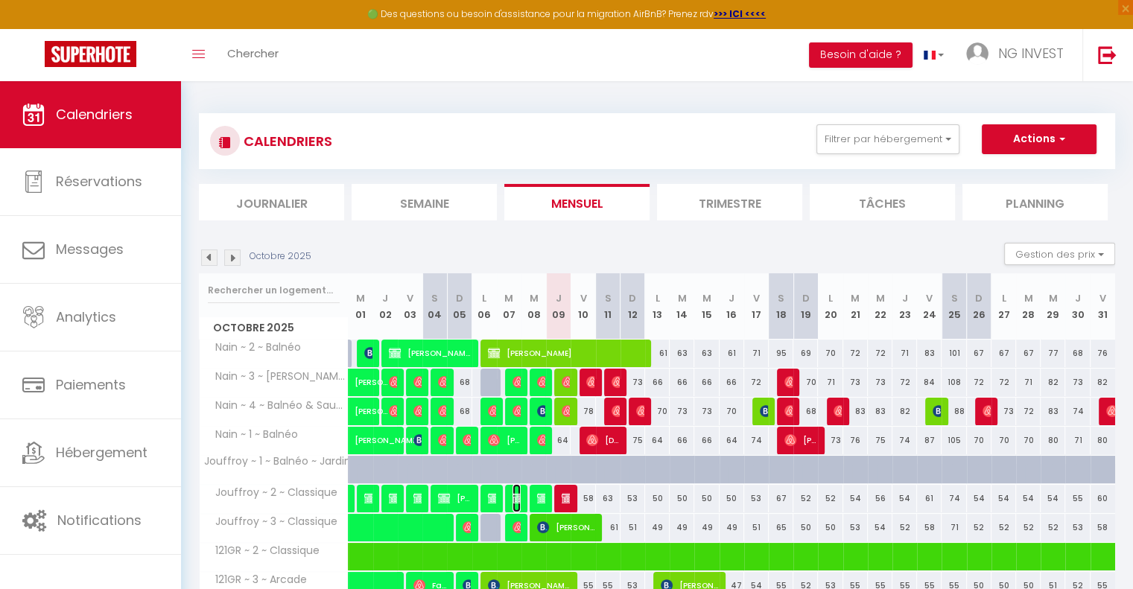
select select "1"
select select
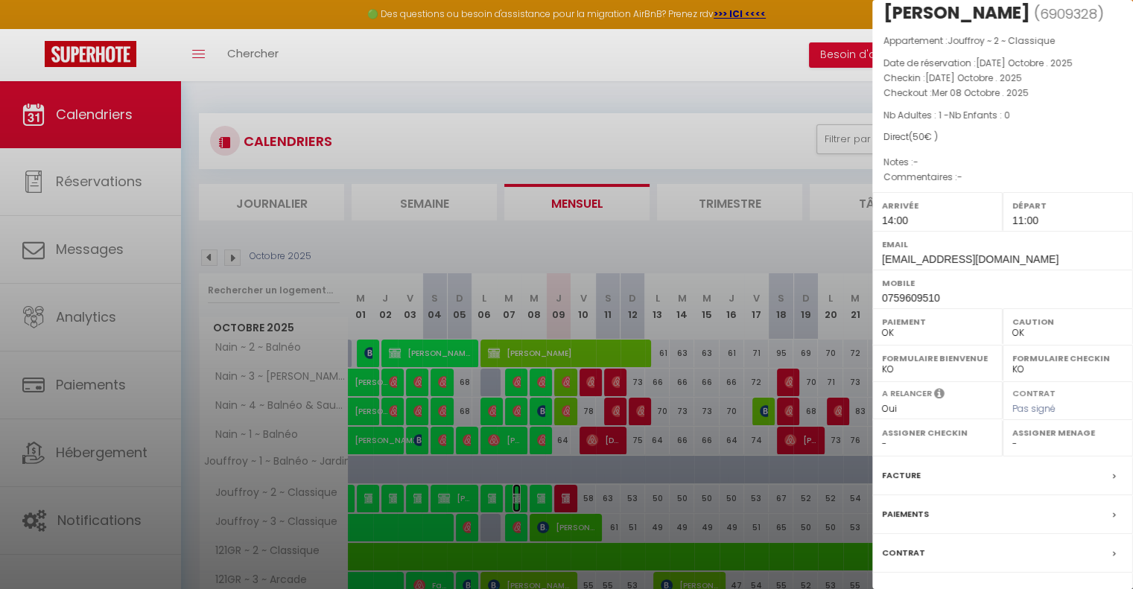
scroll to position [102, 0]
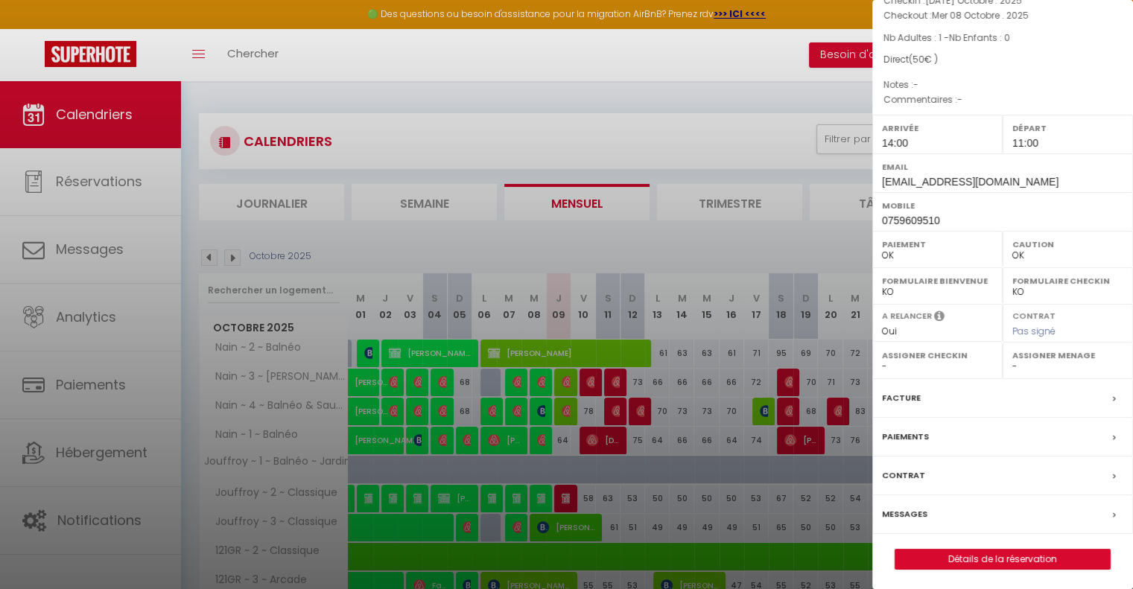
click at [1093, 431] on div "Paiements" at bounding box center [1002, 437] width 261 height 39
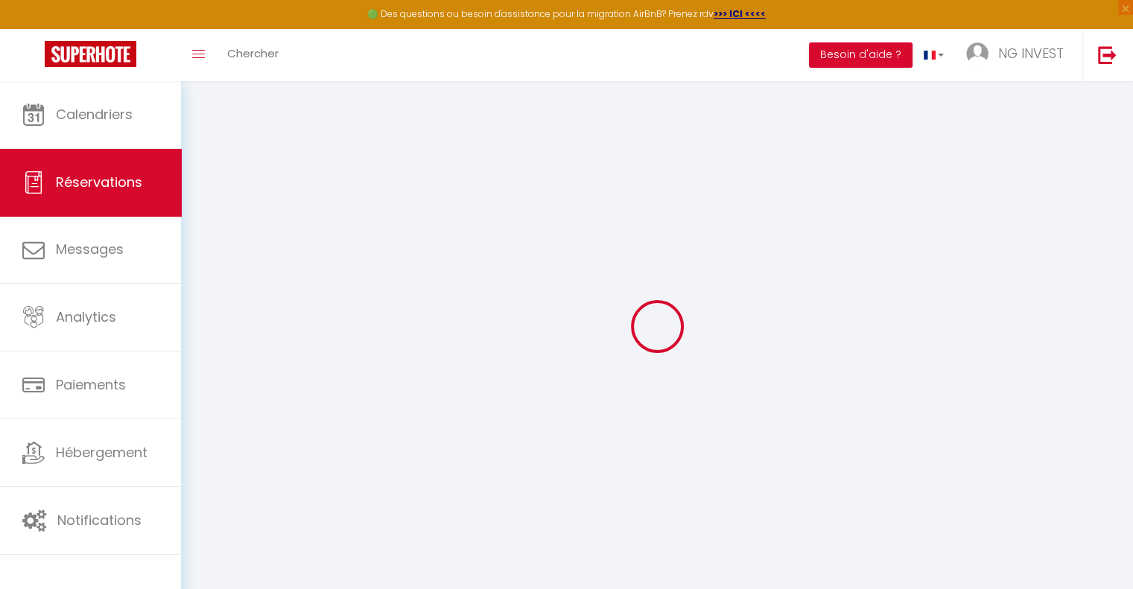
select select
checkbox input "false"
select select
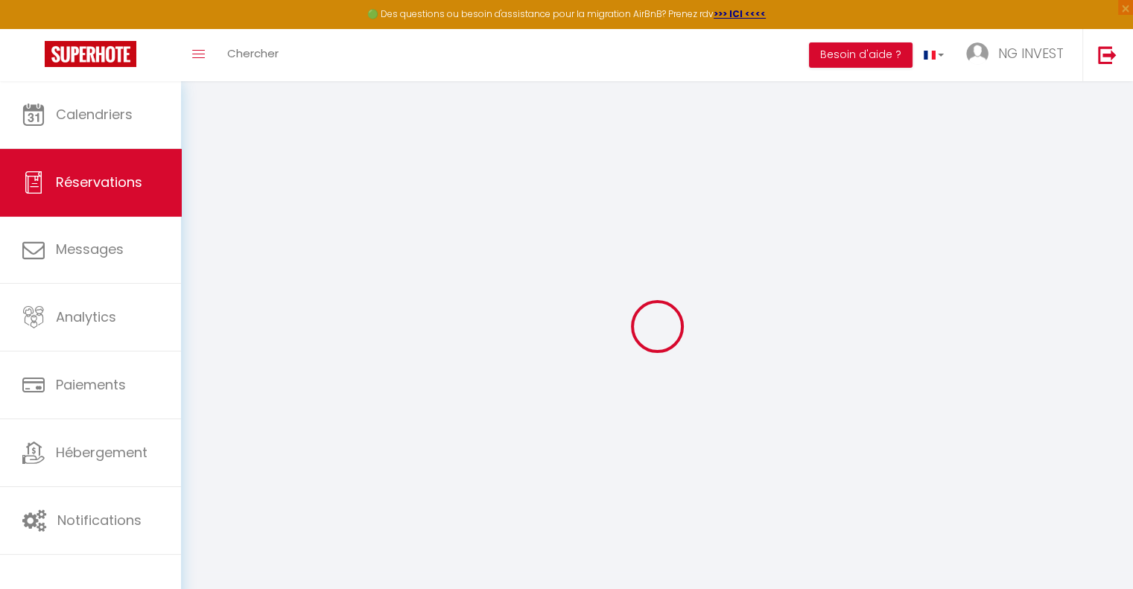
select select
checkbox input "false"
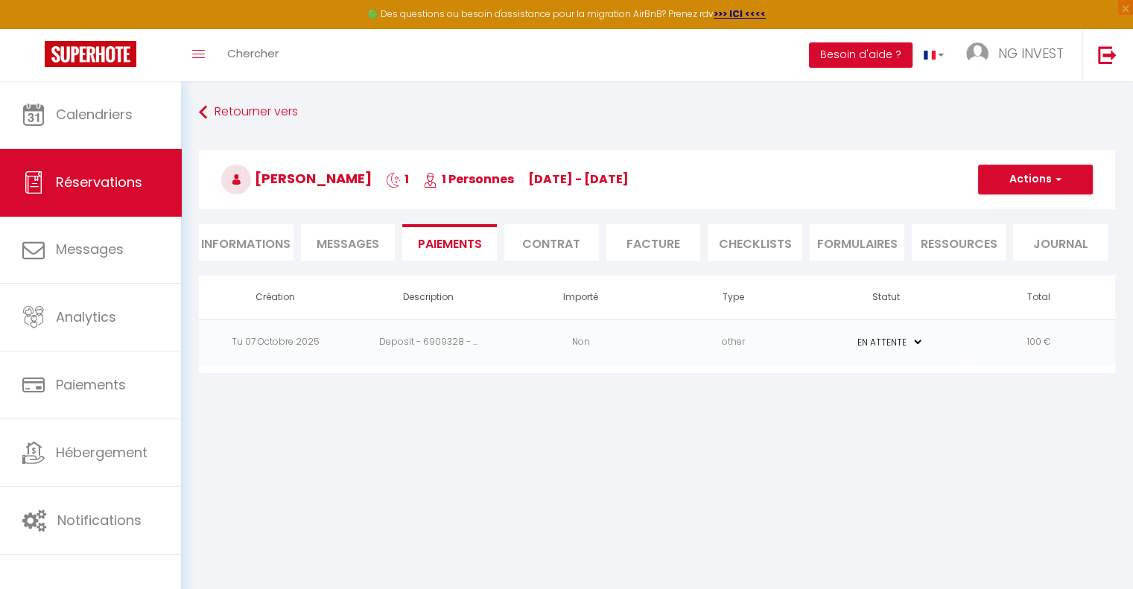
click at [641, 250] on li "Facture" at bounding box center [653, 242] width 95 height 36
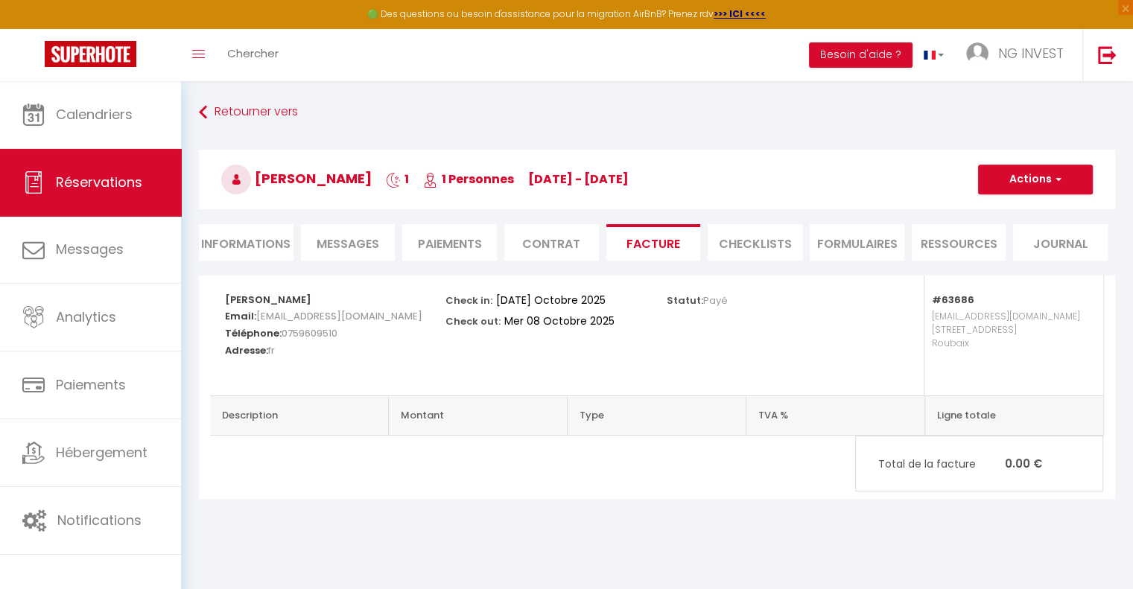
click at [253, 244] on li "Informations" at bounding box center [246, 242] width 95 height 36
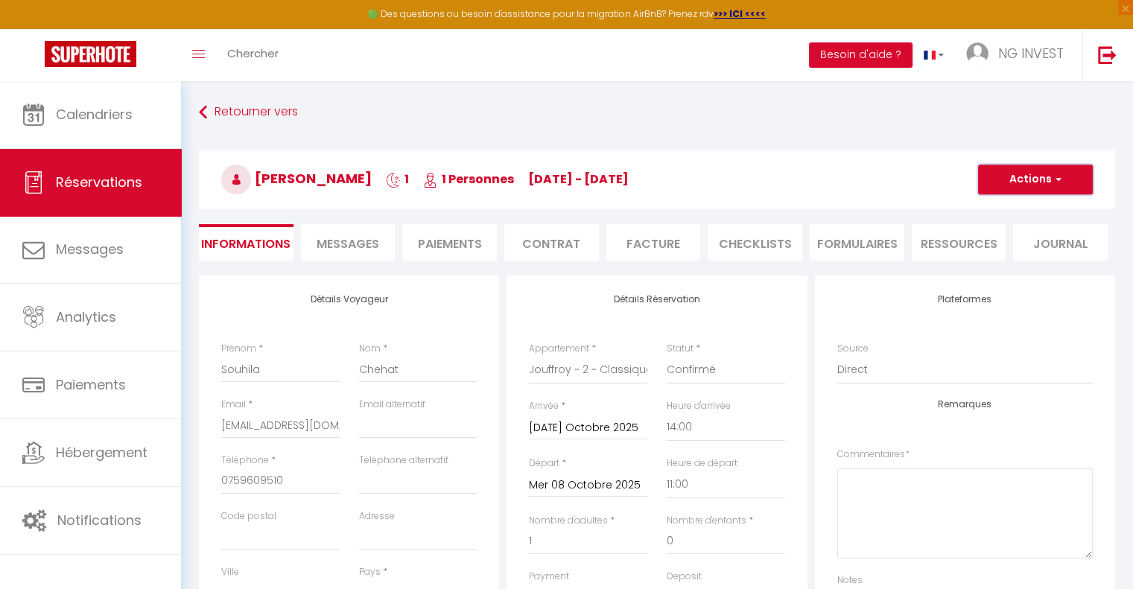
click at [1046, 174] on button "Actions" at bounding box center [1035, 180] width 115 height 30
click at [795, 153] on h3 "Souhila Chehat 1 1 Personnes Tu 07 Oct - We 08 Oct" at bounding box center [657, 180] width 916 height 60
click at [555, 246] on li "Contrat" at bounding box center [551, 242] width 95 height 36
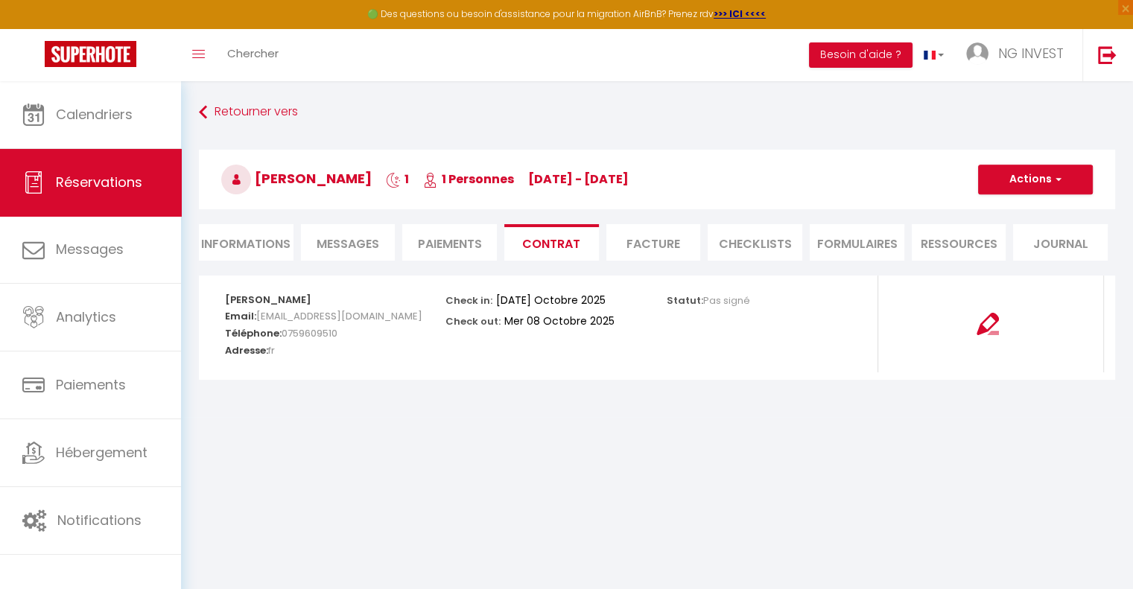
click at [754, 238] on li "CHECKLISTS" at bounding box center [755, 242] width 95 height 36
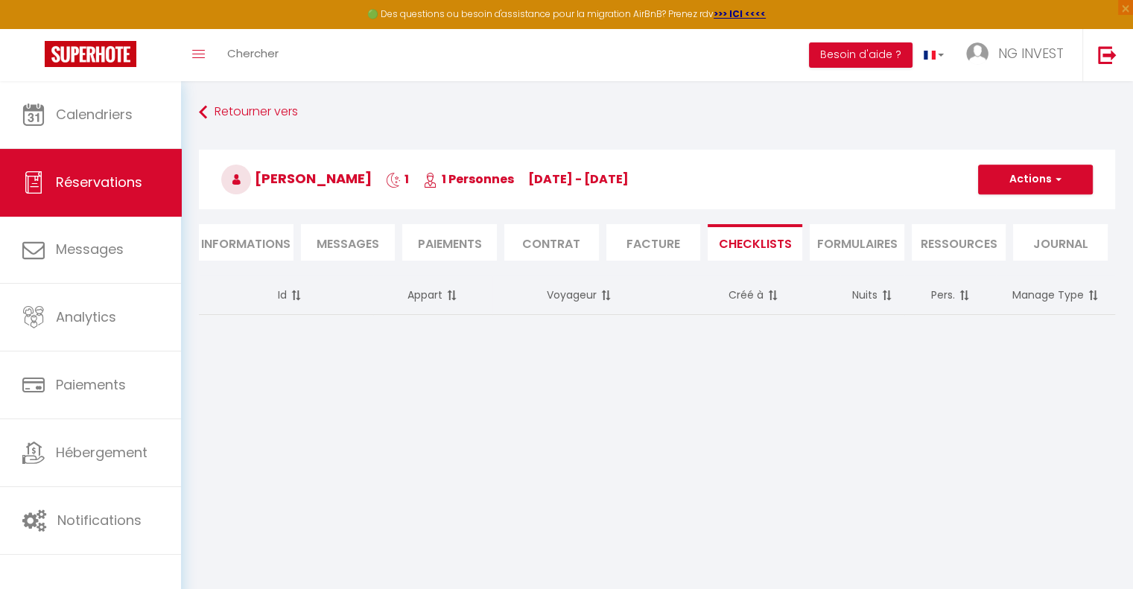
click at [839, 253] on li "FORMULAIRES" at bounding box center [857, 242] width 95 height 36
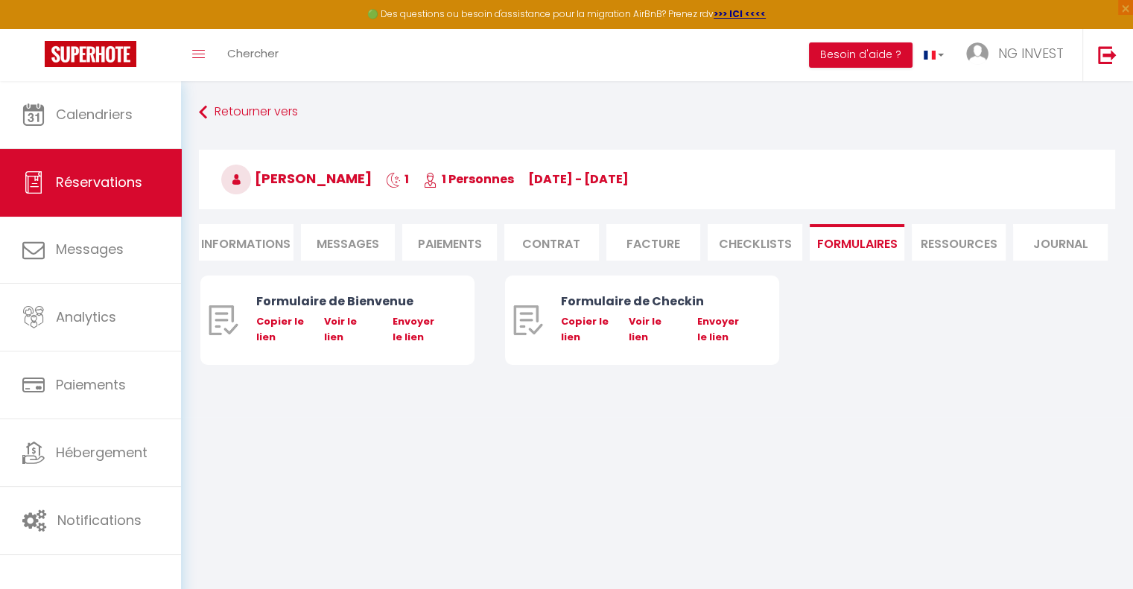
click at [981, 245] on li "Ressources" at bounding box center [959, 242] width 95 height 36
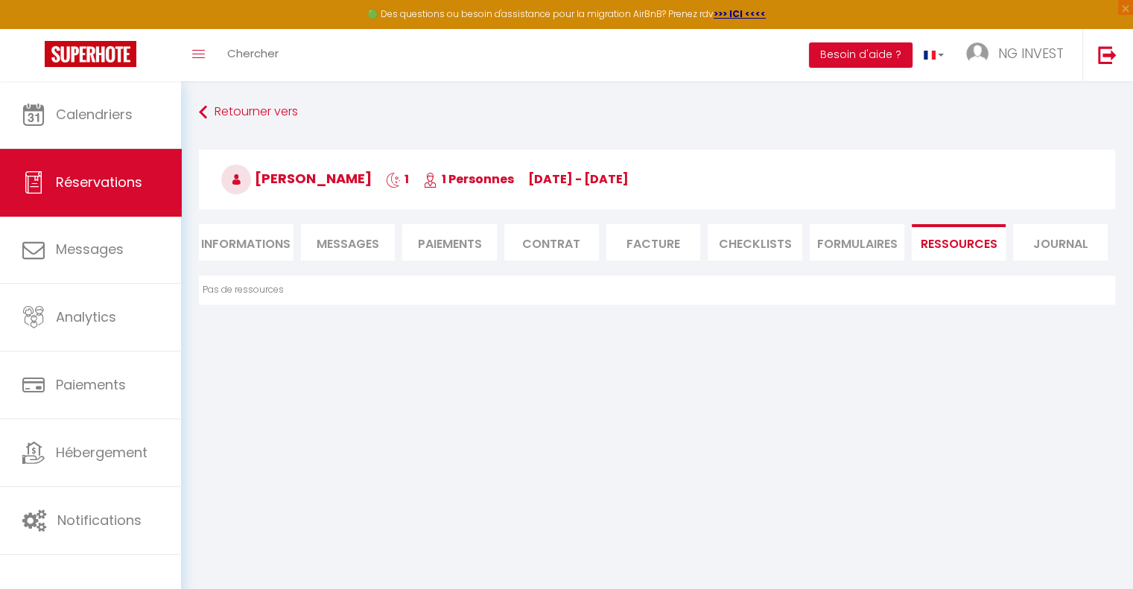
click at [1061, 244] on li "Journal" at bounding box center [1060, 242] width 95 height 36
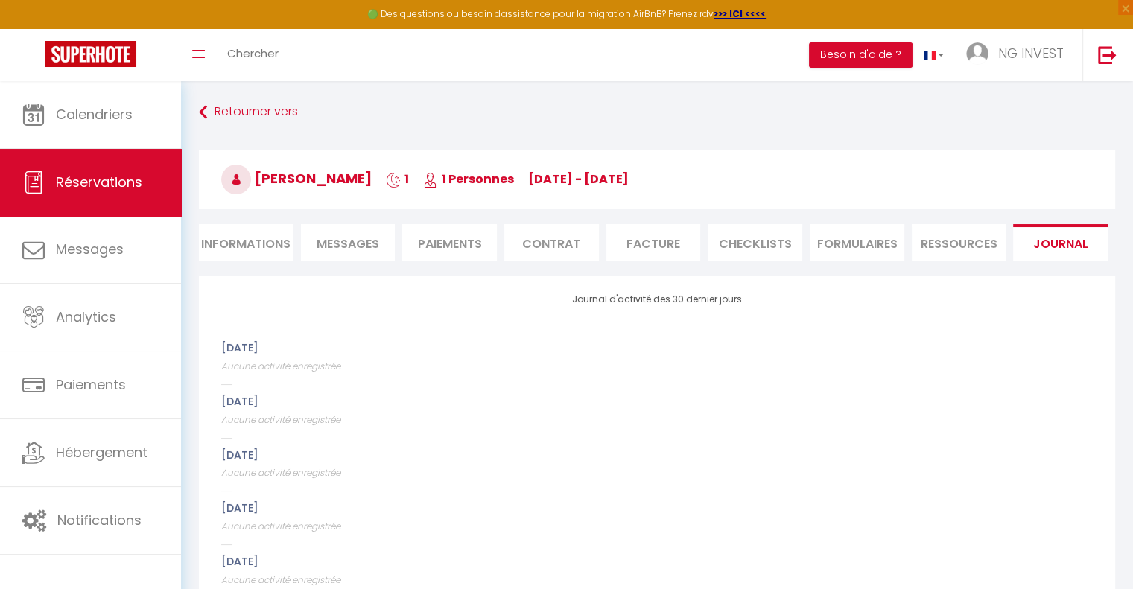
click at [366, 243] on span "Messages" at bounding box center [348, 243] width 63 height 17
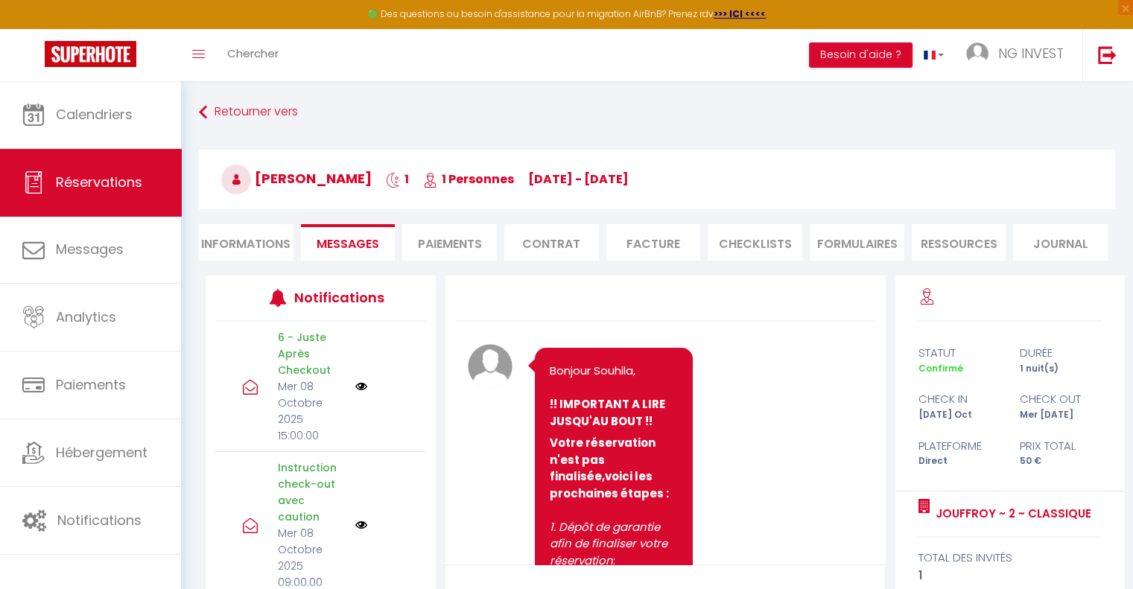
click at [465, 241] on li "Paiements" at bounding box center [449, 242] width 95 height 36
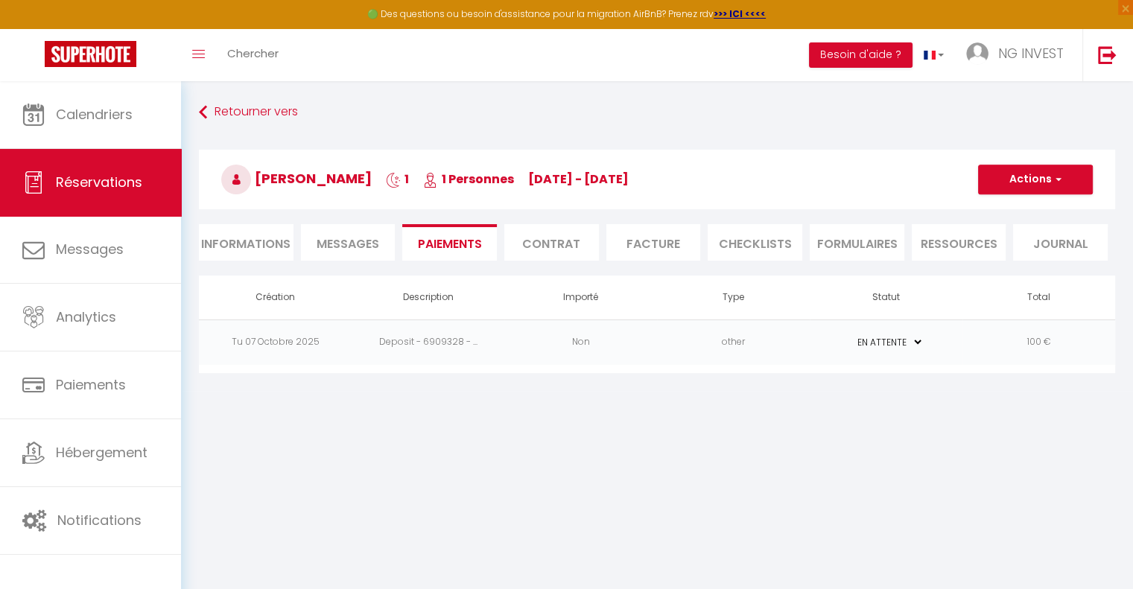
click at [253, 240] on li "Informations" at bounding box center [246, 242] width 95 height 36
select select
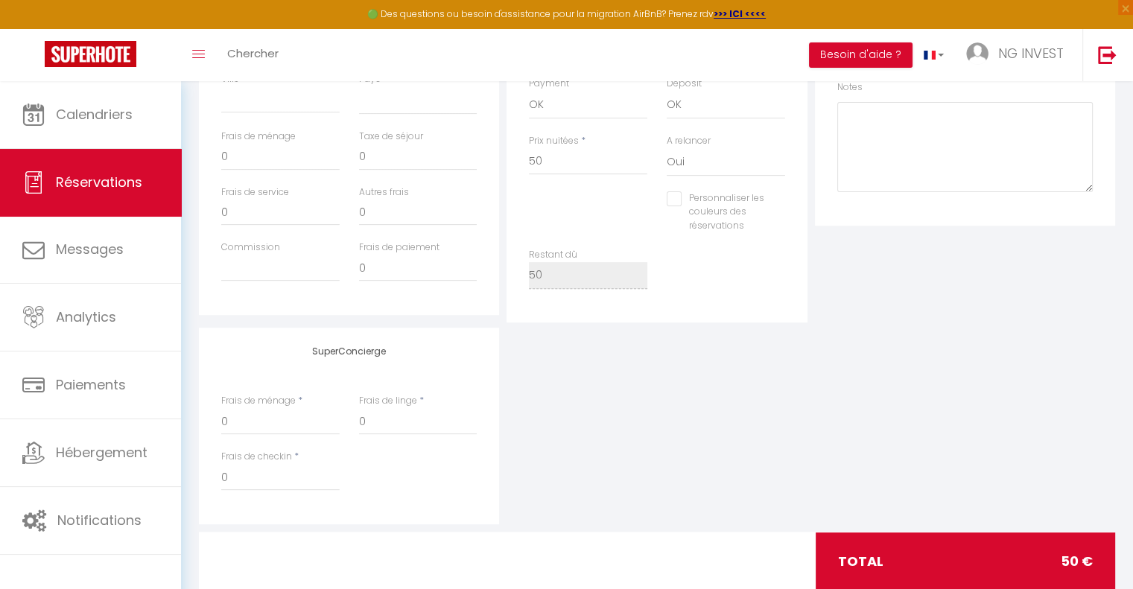
scroll to position [532, 0]
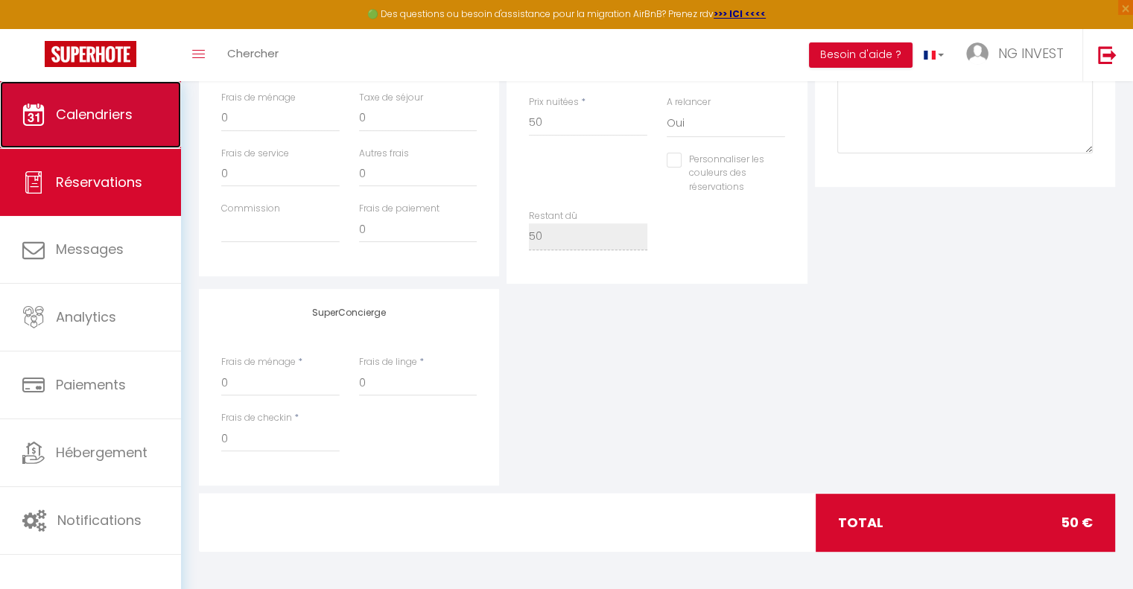
click at [117, 107] on span "Calendriers" at bounding box center [94, 114] width 77 height 19
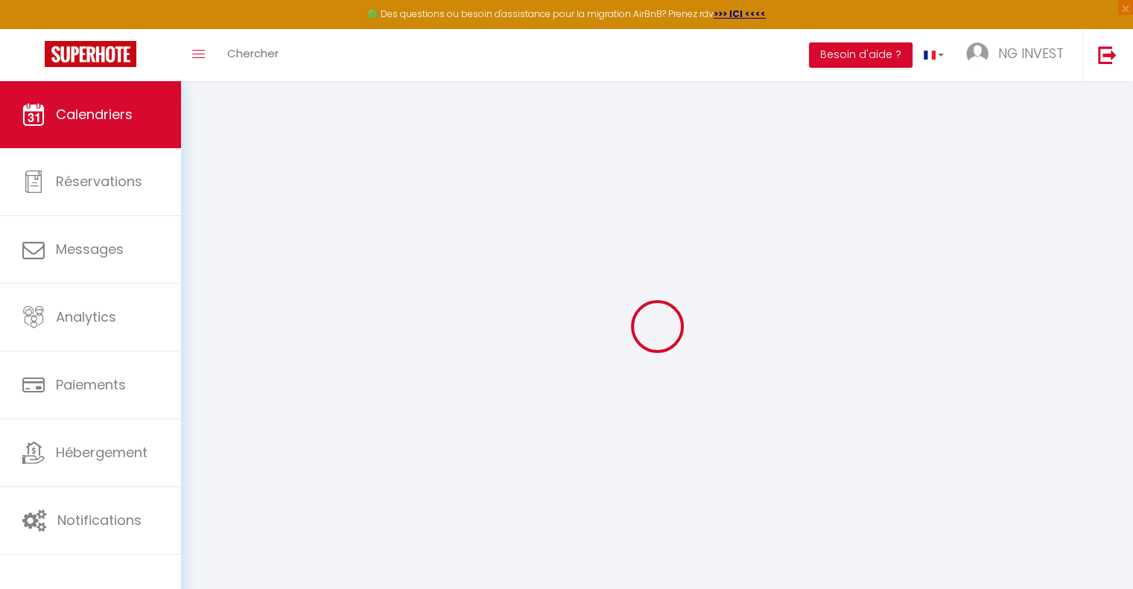
select select
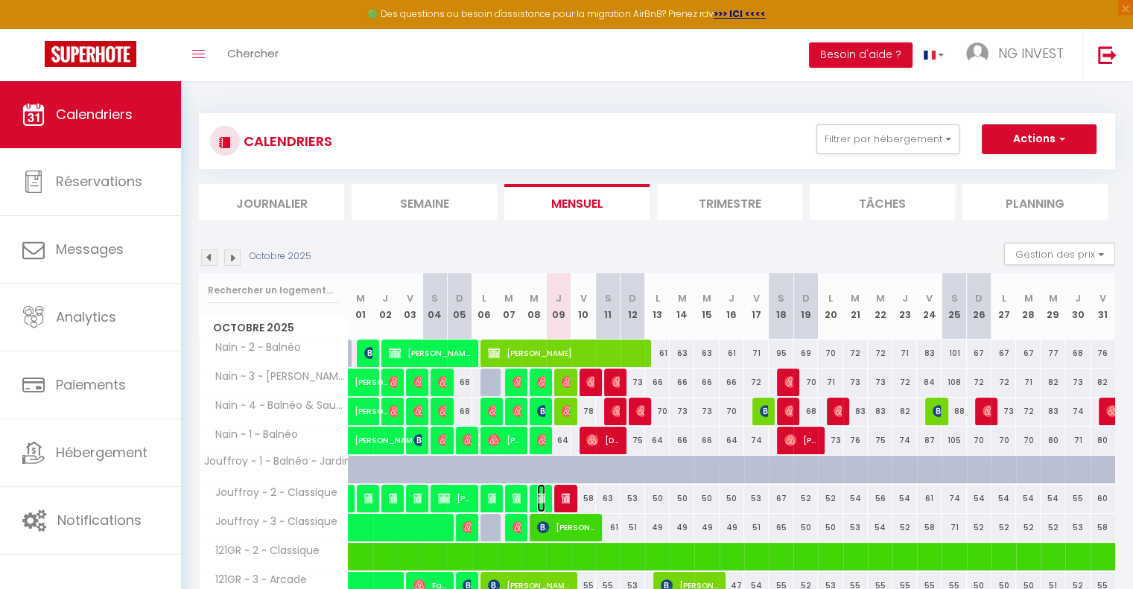
click at [543, 501] on img at bounding box center [543, 498] width 12 height 12
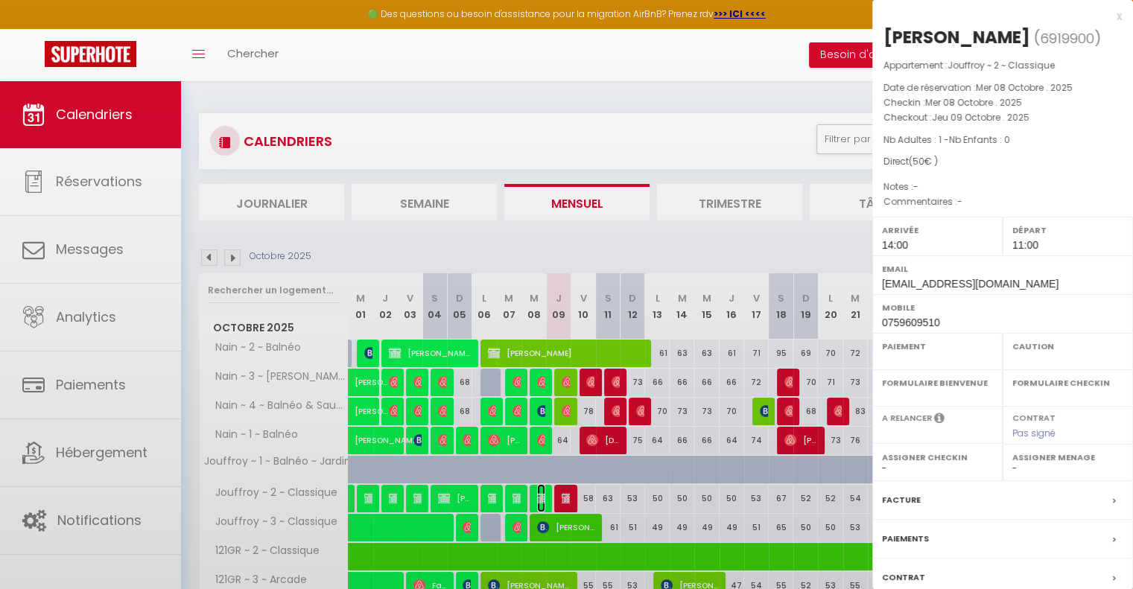
select select "OK"
select select "0"
select select "1"
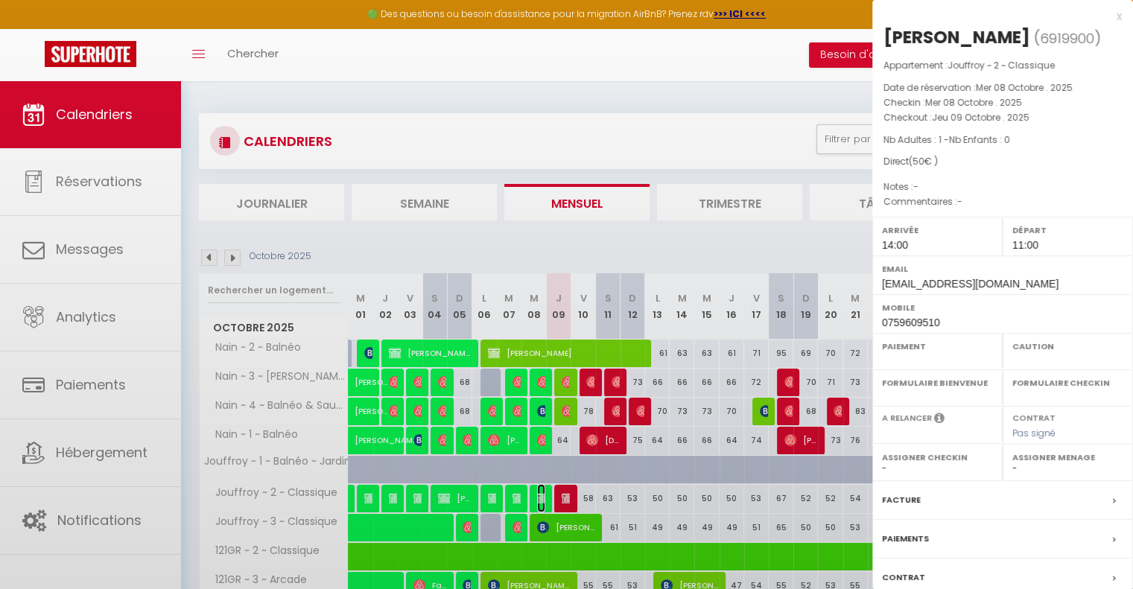
select select
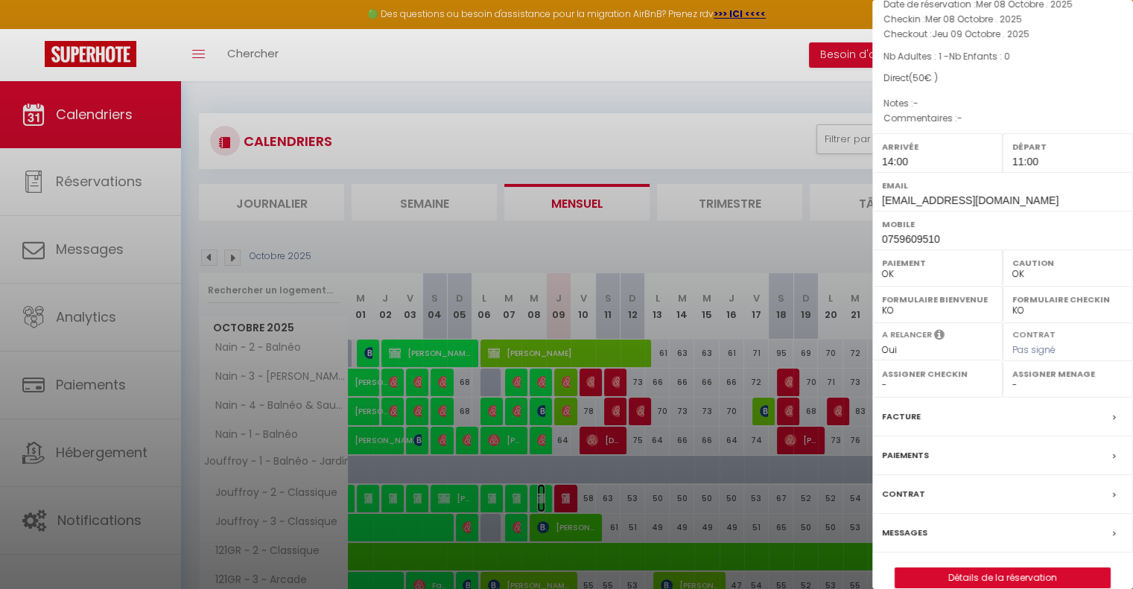
scroll to position [102, 0]
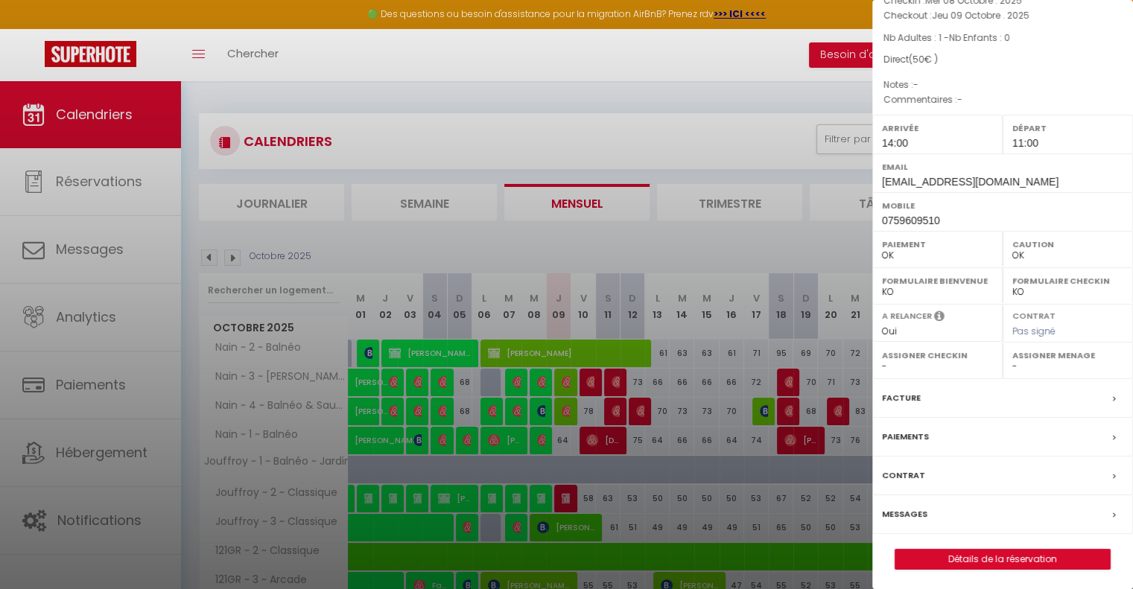
click at [900, 396] on label "Facture" at bounding box center [901, 398] width 39 height 16
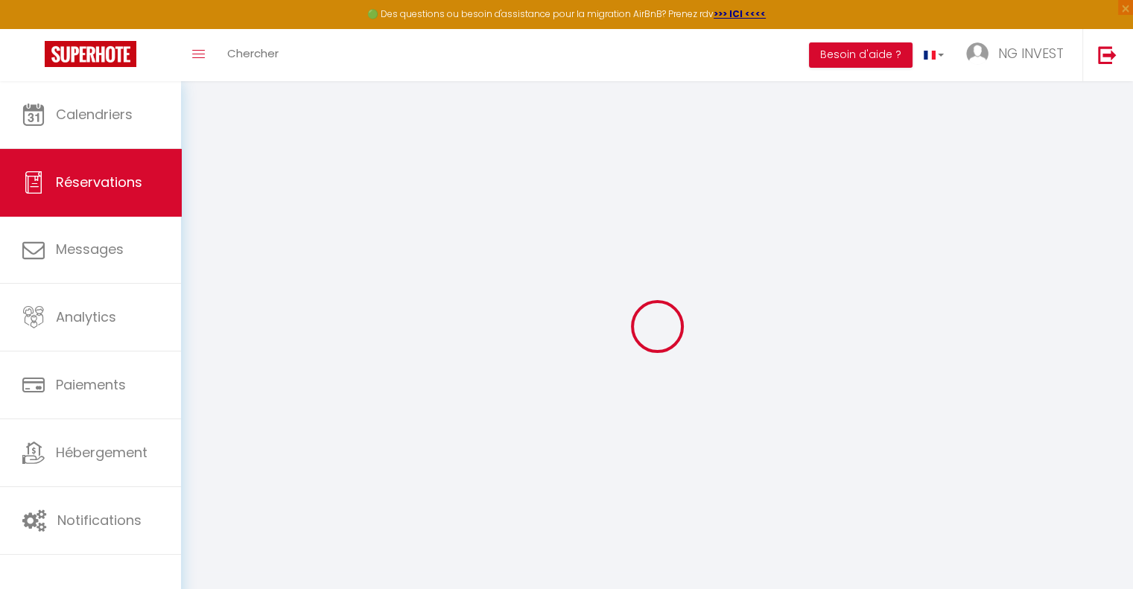
select select
checkbox input "false"
select select
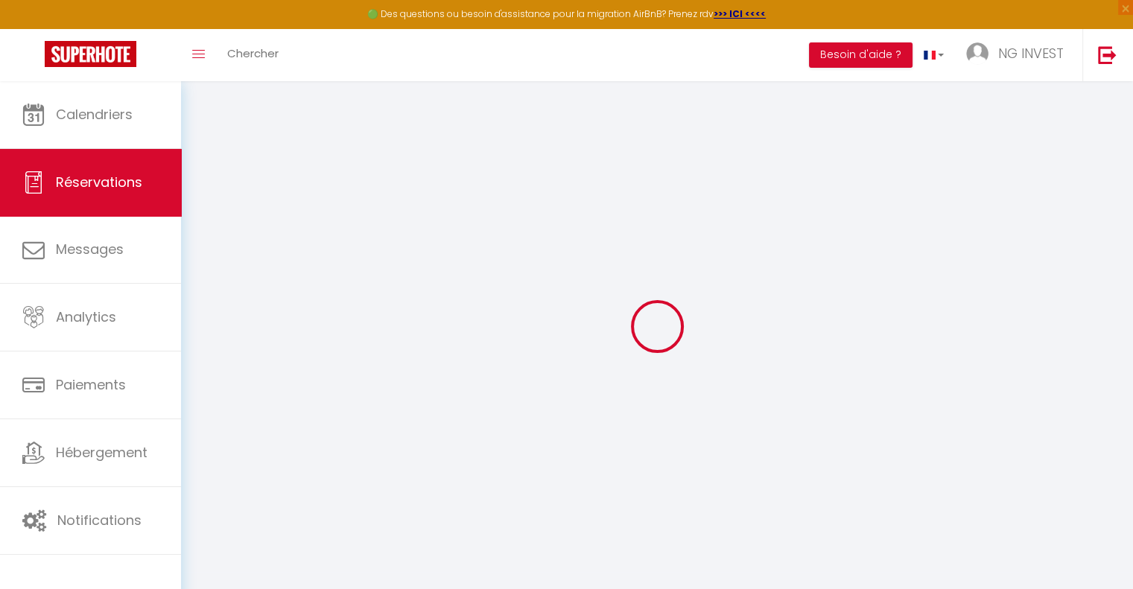
select select
checkbox input "false"
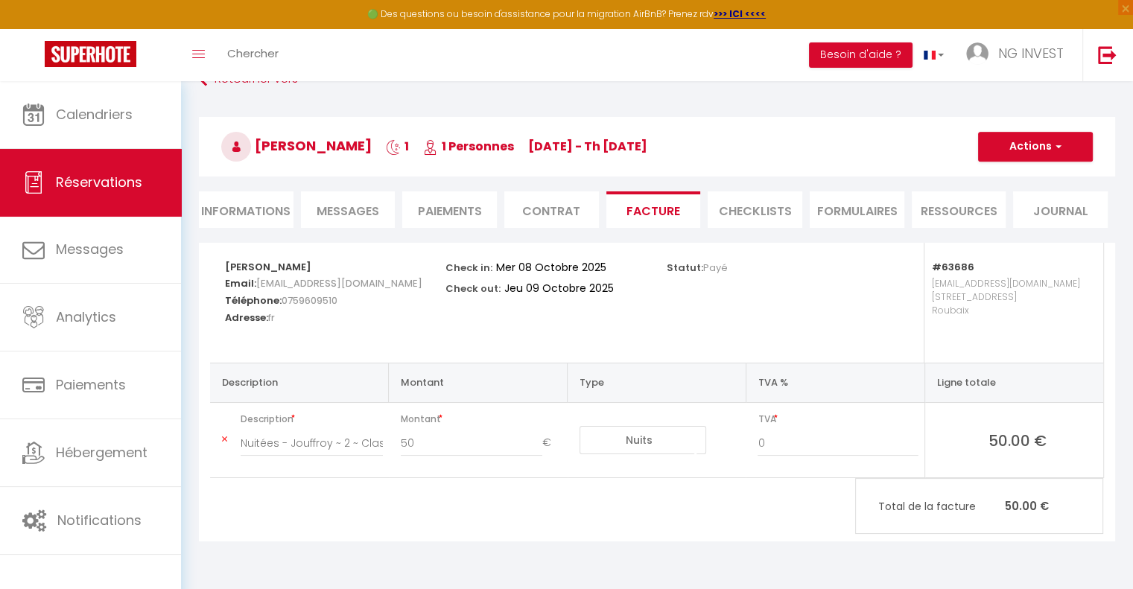
scroll to position [43, 0]
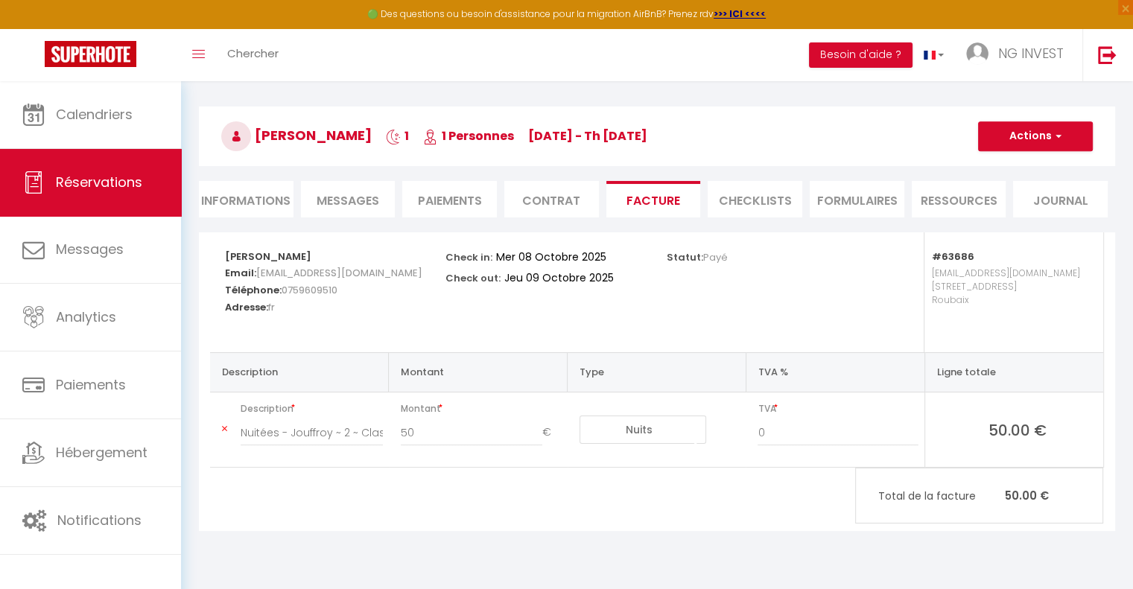
click at [255, 199] on li "Informations" at bounding box center [246, 199] width 95 height 36
select select
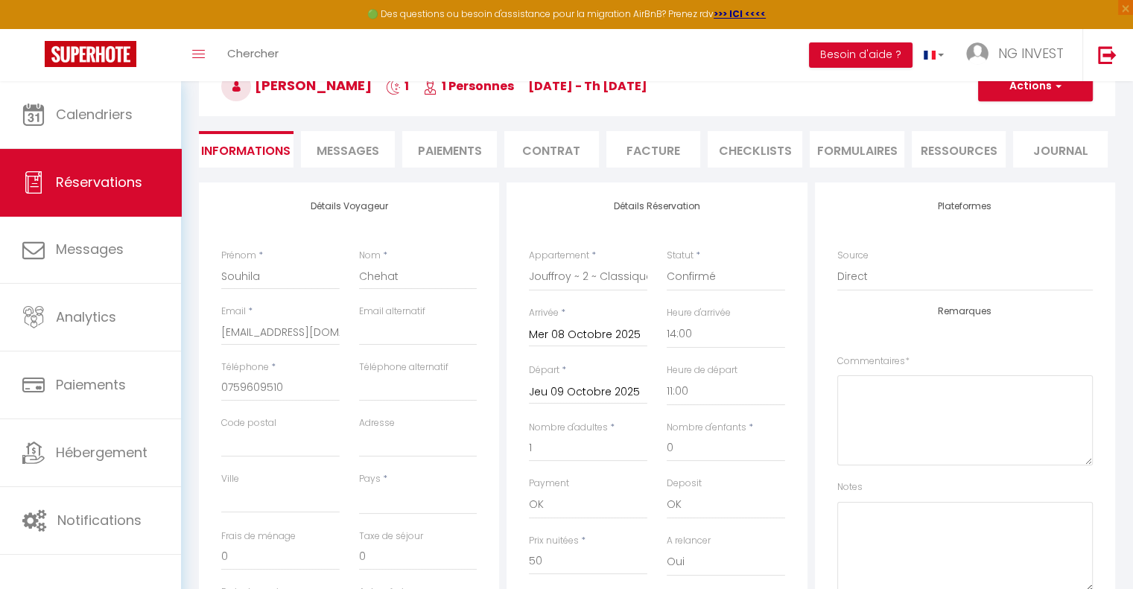
scroll to position [83, 0]
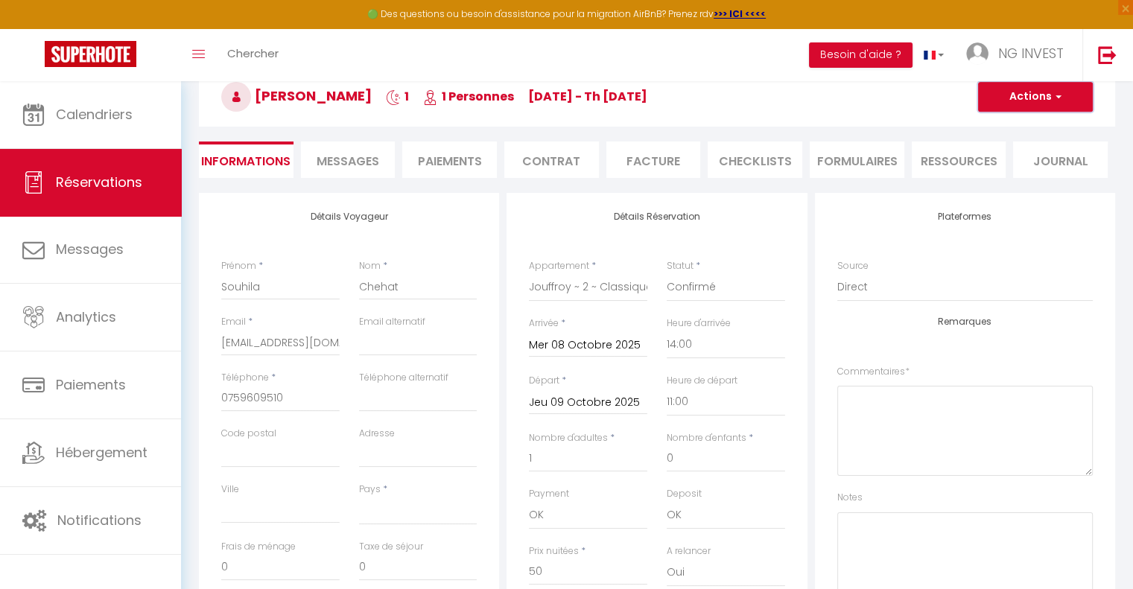
click at [1041, 101] on button "Actions" at bounding box center [1035, 97] width 115 height 30
click at [640, 161] on li "Facture" at bounding box center [653, 160] width 95 height 36
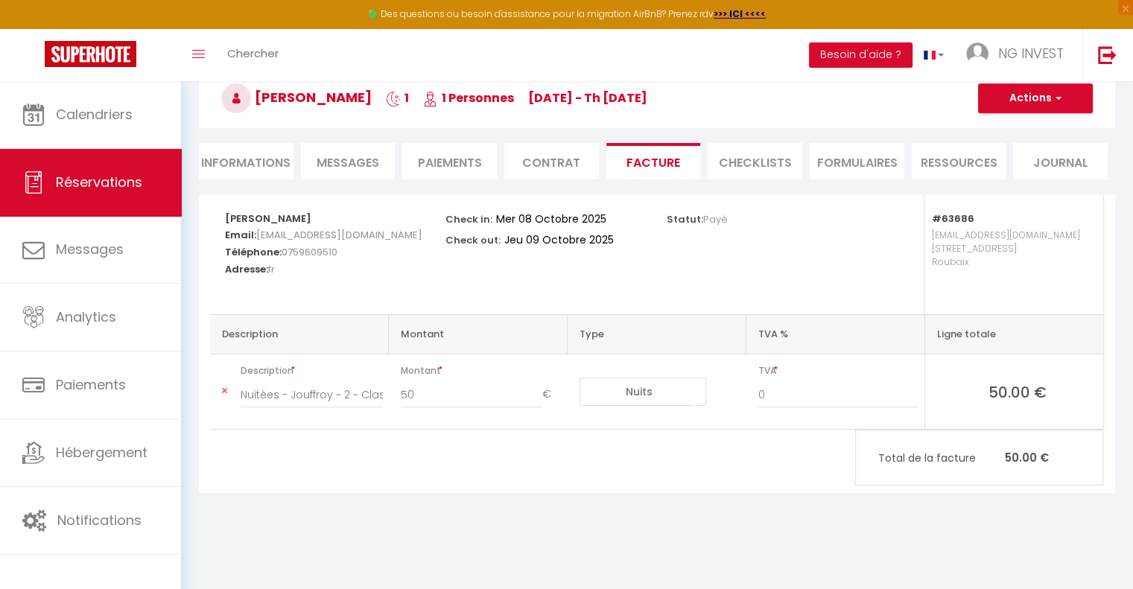
scroll to position [80, 0]
click at [1025, 101] on button "Actions" at bounding box center [1035, 99] width 115 height 30
click at [1020, 148] on link "Aperçu et éditer" at bounding box center [1024, 151] width 125 height 19
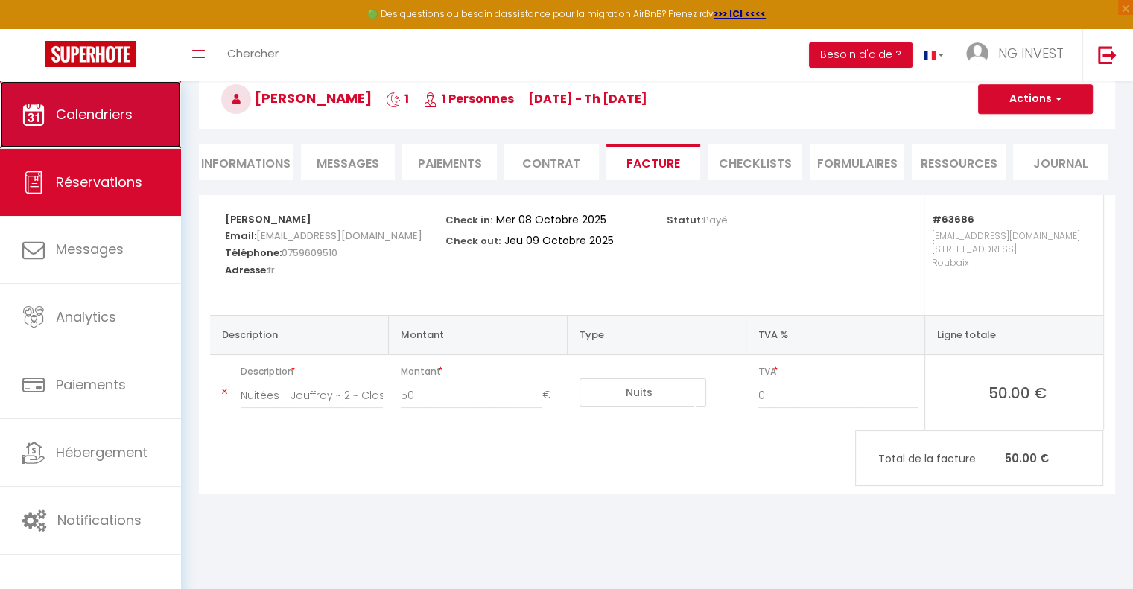
click at [89, 120] on span "Calendriers" at bounding box center [94, 114] width 77 height 19
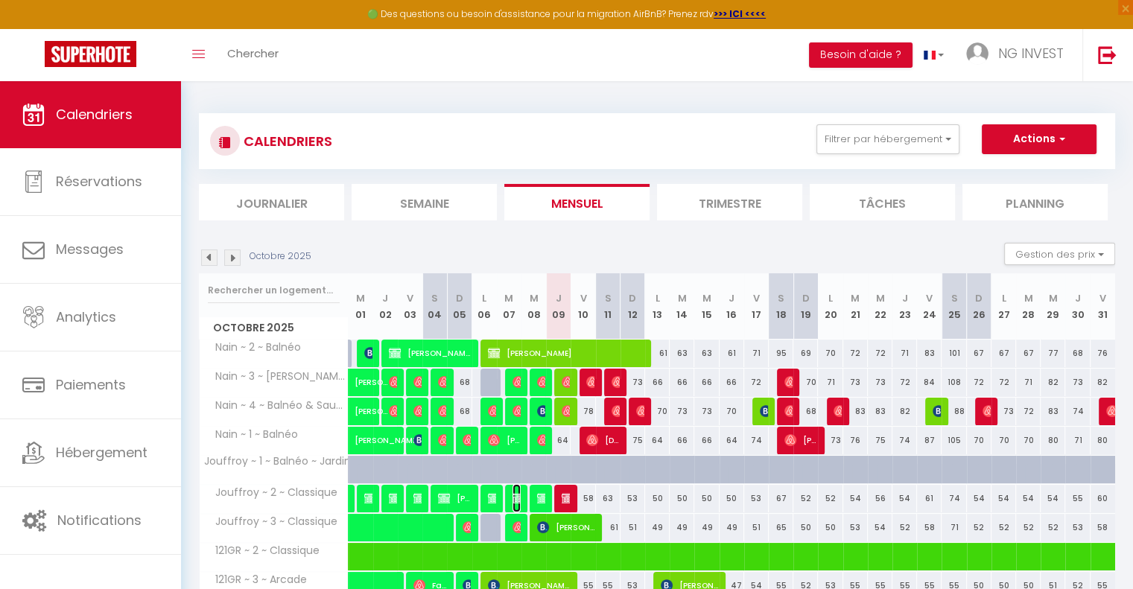
click at [518, 498] on img at bounding box center [518, 498] width 12 height 12
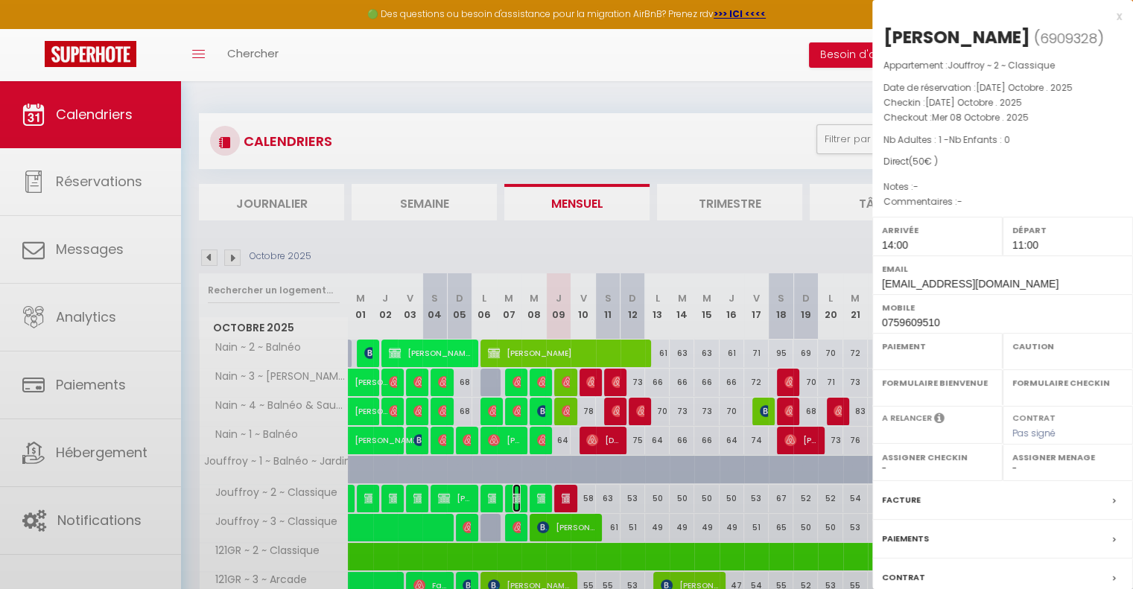
select select "OK"
select select "0"
select select "1"
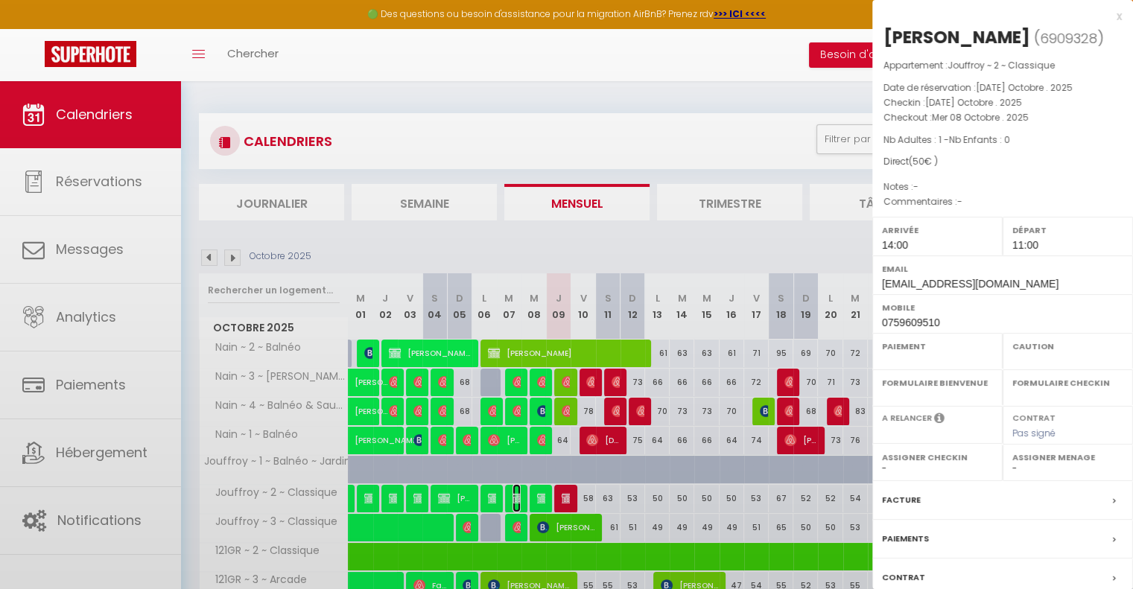
select select
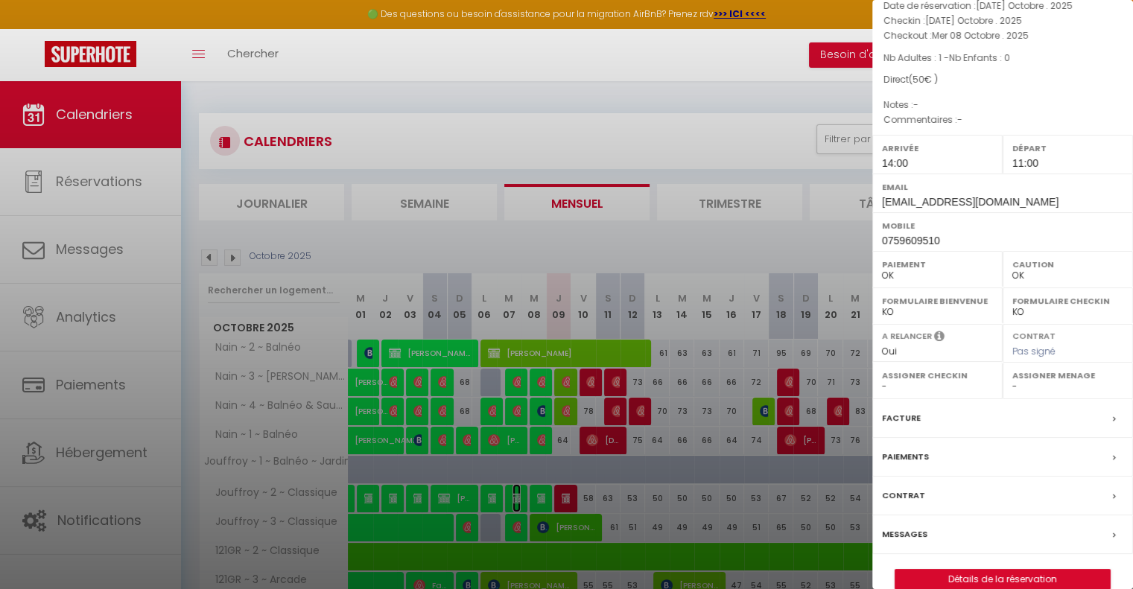
scroll to position [88, 0]
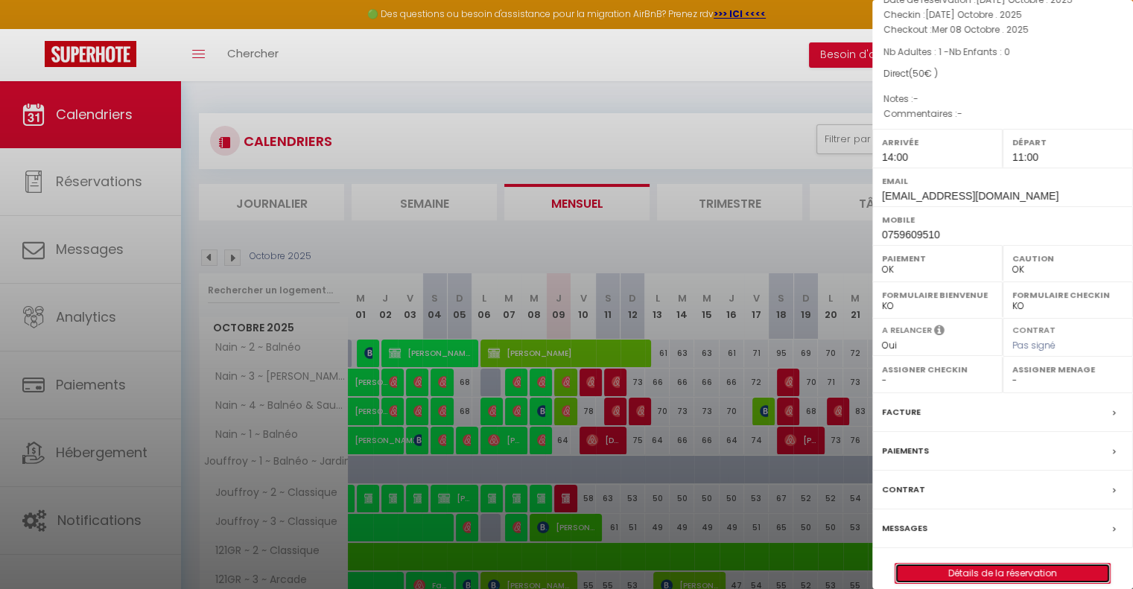
click at [971, 569] on link "Détails de la réservation" at bounding box center [1002, 573] width 215 height 19
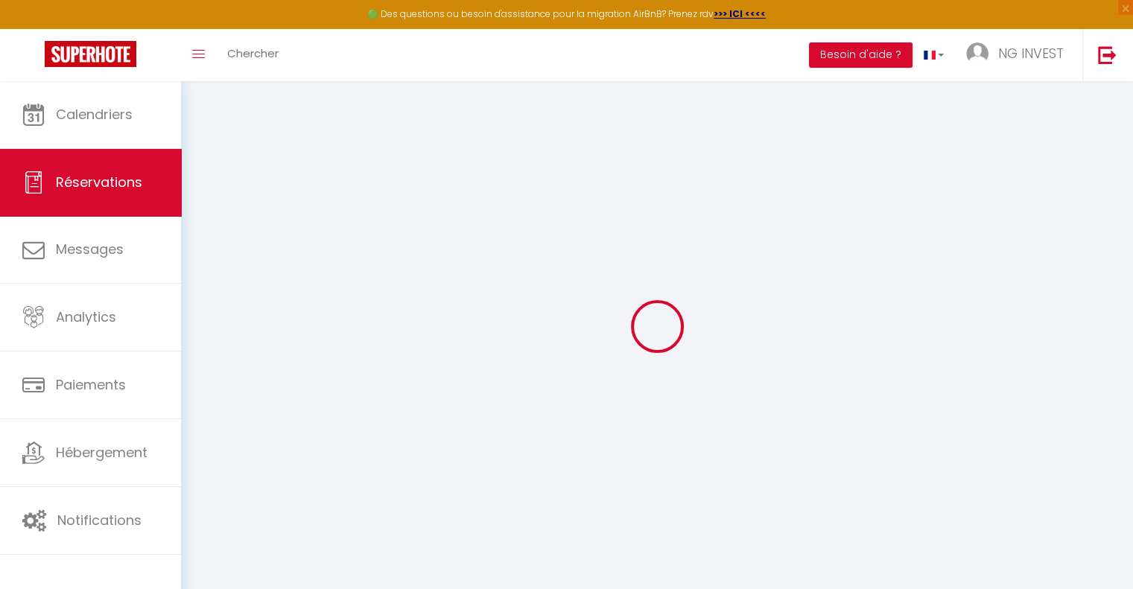
select select
checkbox input "false"
select select
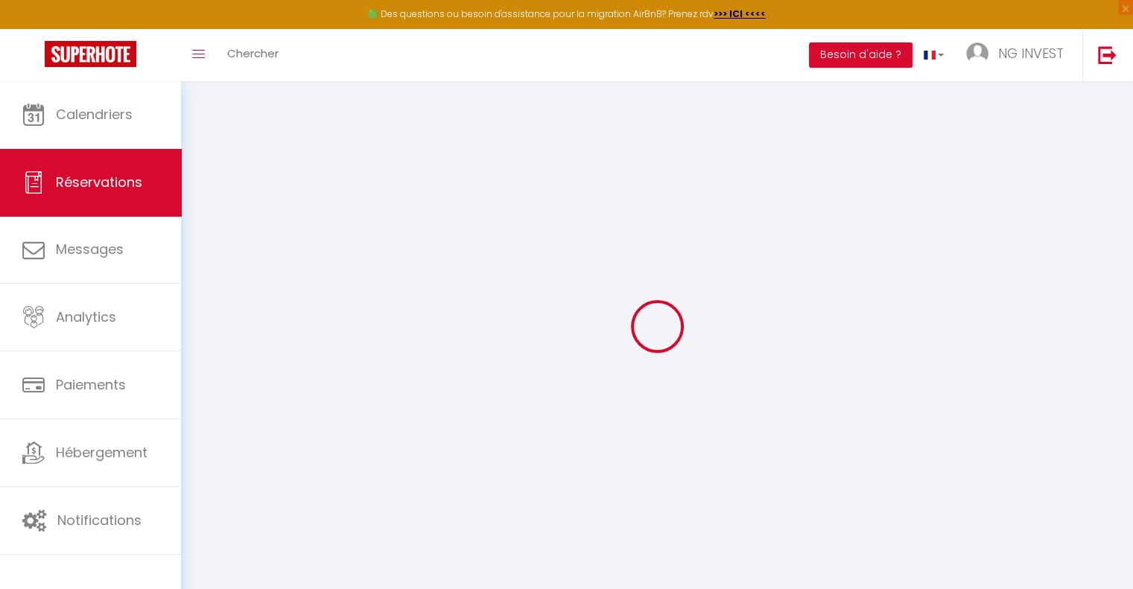
select select
checkbox input "false"
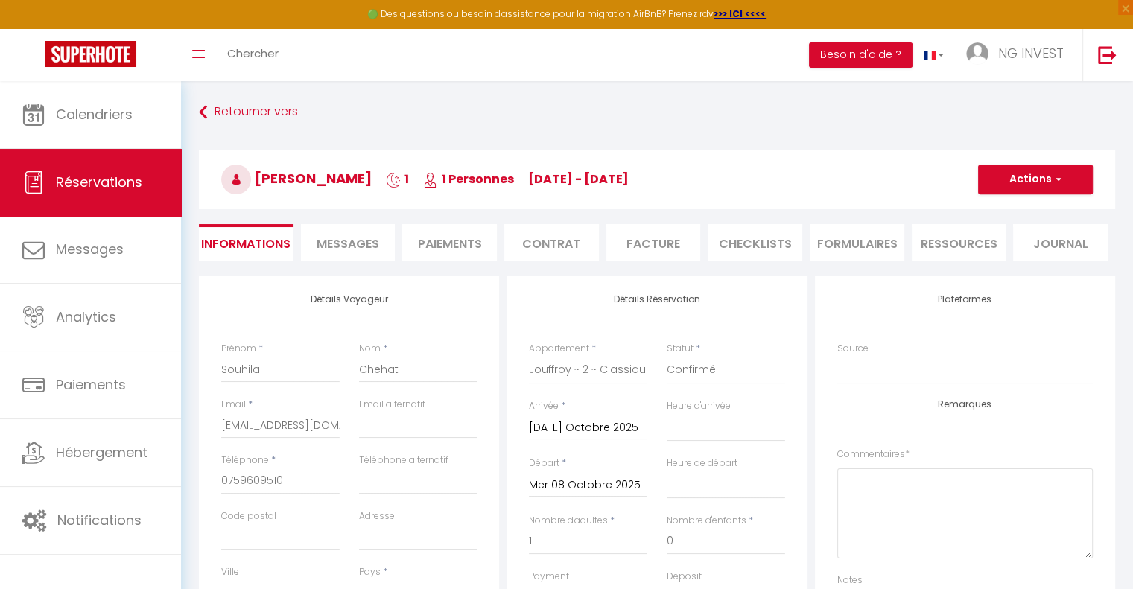
select select
checkbox input "false"
select select
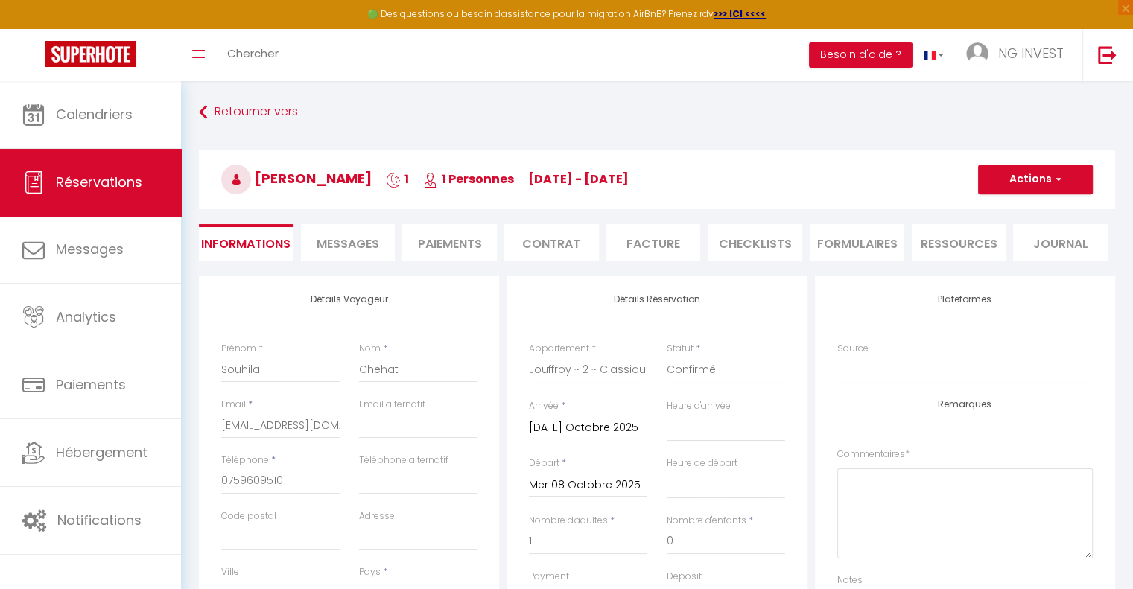
checkbox input "false"
select select "14:00"
select select "11:00"
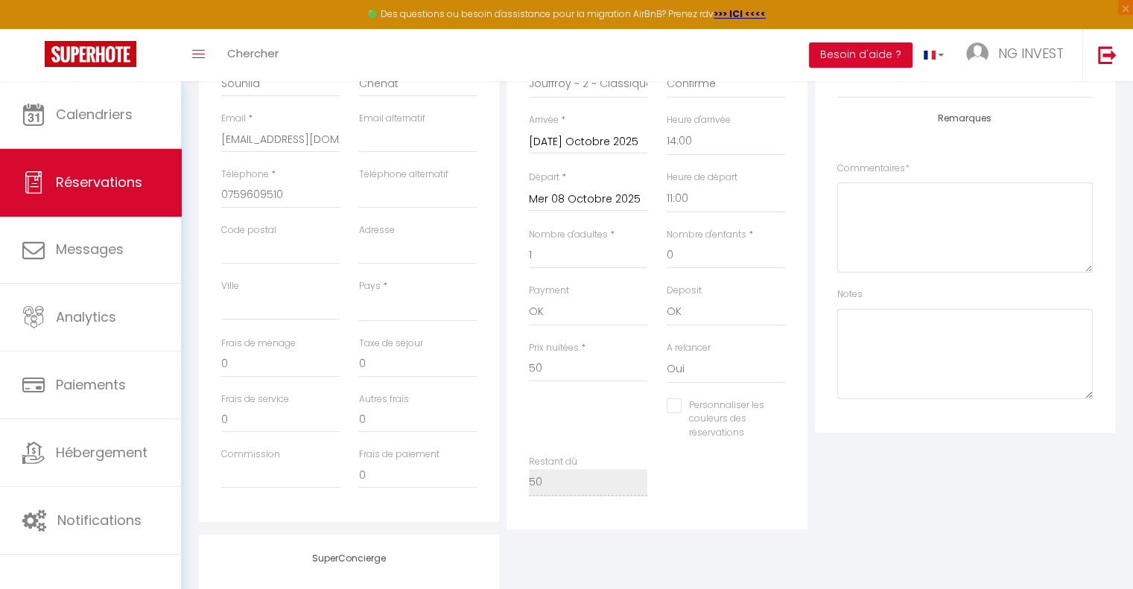
scroll to position [295, 0]
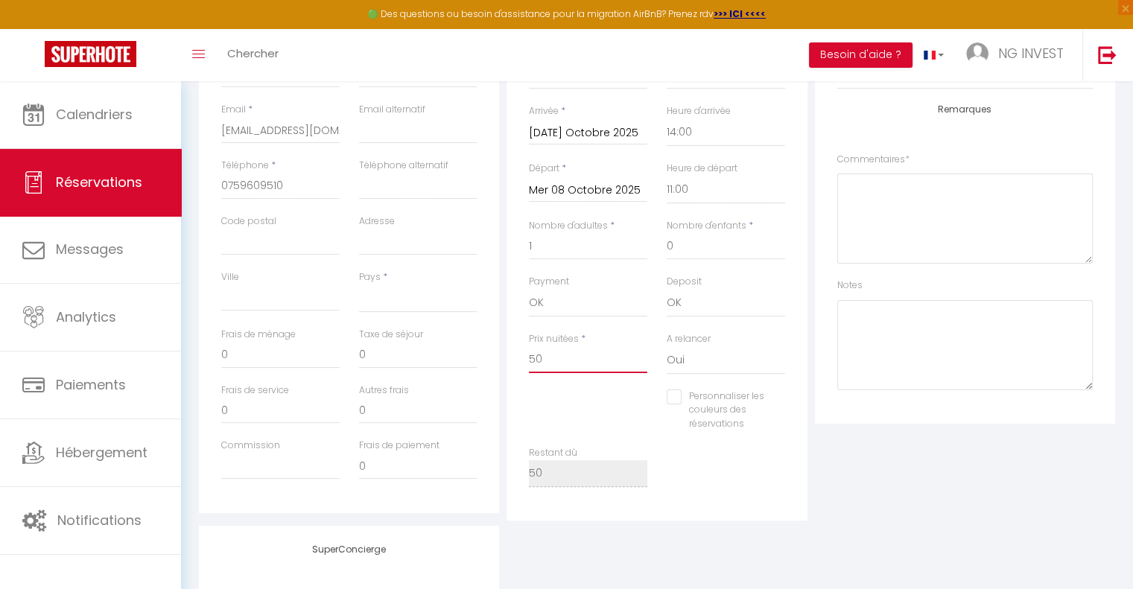
click at [607, 358] on input "50" at bounding box center [588, 359] width 118 height 27
click at [578, 304] on select "OK KO" at bounding box center [588, 303] width 118 height 28
click at [529, 289] on select "OK KO" at bounding box center [588, 303] width 118 height 28
click at [831, 448] on div "Plateformes Source Direct Airbnb.com Booking.com Chalet montagne Expedia Gite d…" at bounding box center [965, 251] width 308 height 540
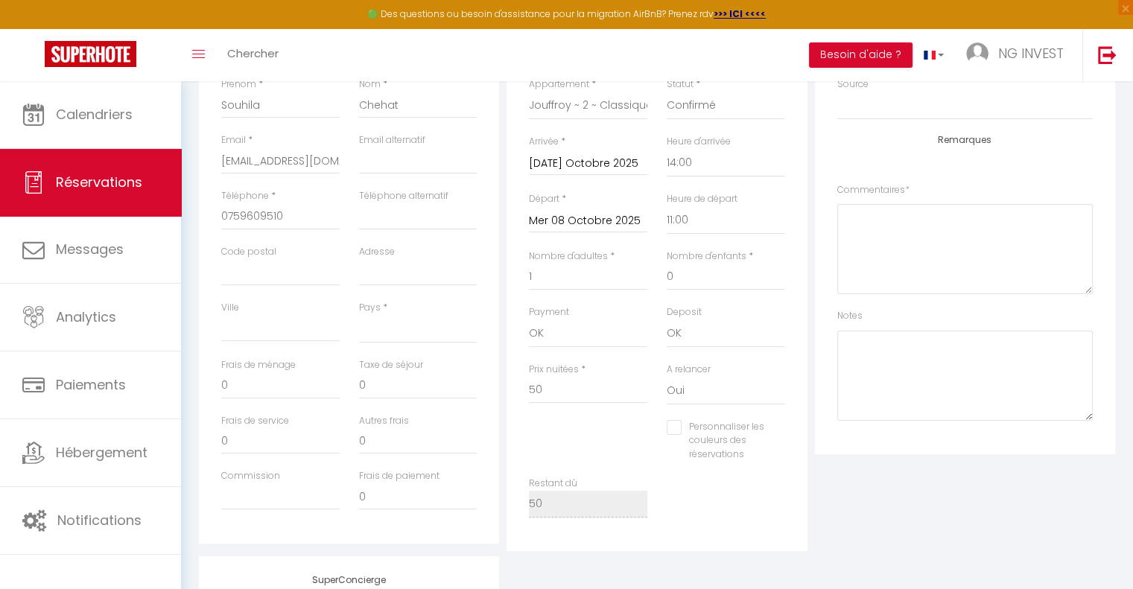
scroll to position [0, 0]
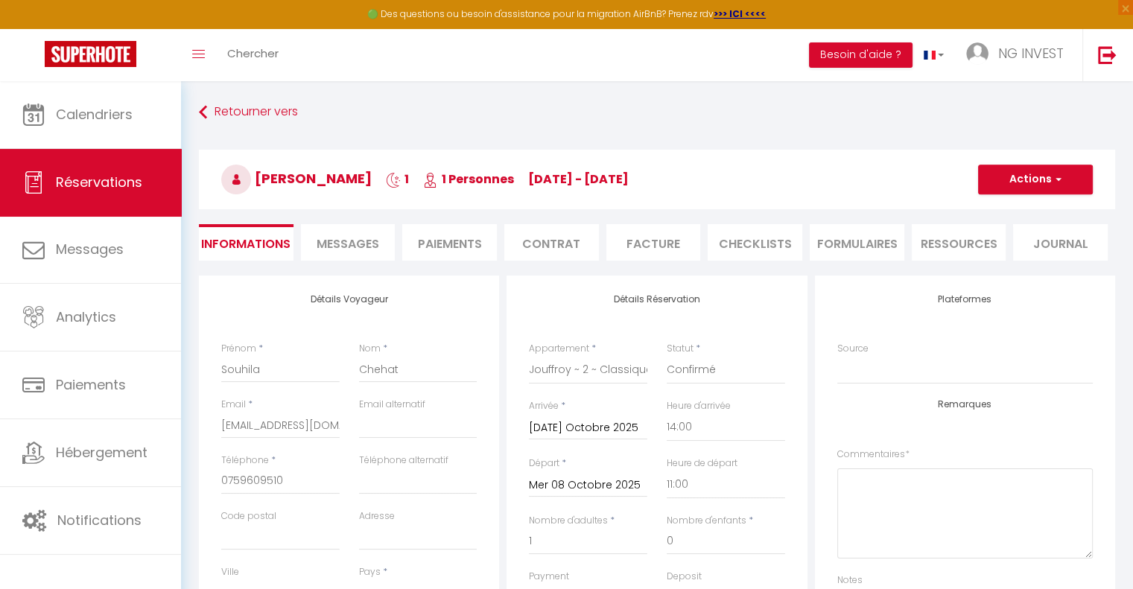
click at [426, 232] on li "Paiements" at bounding box center [449, 242] width 95 height 36
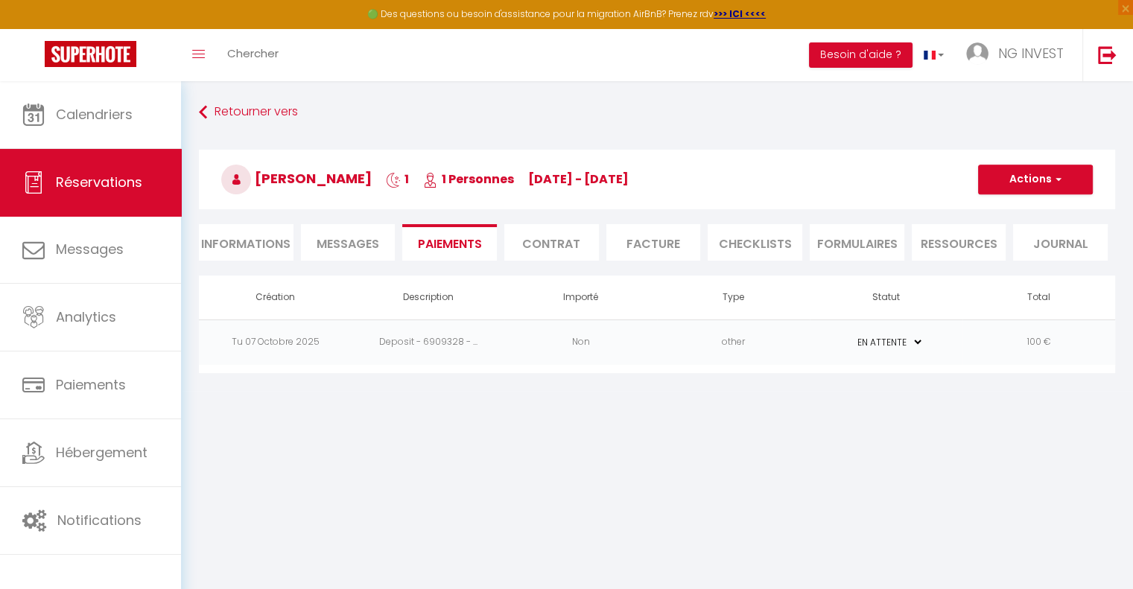
click at [909, 337] on select "PAYÉ EN ATTENTE" at bounding box center [886, 342] width 74 height 14
click at [1014, 434] on body "🟢 Des questions ou besoin d'assistance pour la migration AirBnB? Prenez rdv >>>…" at bounding box center [566, 375] width 1133 height 589
click at [558, 253] on li "Contrat" at bounding box center [551, 242] width 95 height 36
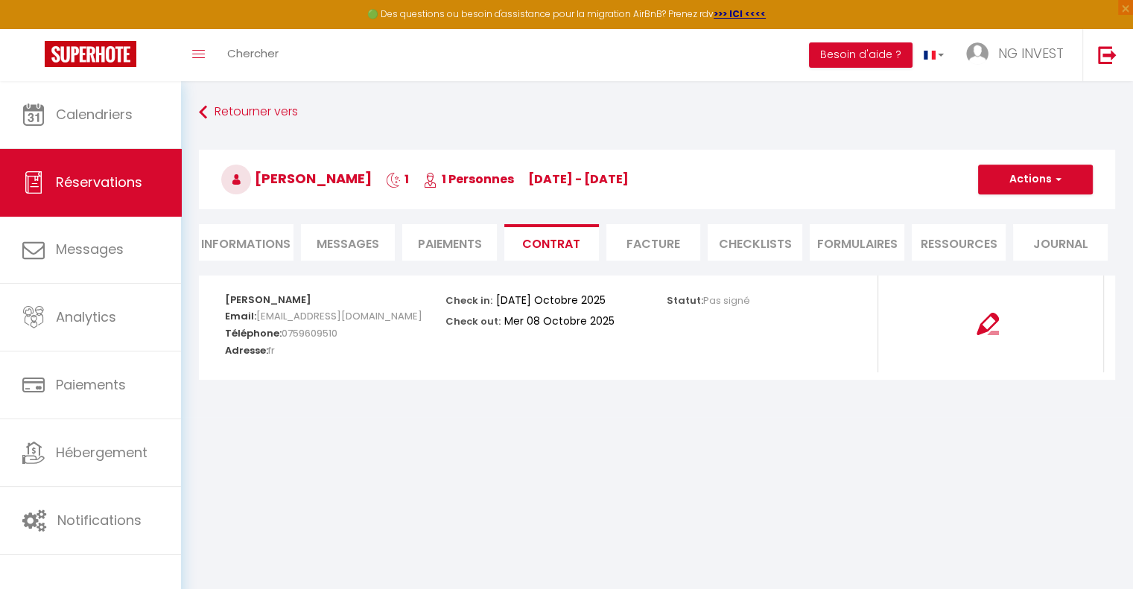
click at [740, 235] on li "CHECKLISTS" at bounding box center [755, 242] width 95 height 36
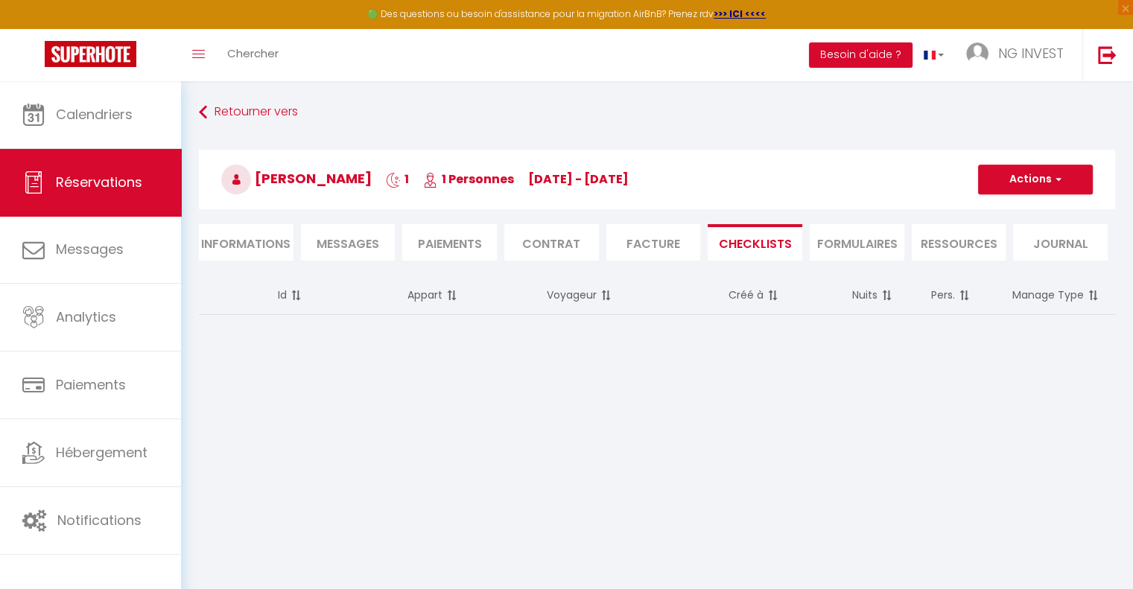
click at [273, 244] on li "Informations" at bounding box center [246, 242] width 95 height 36
select select
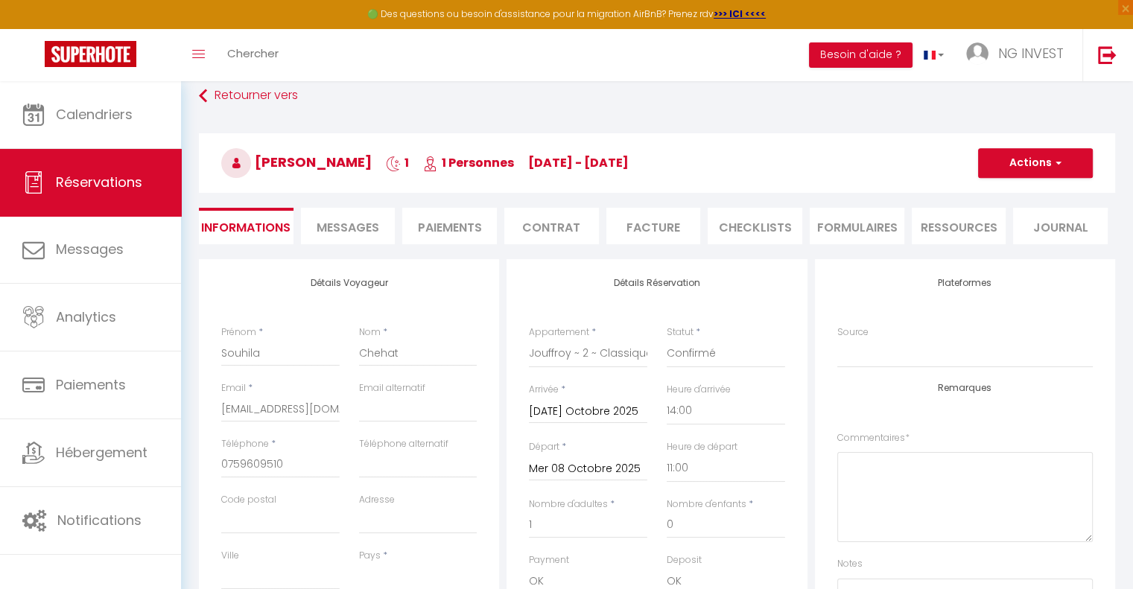
scroll to position [12, 0]
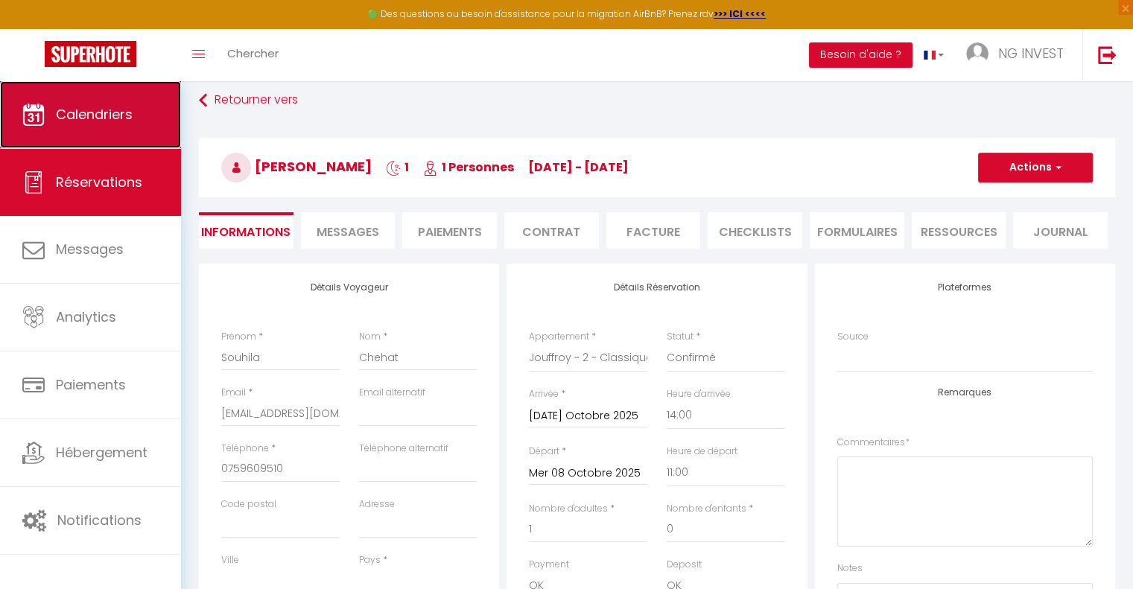
click at [131, 109] on span "Calendriers" at bounding box center [94, 114] width 77 height 19
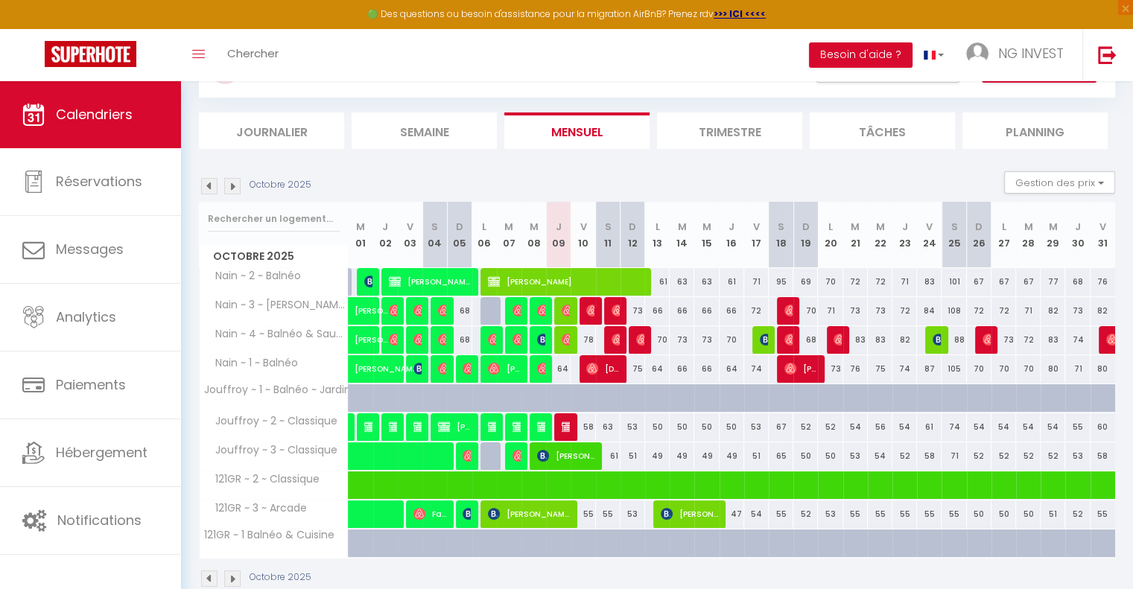
scroll to position [100, 0]
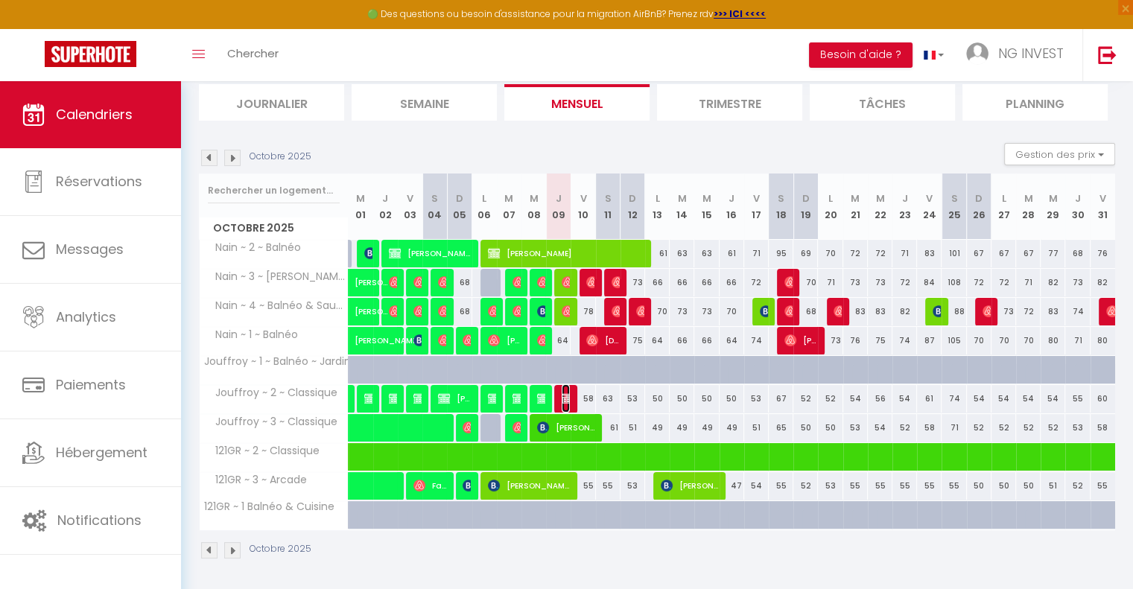
click at [565, 393] on img at bounding box center [568, 399] width 12 height 12
select select "OK"
select select "0"
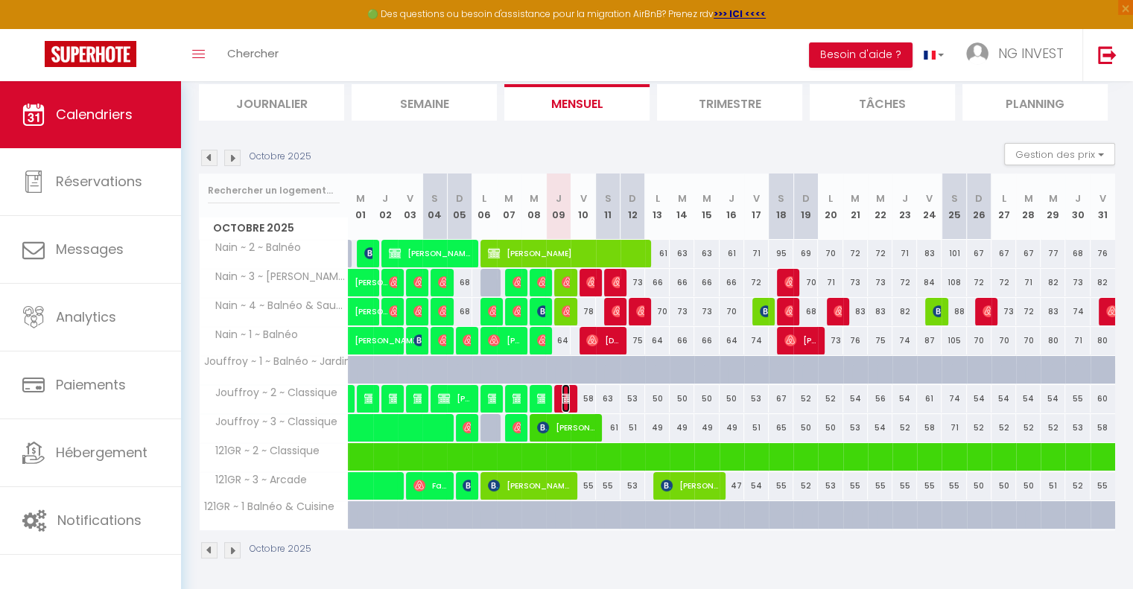
select select "1"
select select
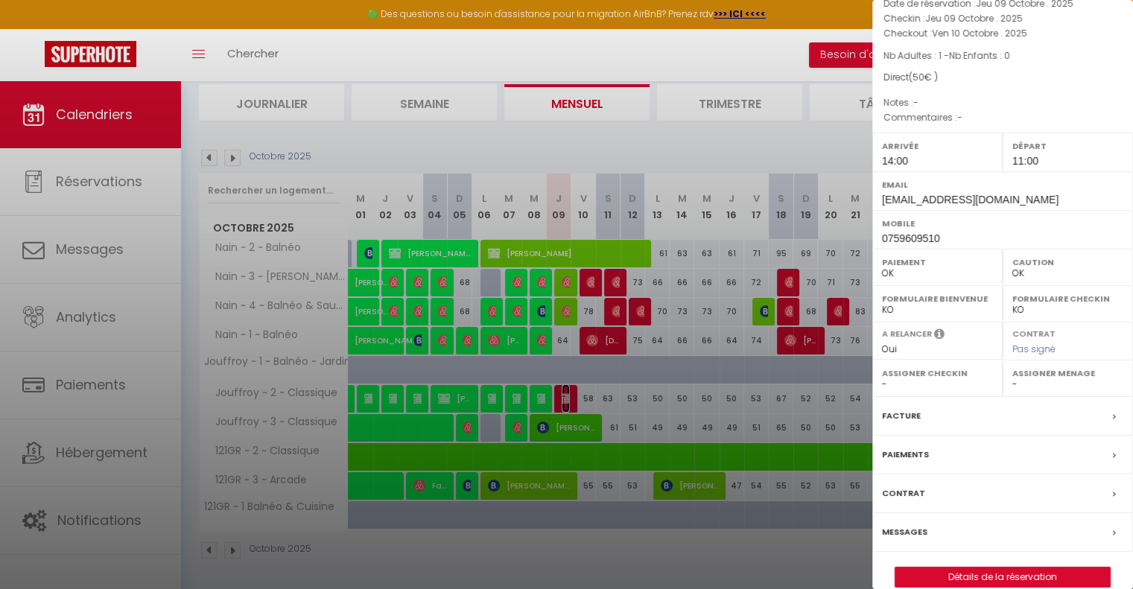
scroll to position [79, 0]
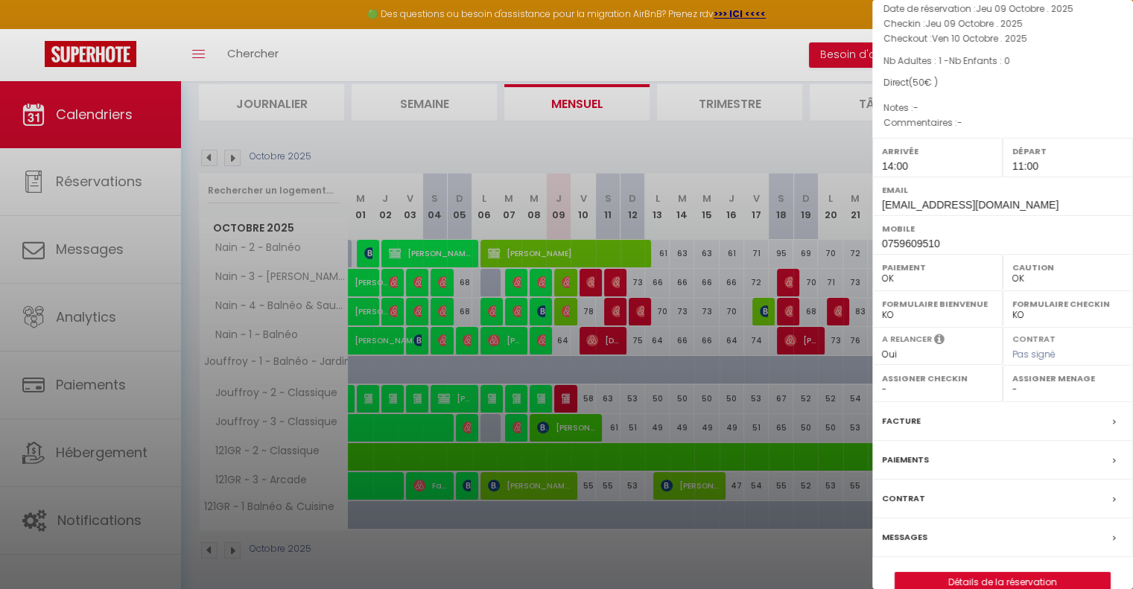
click at [1096, 422] on div "Facture" at bounding box center [1002, 421] width 261 height 39
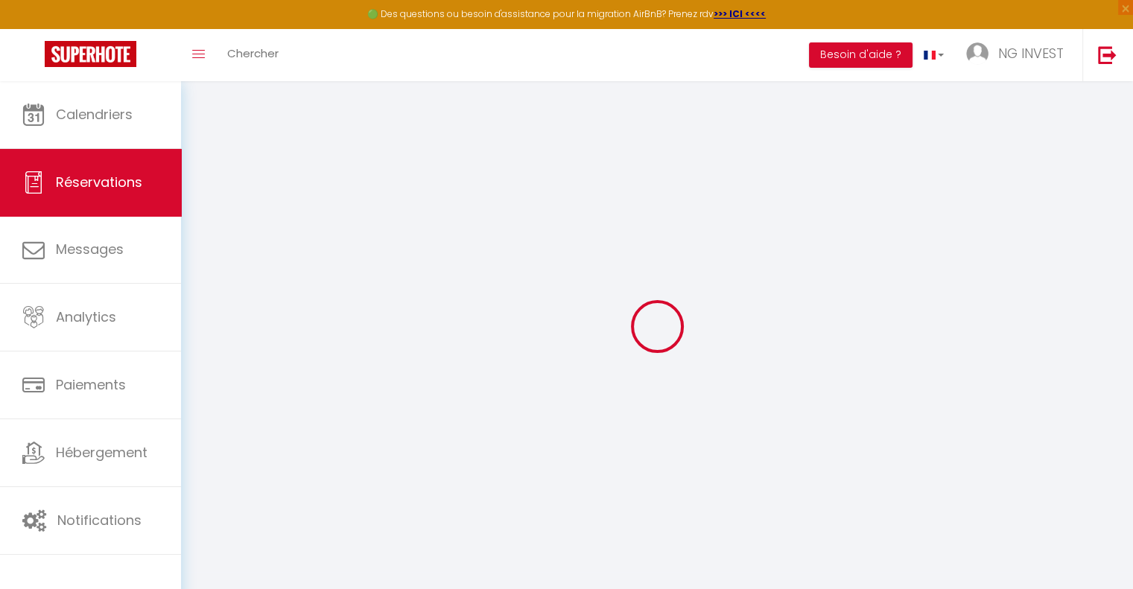
select select
checkbox input "false"
select select
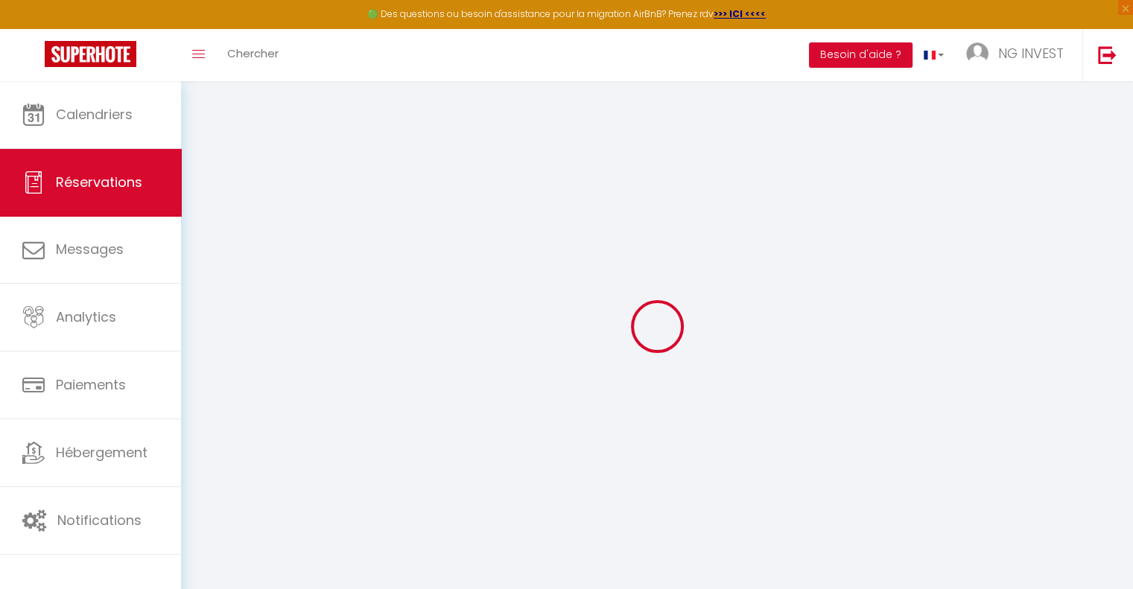
select select
checkbox input "false"
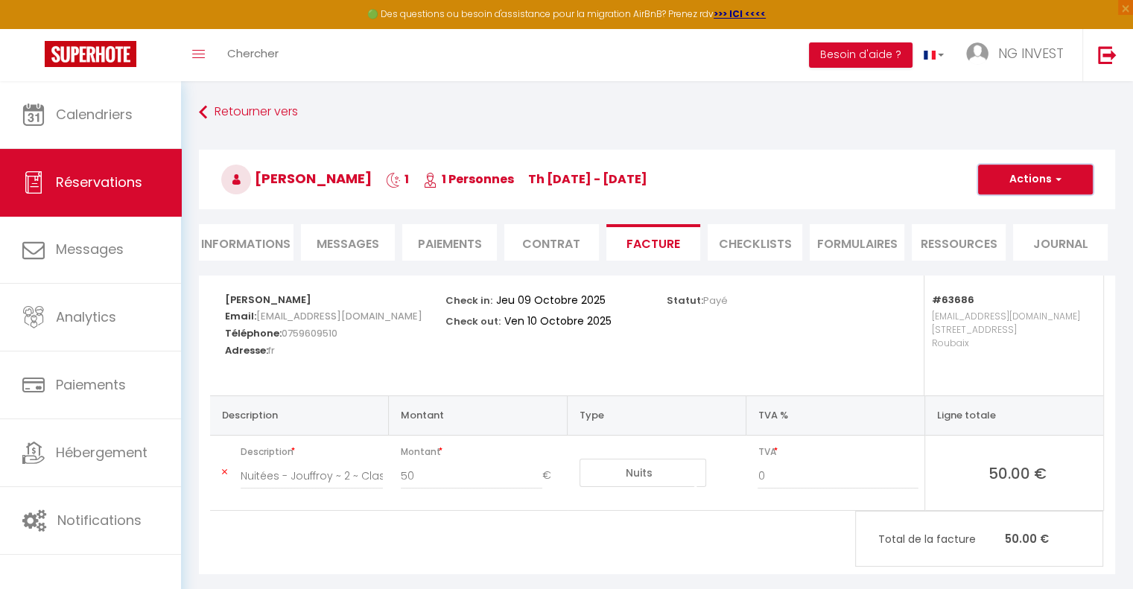
click at [1044, 182] on button "Actions" at bounding box center [1035, 180] width 115 height 30
click at [1017, 226] on link "Aperçu et éditer" at bounding box center [1024, 231] width 125 height 19
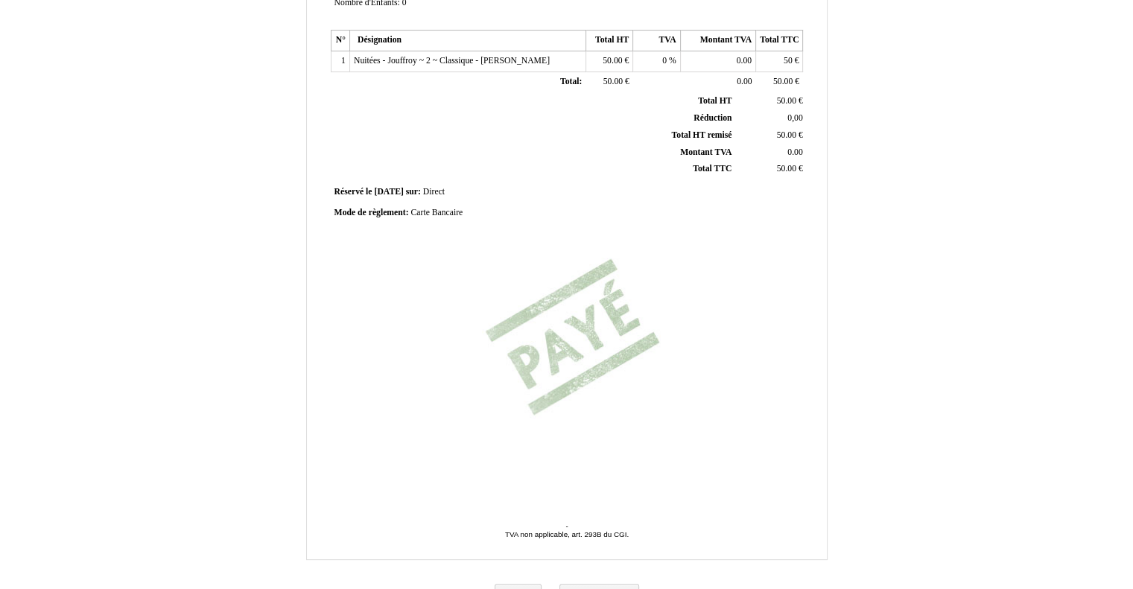
scroll to position [309, 0]
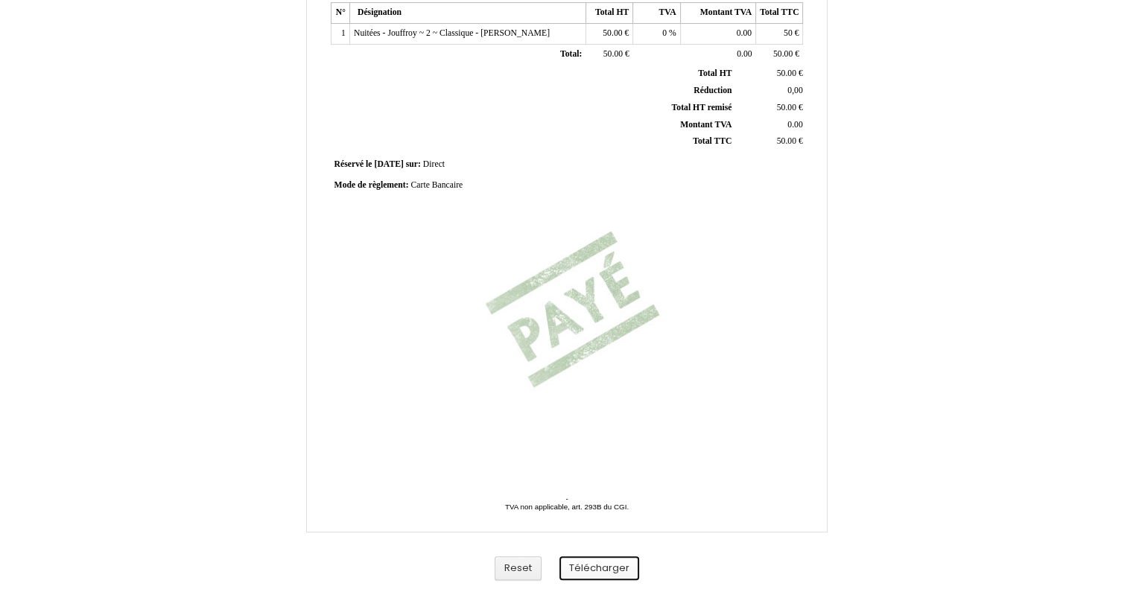
click at [606, 566] on button "Télécharger" at bounding box center [599, 568] width 80 height 25
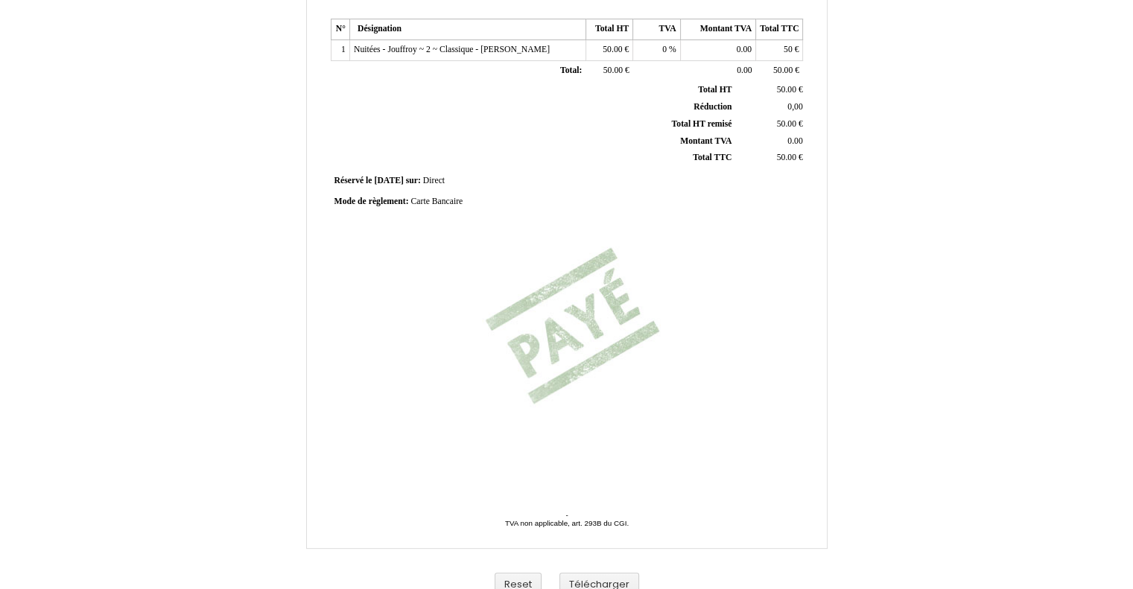
scroll to position [309, 0]
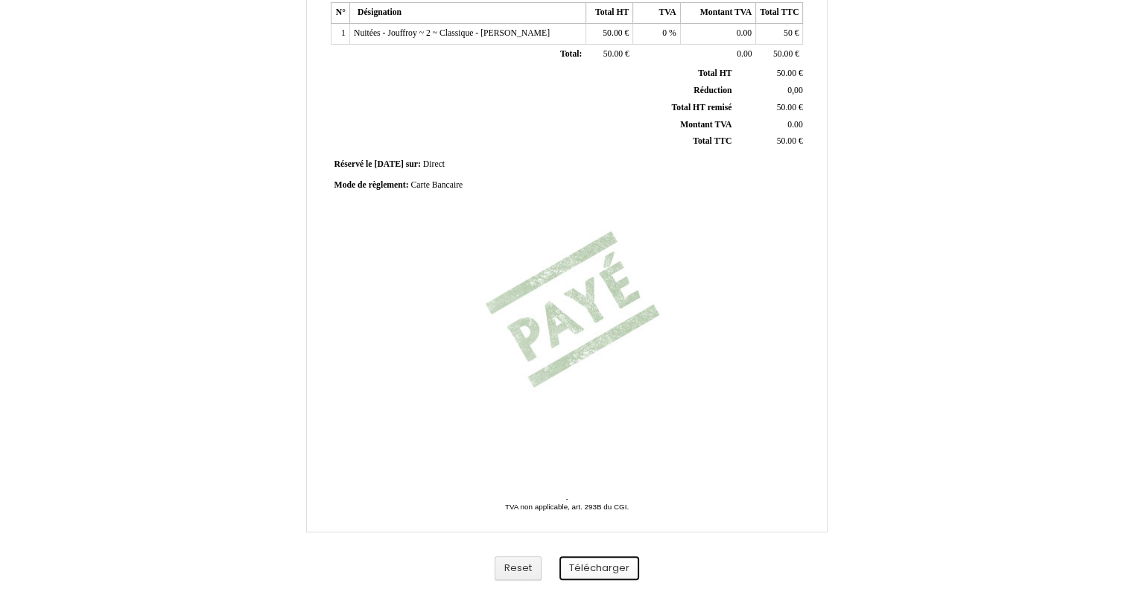
click at [609, 567] on button "Télécharger" at bounding box center [599, 568] width 80 height 25
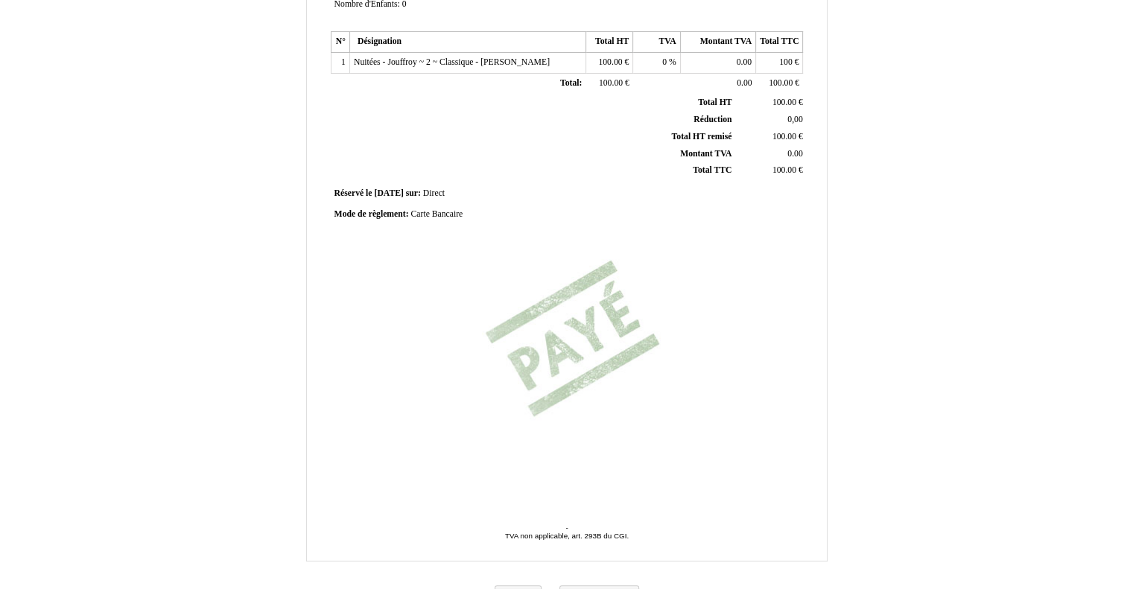
scroll to position [309, 0]
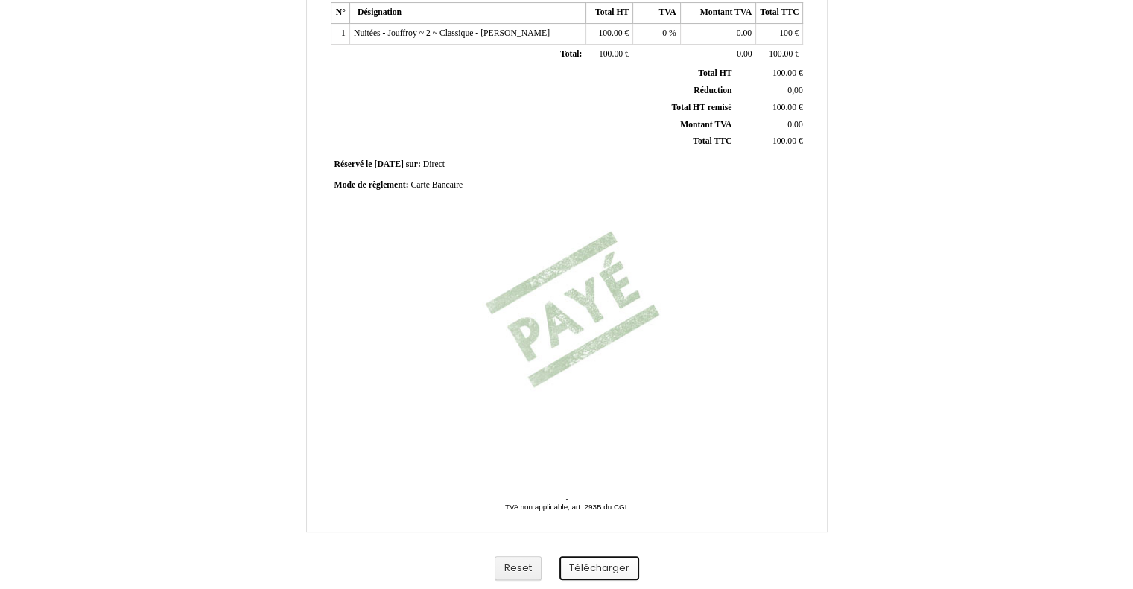
click at [612, 565] on button "Télécharger" at bounding box center [599, 568] width 80 height 25
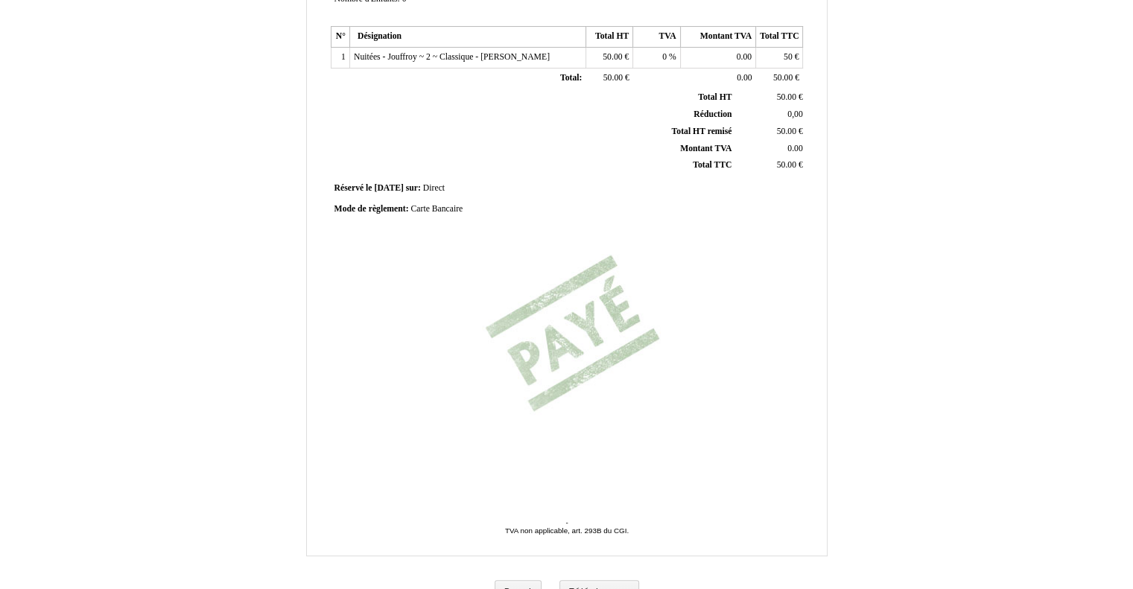
scroll to position [309, 0]
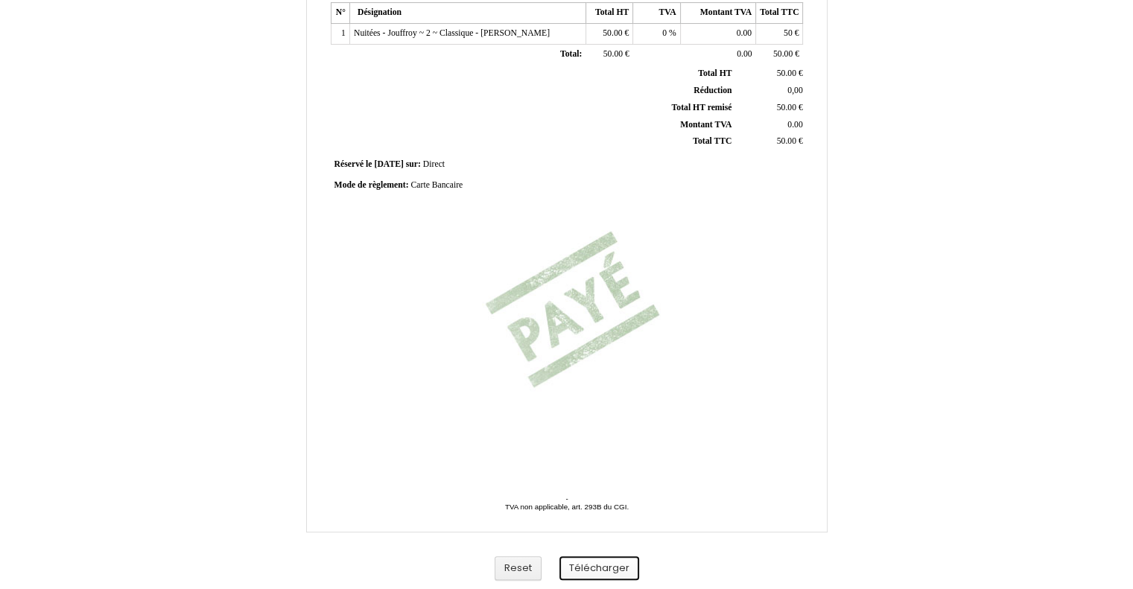
click at [602, 565] on button "Télécharger" at bounding box center [599, 568] width 80 height 25
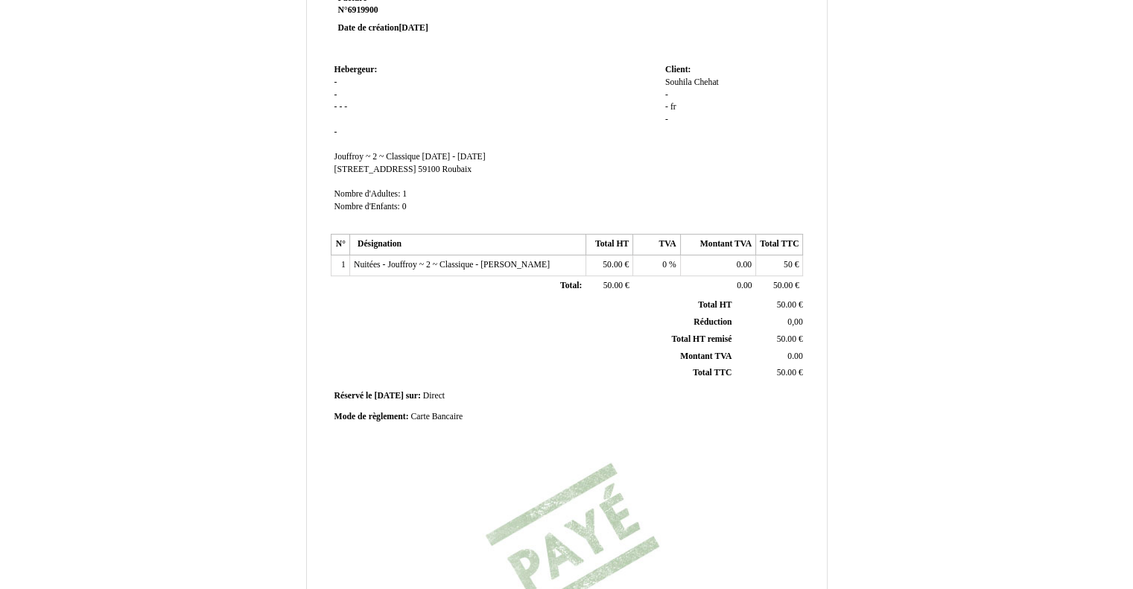
scroll to position [309, 0]
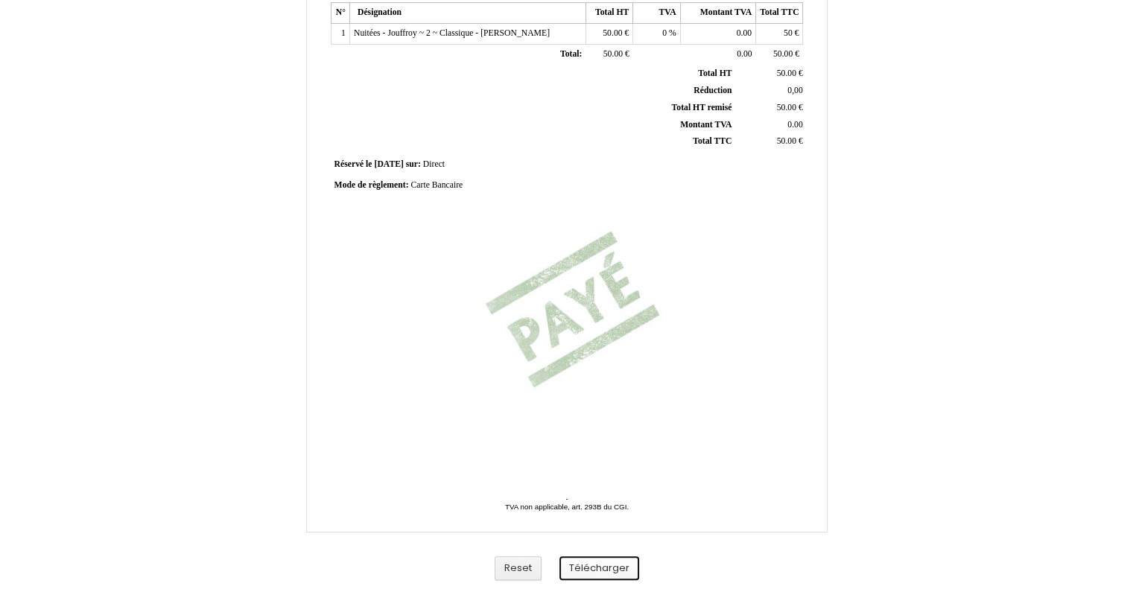
click at [594, 566] on button "Télécharger" at bounding box center [599, 568] width 80 height 25
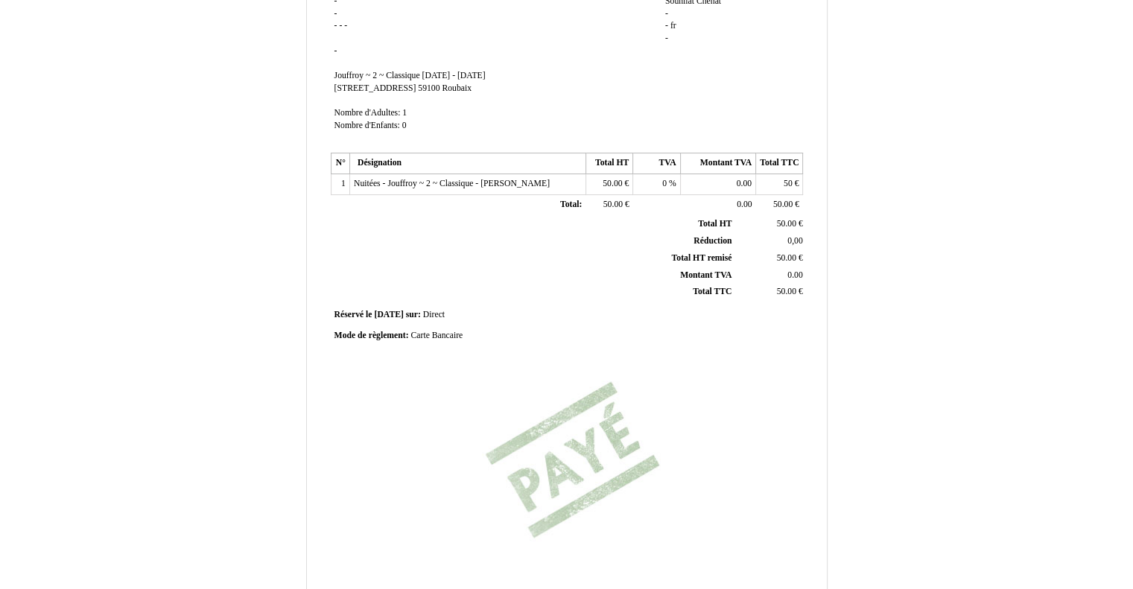
scroll to position [309, 0]
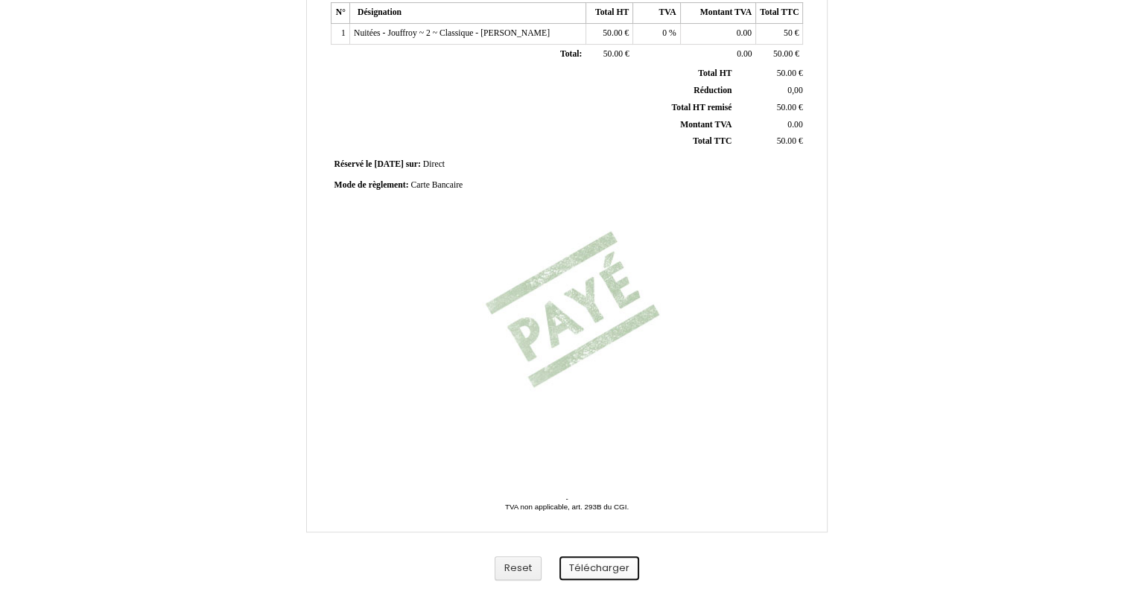
click at [606, 565] on button "Télécharger" at bounding box center [599, 568] width 80 height 25
